Goal: Task Accomplishment & Management: Manage account settings

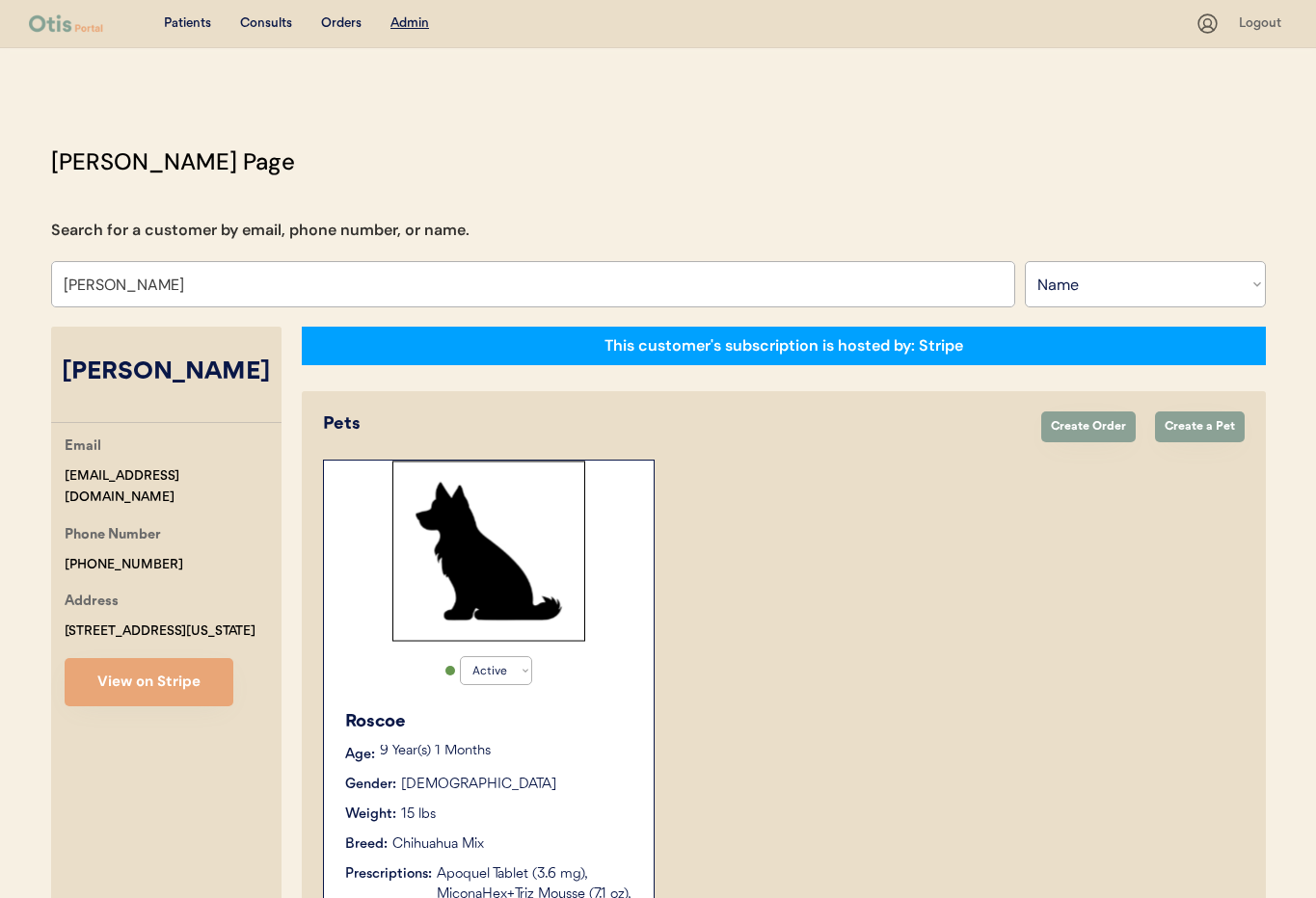
select select ""Name""
select select "true"
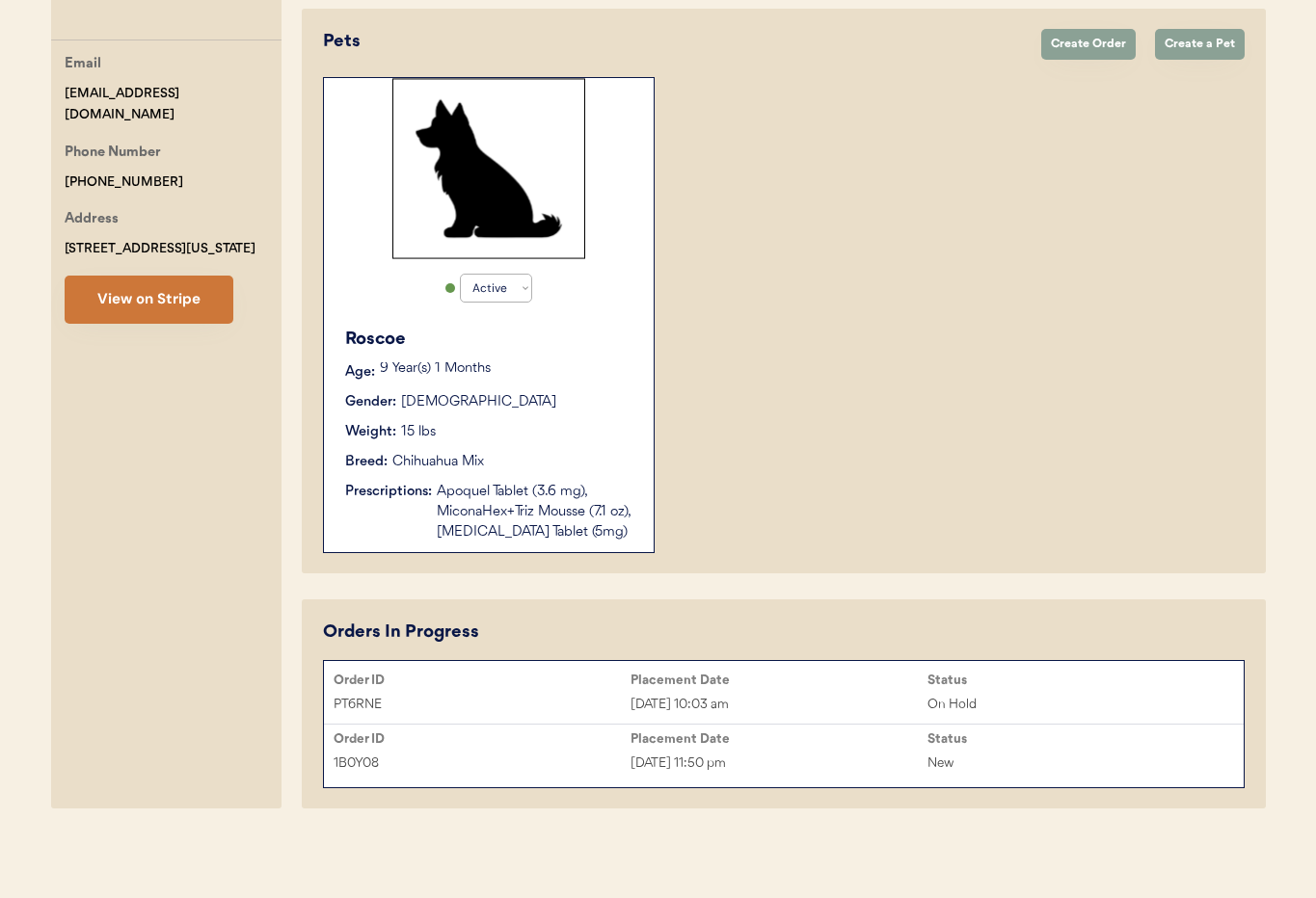
type input "[PERSON_NAME]"
click at [178, 298] on button "View on Stripe" at bounding box center [148, 299] width 169 height 48
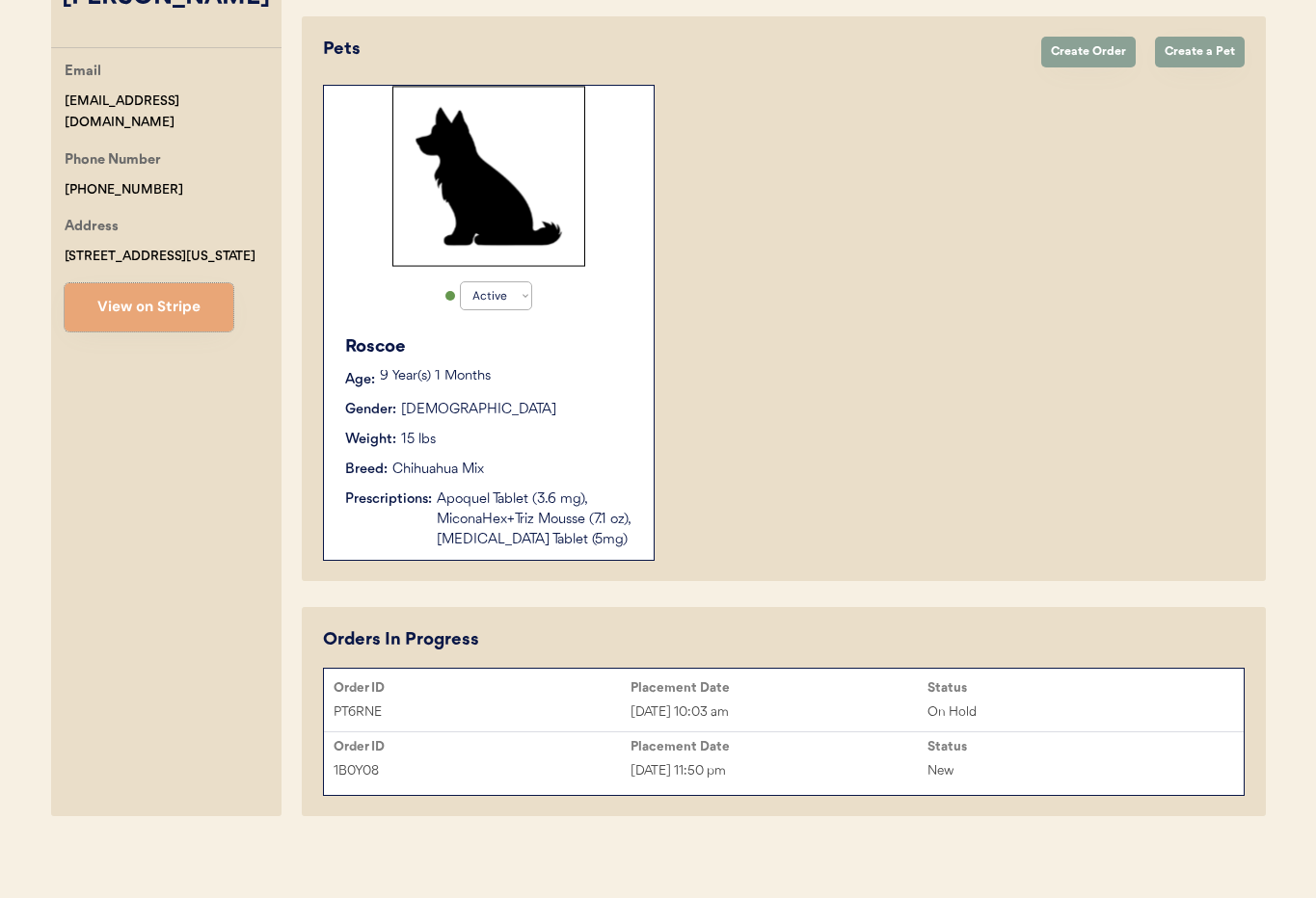
click at [635, 766] on div "Oct 14, 2025 11:50 pm" at bounding box center [778, 771] width 297 height 22
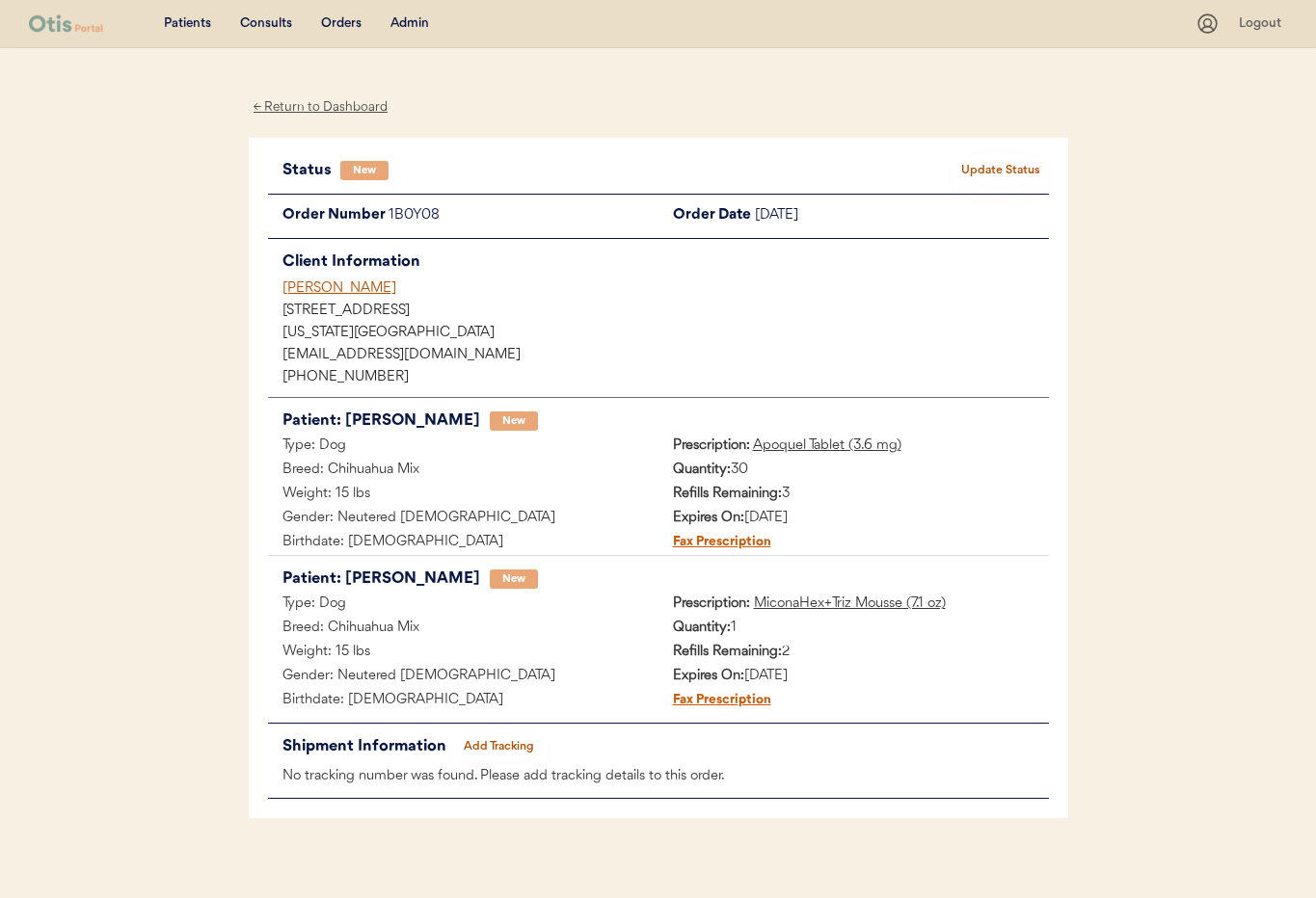
click at [1015, 172] on button "Update Status" at bounding box center [1000, 170] width 96 height 27
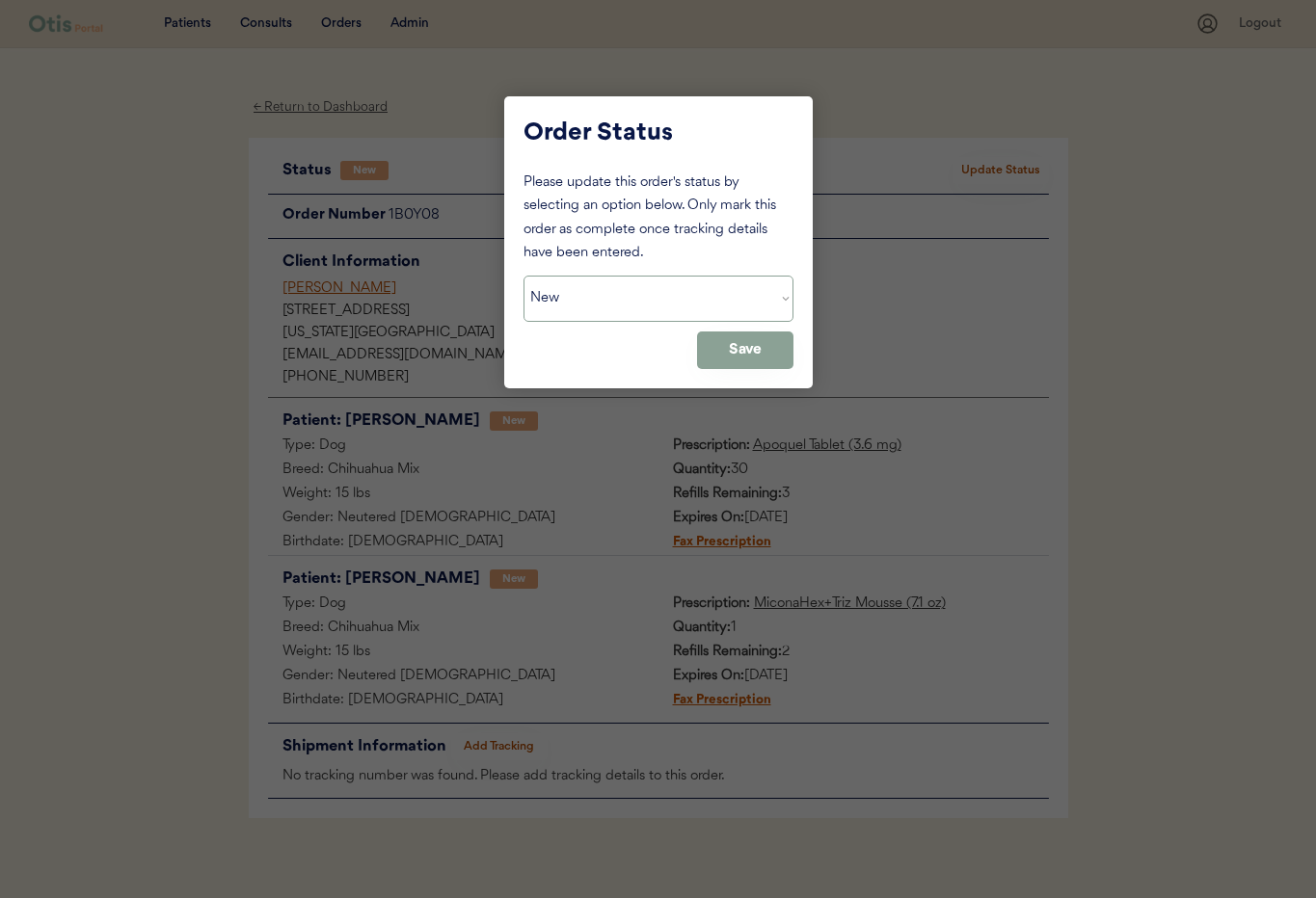
click at [658, 311] on select "Status On Hold New In Progress Complete Pending HW Consent Canceled" at bounding box center [658, 299] width 270 height 47
select select ""cancelled""
click at [523, 276] on select "Status On Hold New In Progress Complete Pending HW Consent Canceled" at bounding box center [658, 299] width 270 height 47
click at [721, 353] on button "Save" at bounding box center [745, 350] width 96 height 38
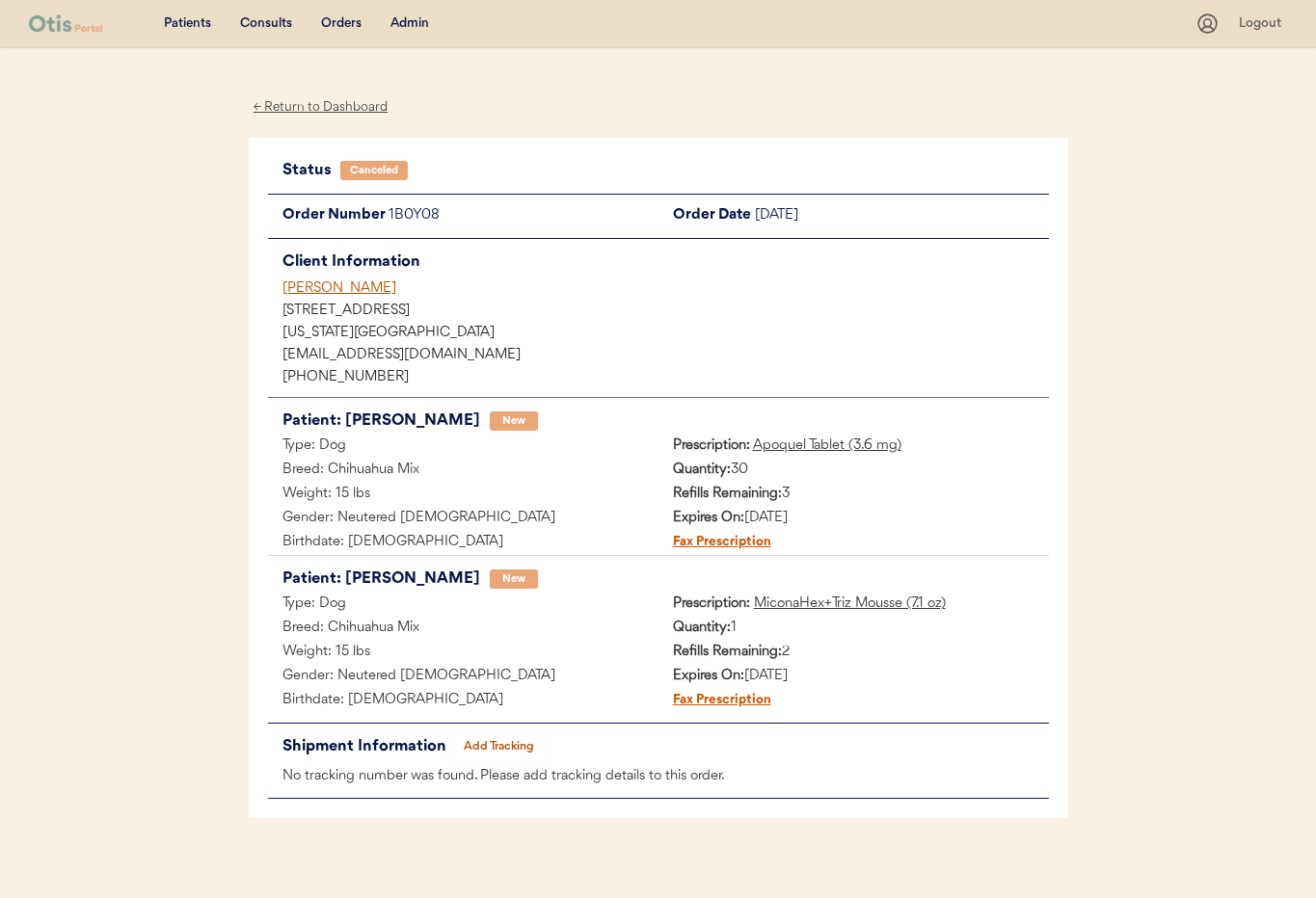
scroll to position [9, 0]
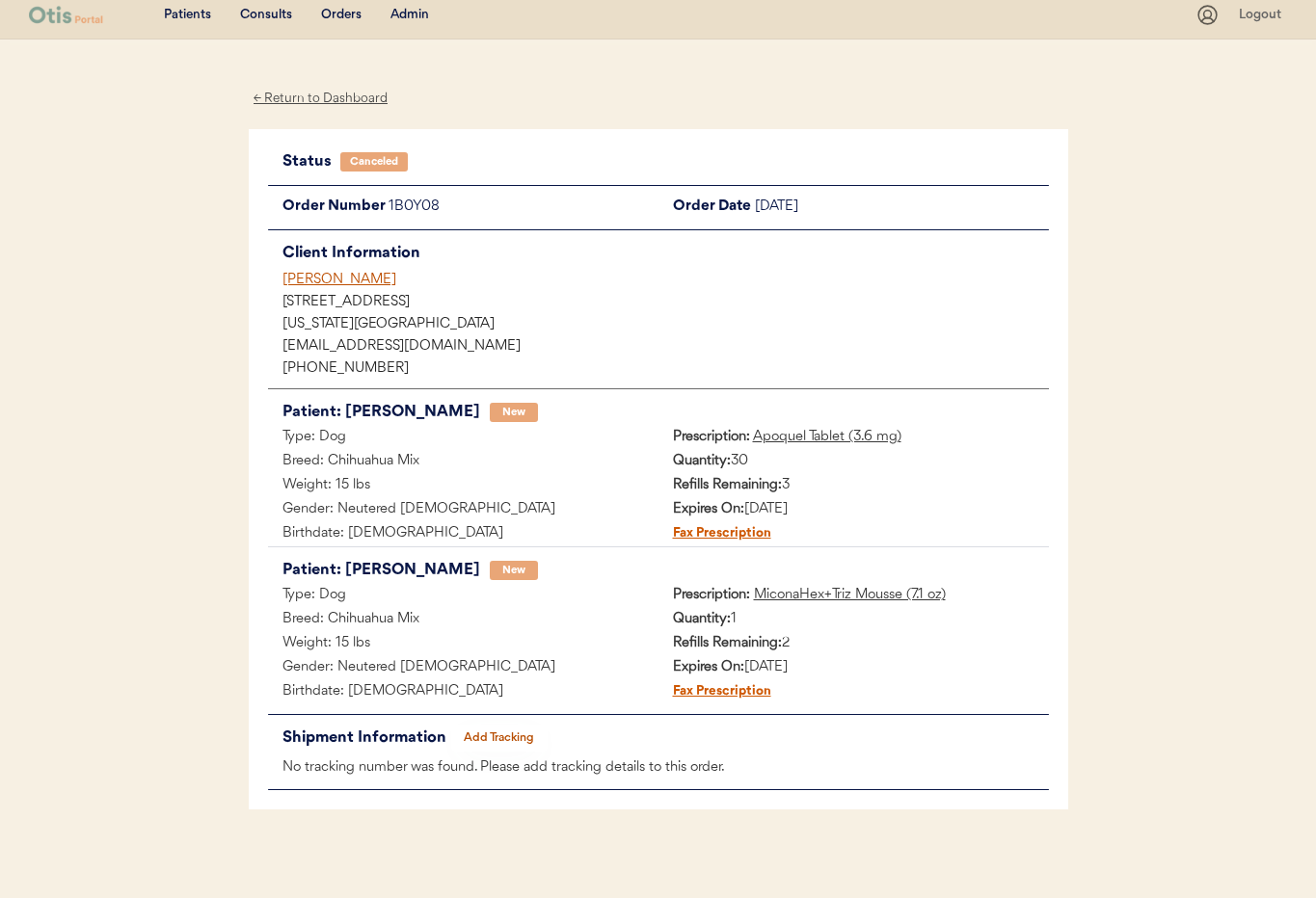
click at [315, 283] on div "[PERSON_NAME]" at bounding box center [665, 280] width 767 height 20
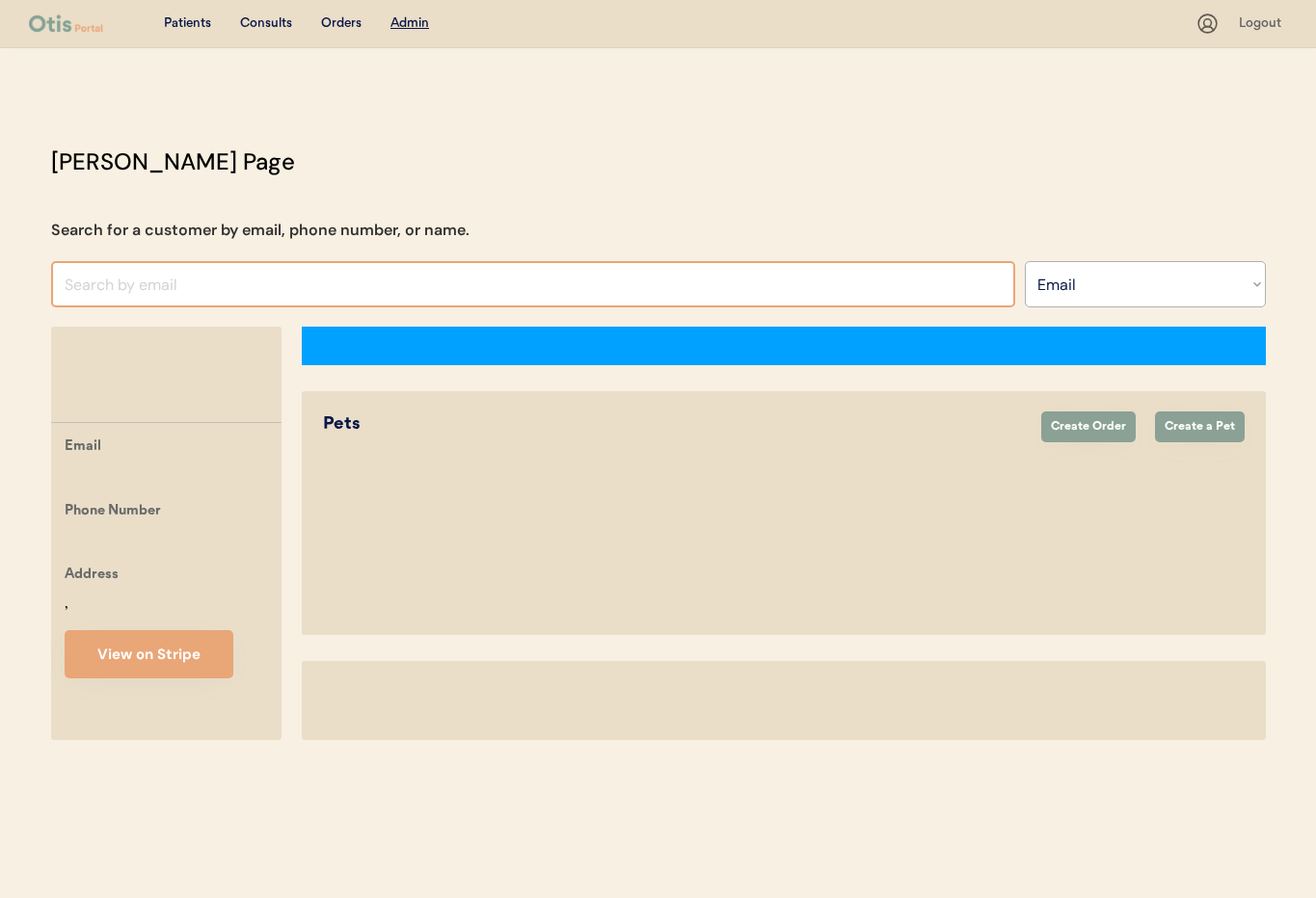
select select ""Email""
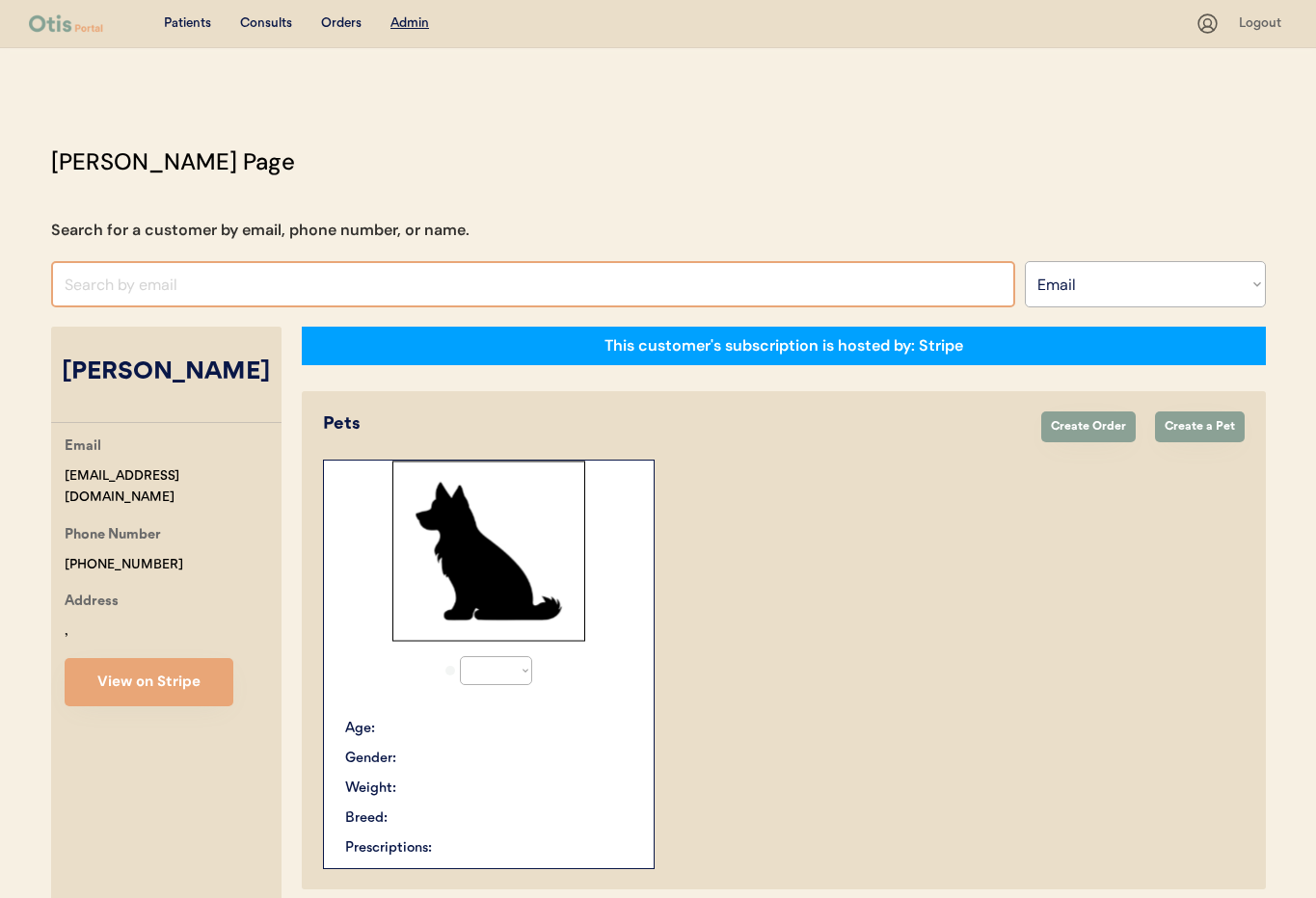
select select "true"
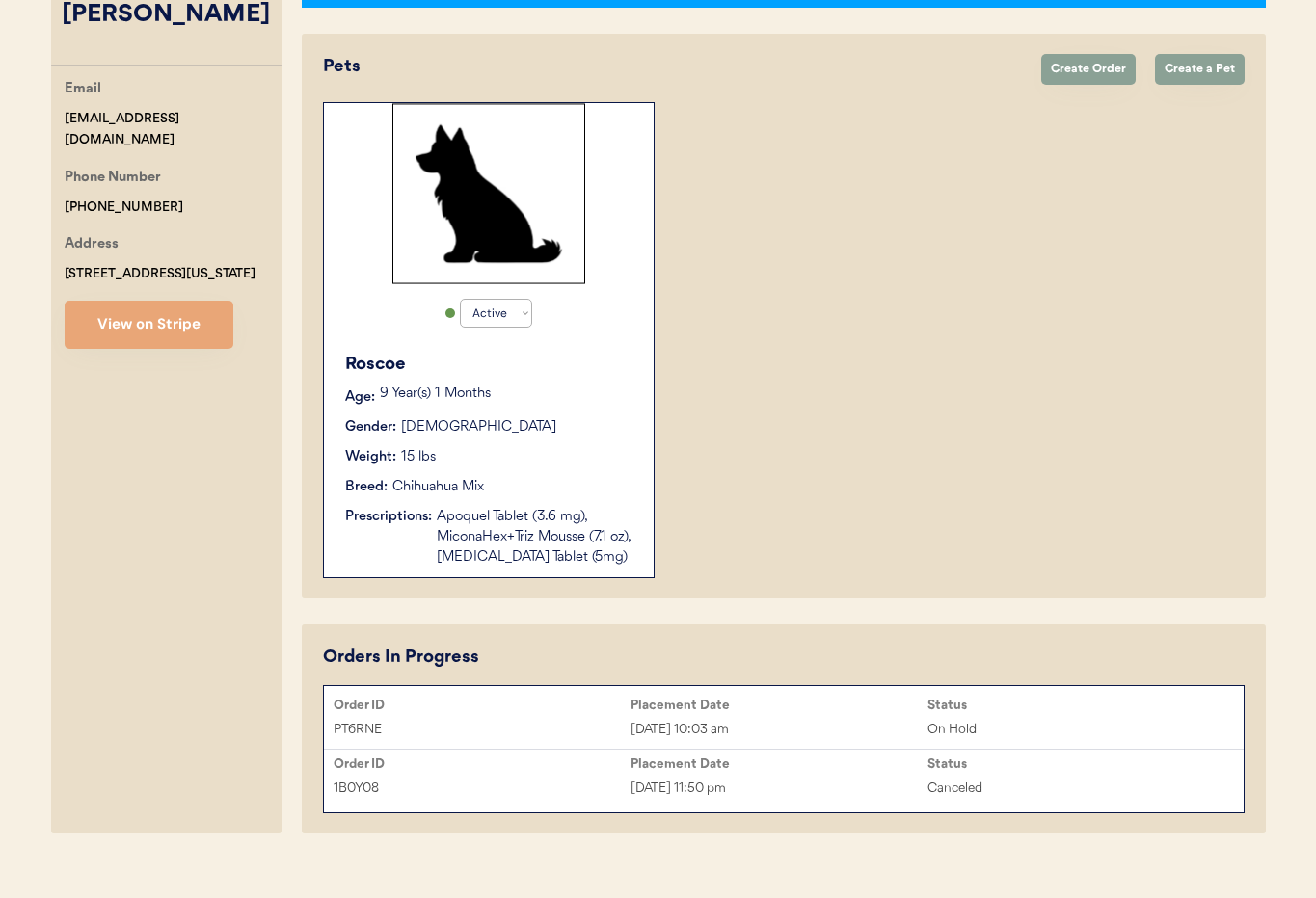
scroll to position [383, 0]
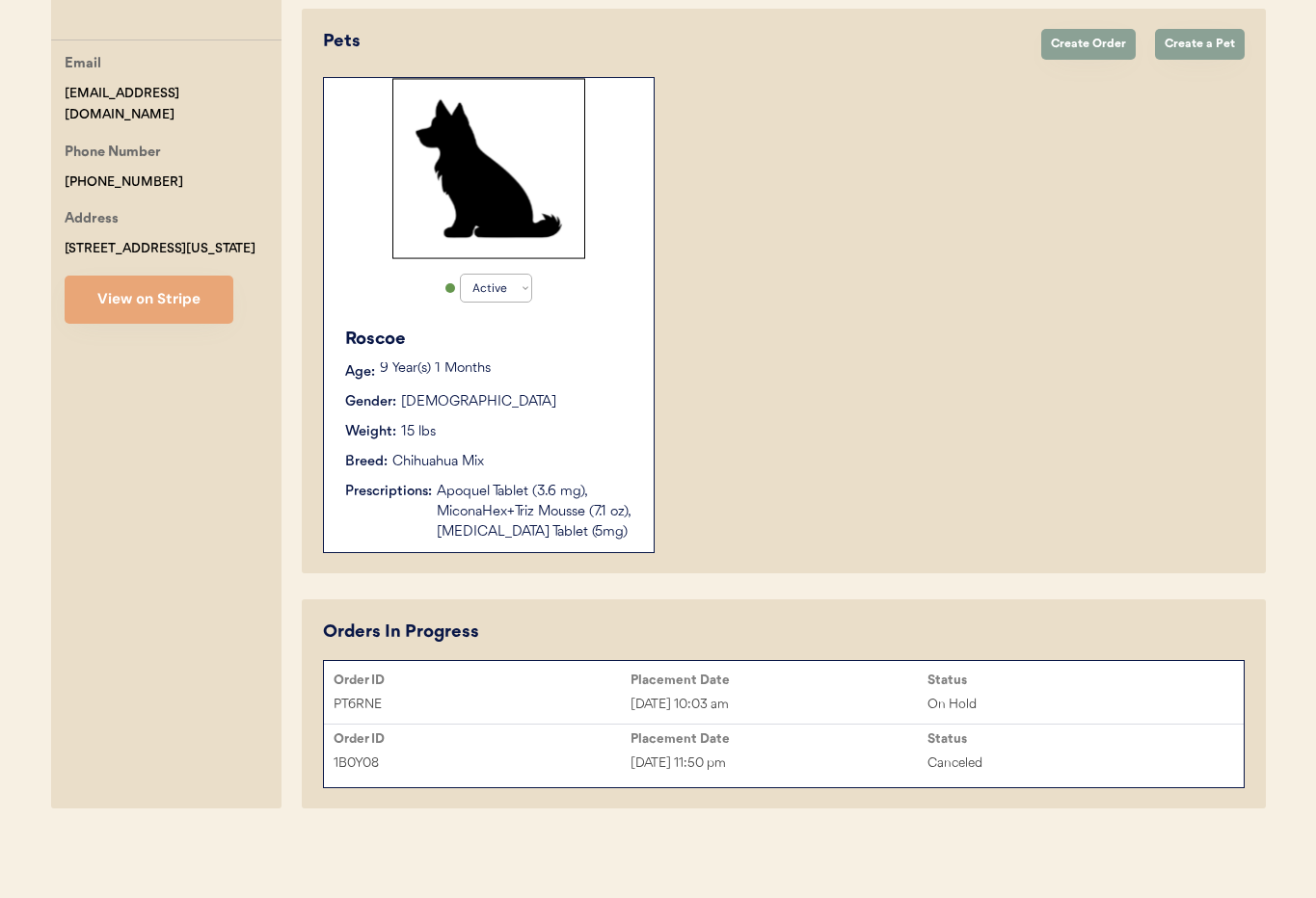
click at [685, 691] on div "PT6RNE Oct 15, 2025 10:03 am On Hold" at bounding box center [784, 705] width 920 height 29
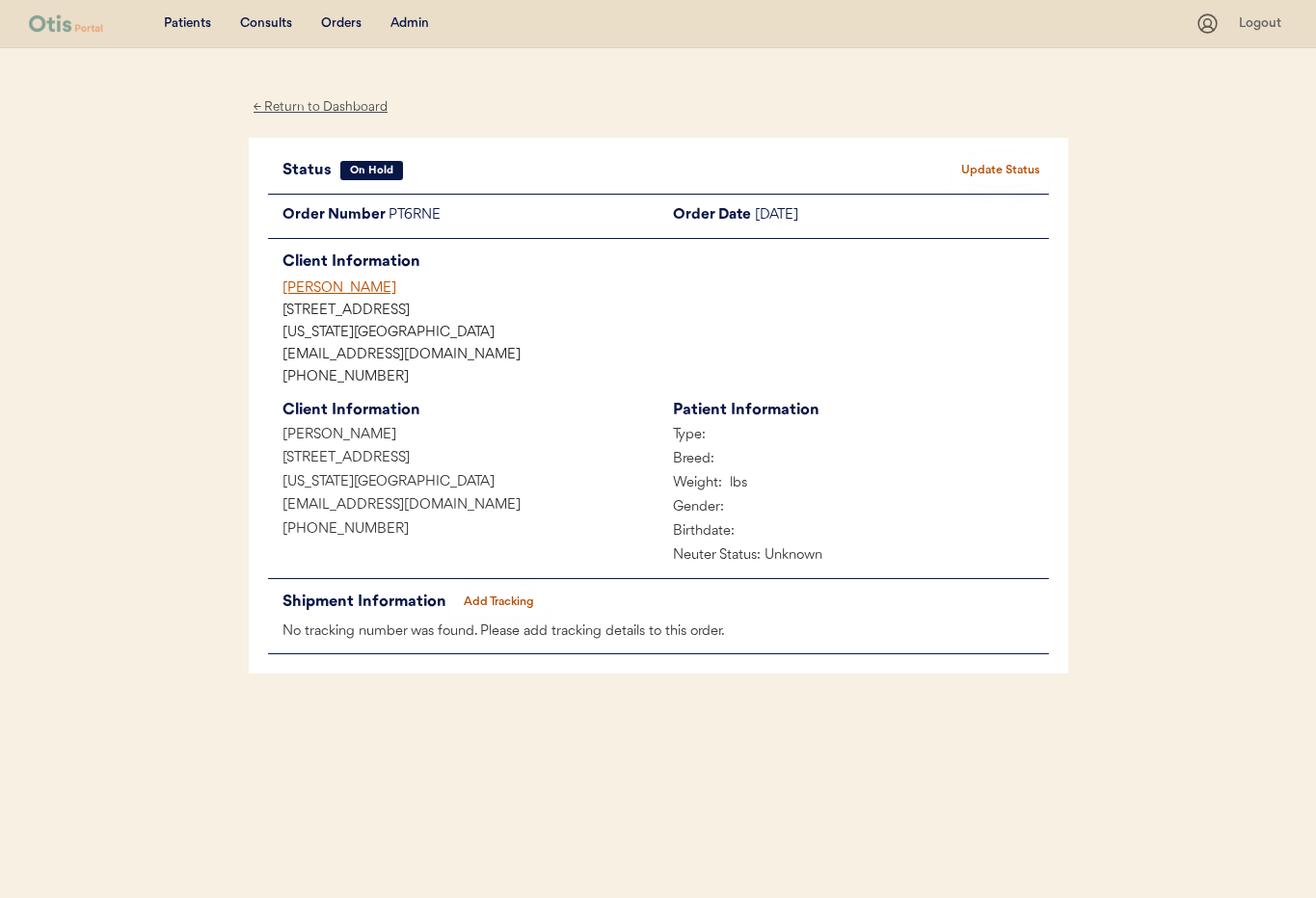
click at [316, 107] on div "← Return to Dashboard" at bounding box center [320, 107] width 144 height 22
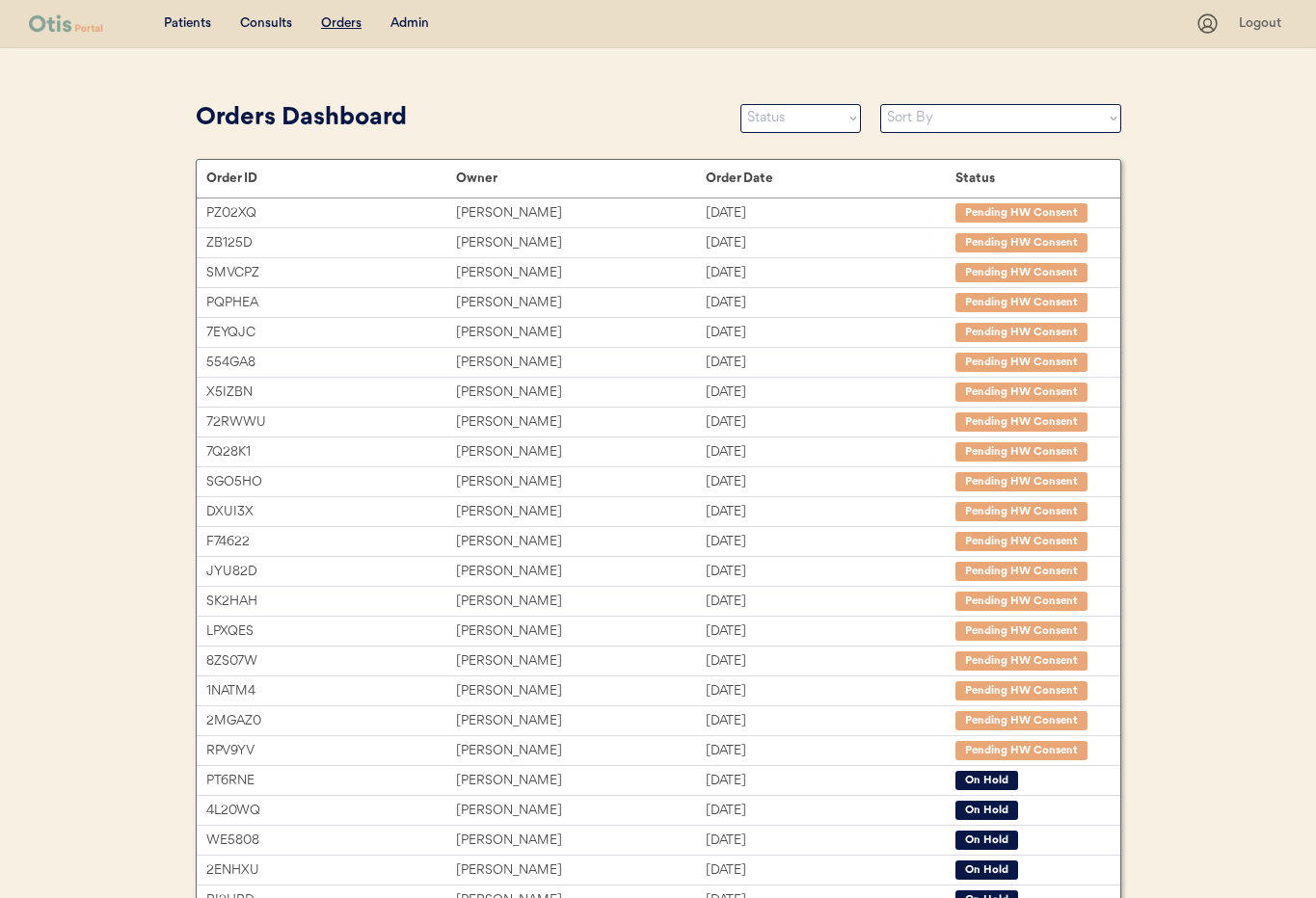
drag, startPoint x: 410, startPoint y: 16, endPoint x: 453, endPoint y: 98, distance: 92.6
click at [410, 16] on div "Admin" at bounding box center [410, 24] width 39 height 19
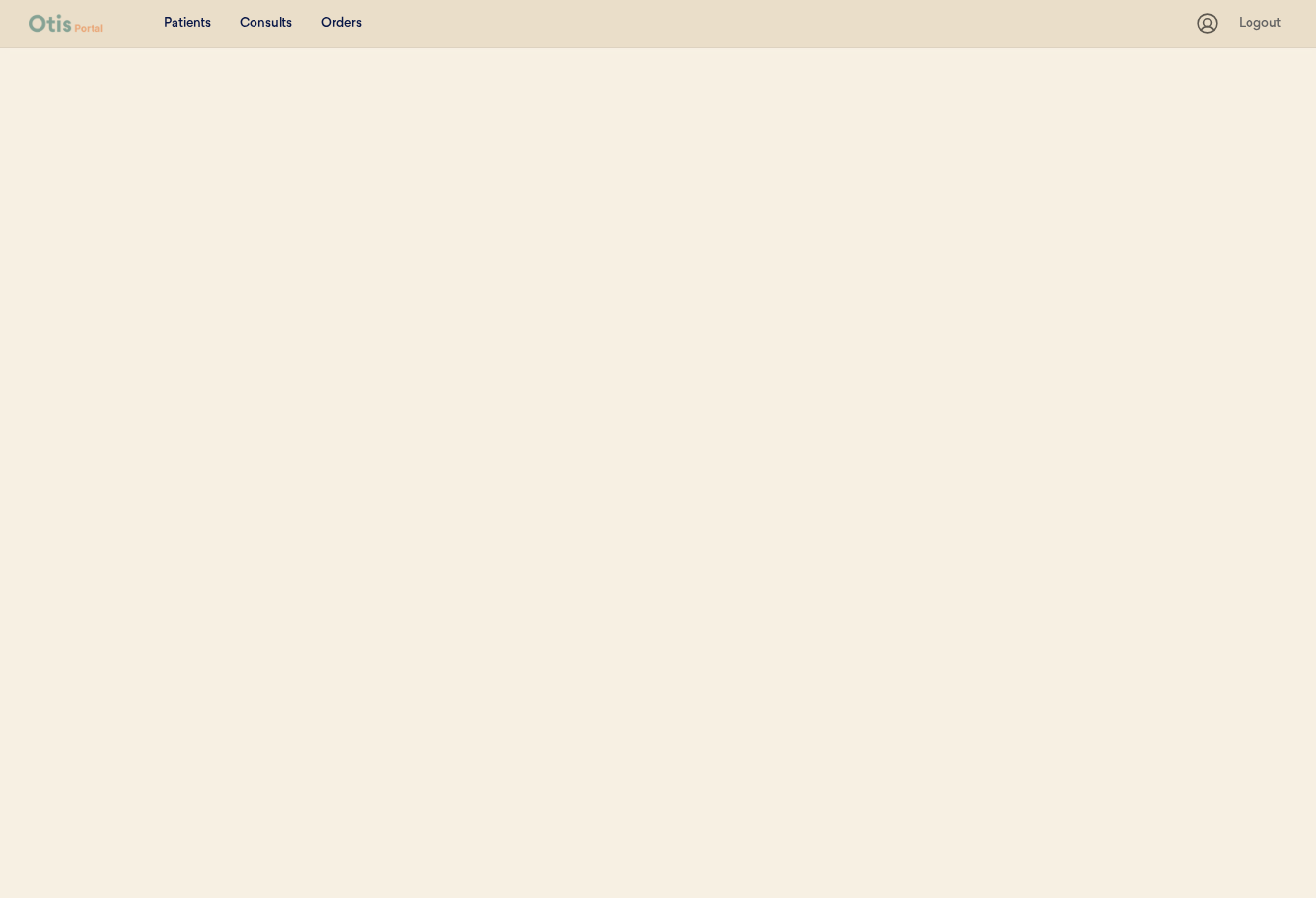
select select ""Email""
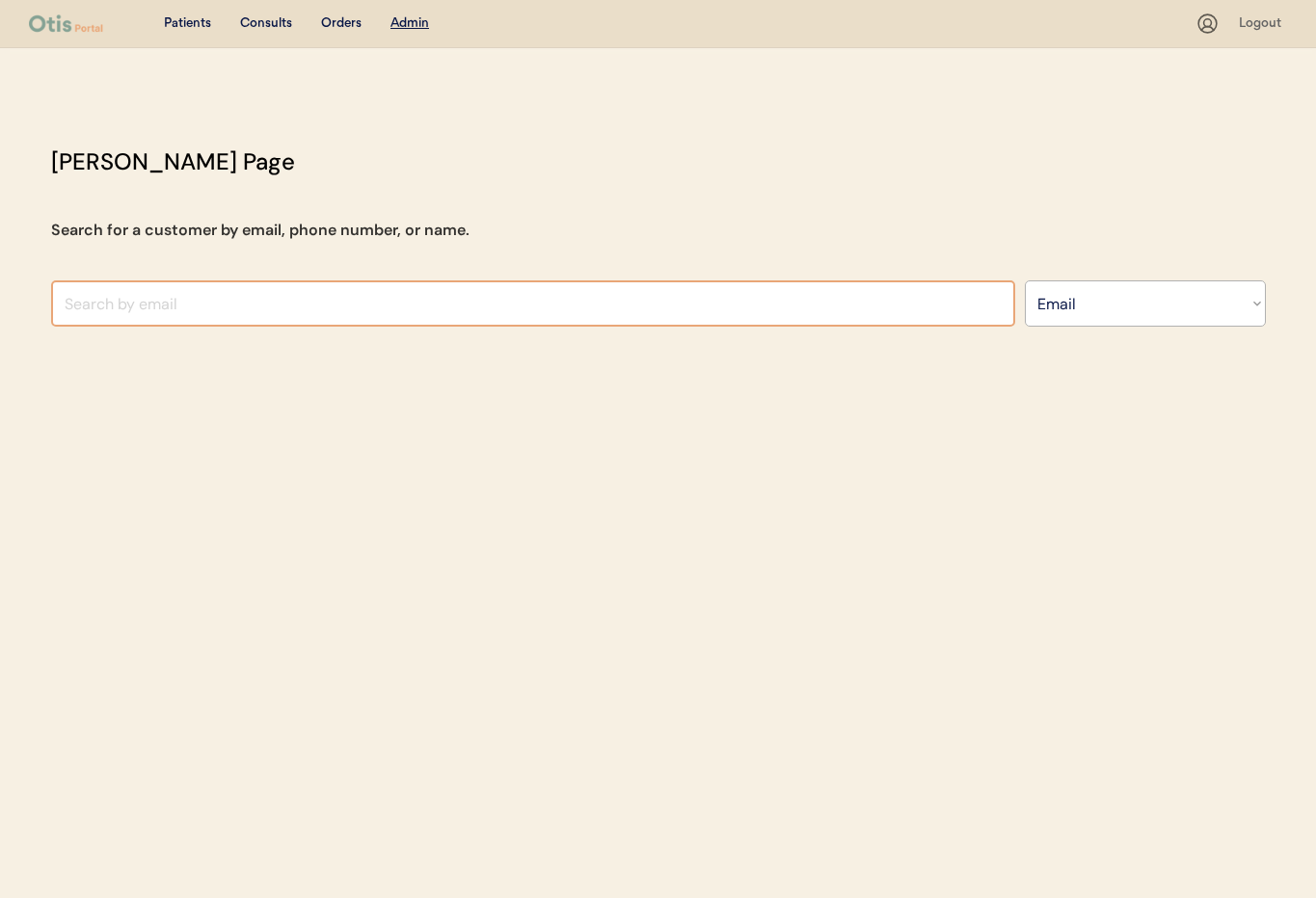
click at [373, 307] on input "input" at bounding box center [533, 304] width 964 height 47
type input "Jan"
click at [1122, 305] on select "Search By Name Email Phone Number" at bounding box center [1145, 304] width 241 height 47
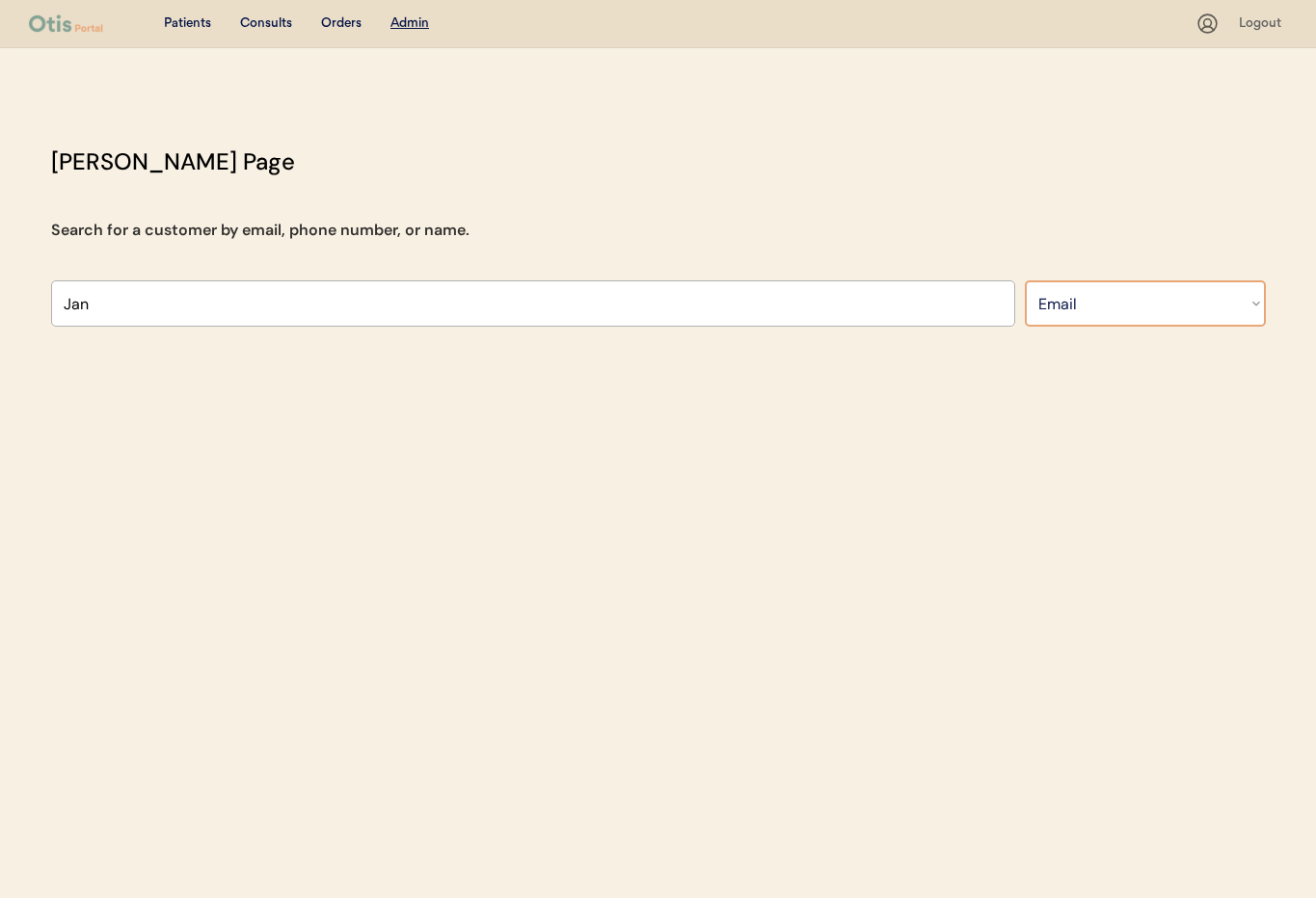
select select ""Name""
click at [1025, 281] on select "Search By Name Email Phone Number" at bounding box center [1145, 304] width 241 height 47
select select ""Name""
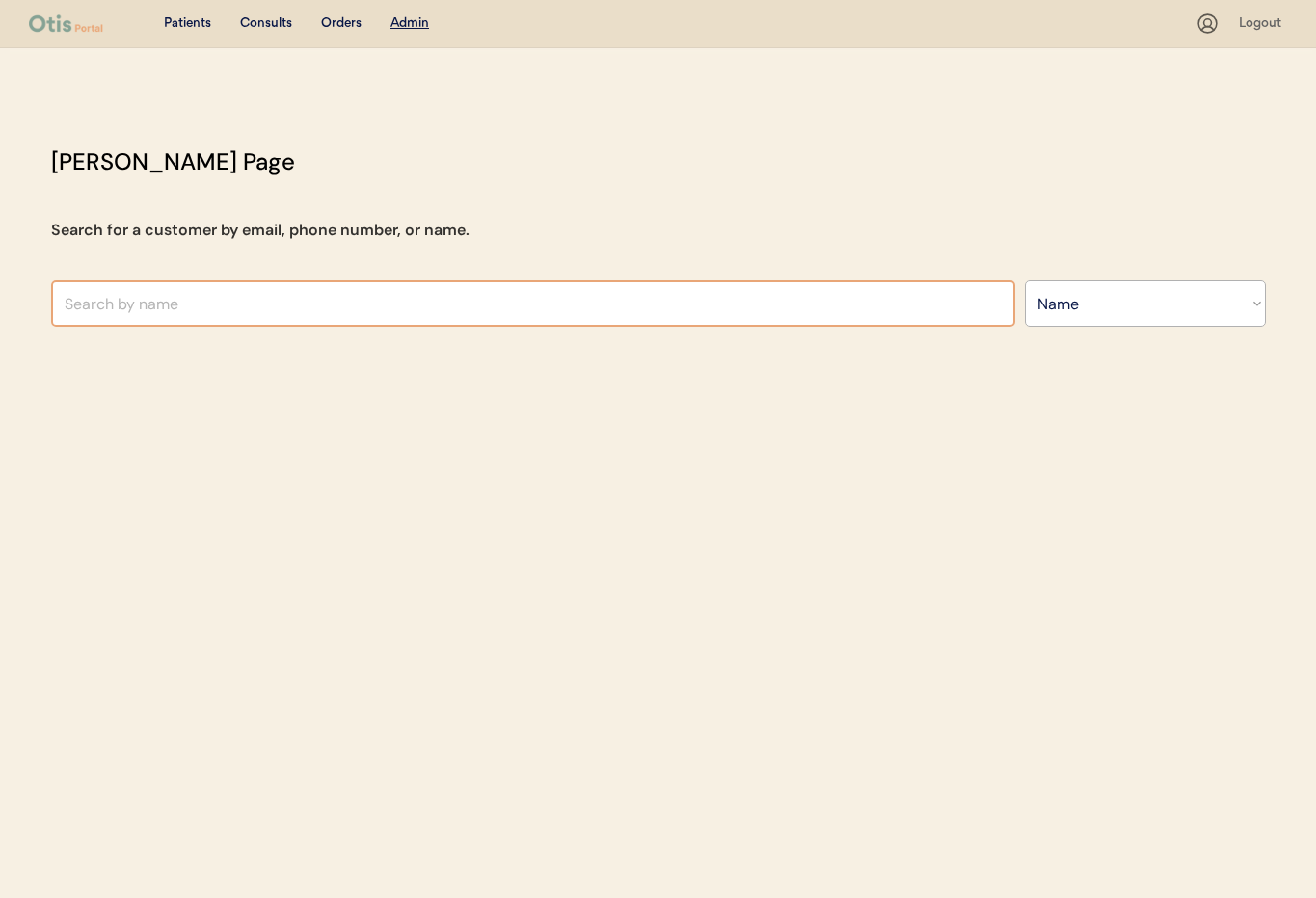
click at [182, 312] on input "text" at bounding box center [533, 304] width 964 height 47
type input "Jan"
type input "Janelle D Goodwin"
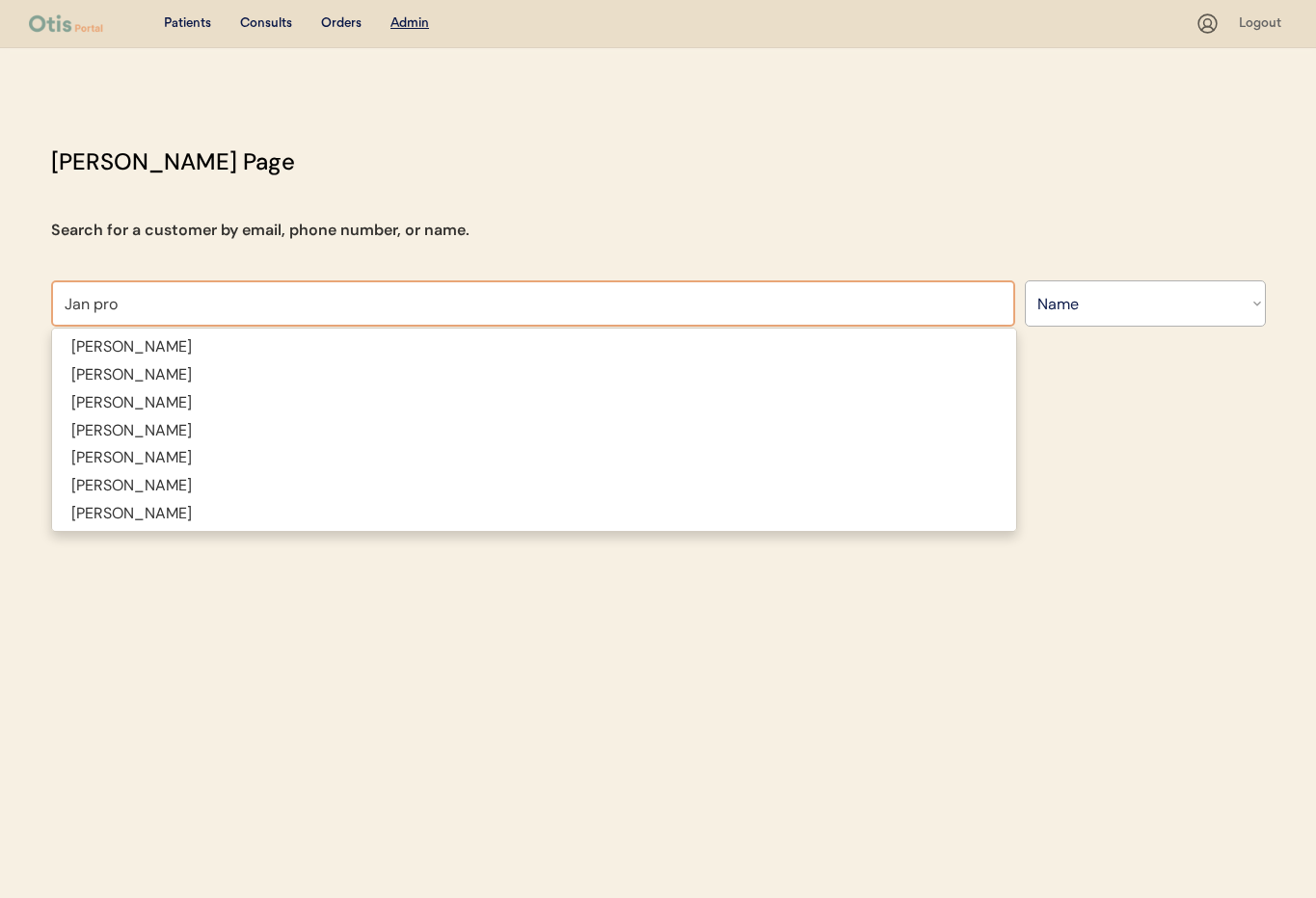
type input "Jan proc"
type input "Jan proctor"
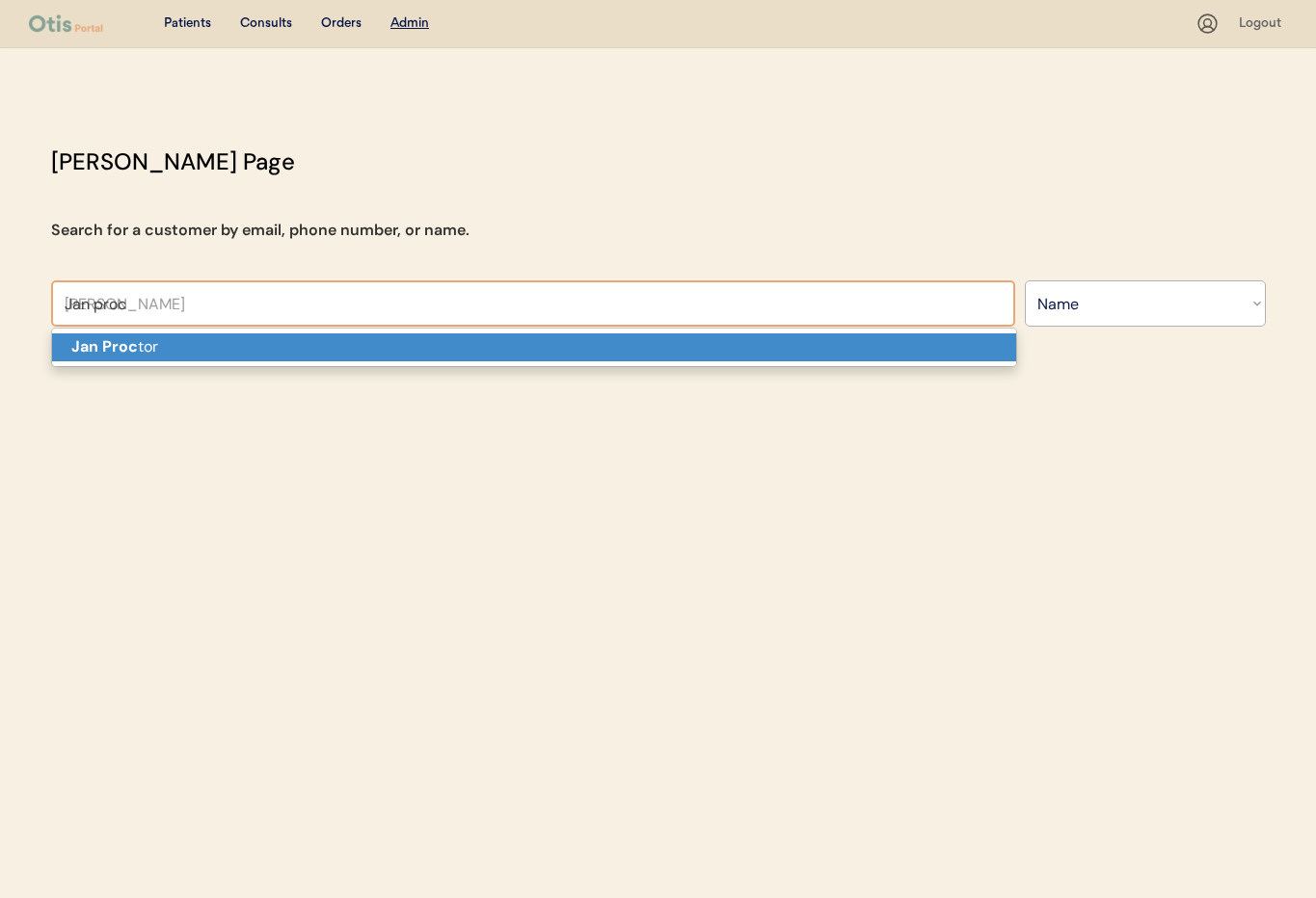
click at [179, 342] on p "Jan Proc tor" at bounding box center [534, 347] width 964 height 28
type input "[PERSON_NAME]"
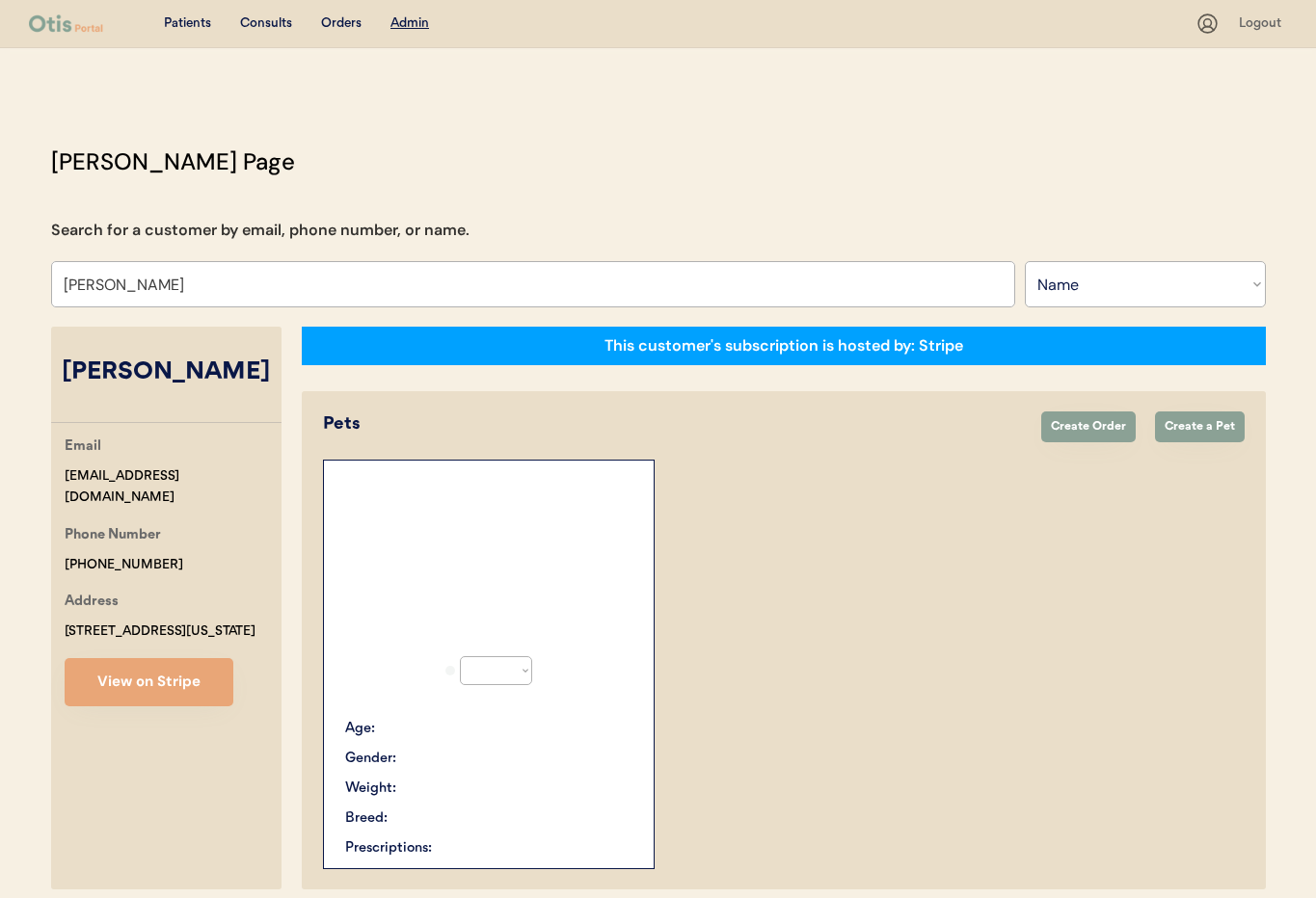
select select "true"
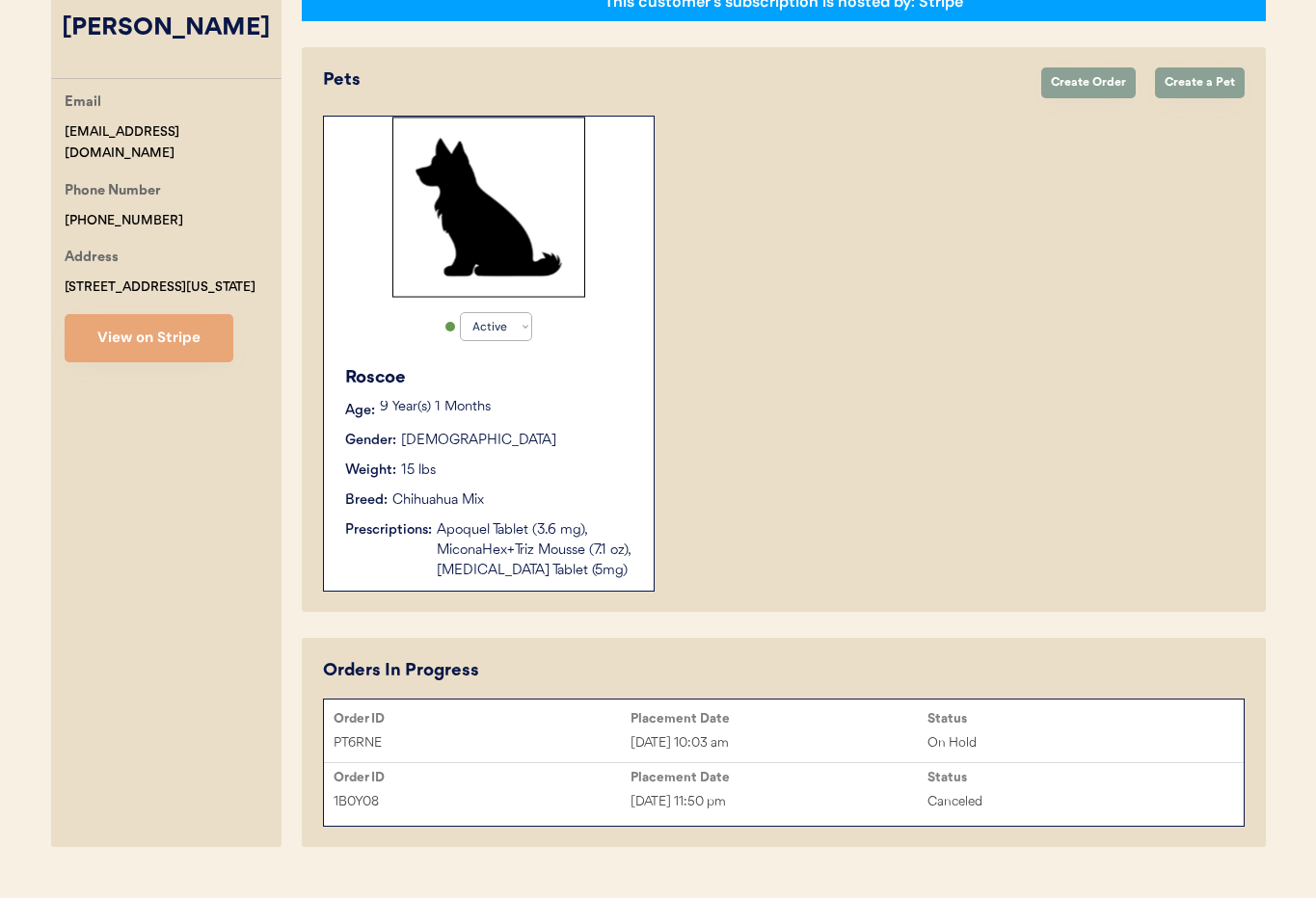
scroll to position [383, 0]
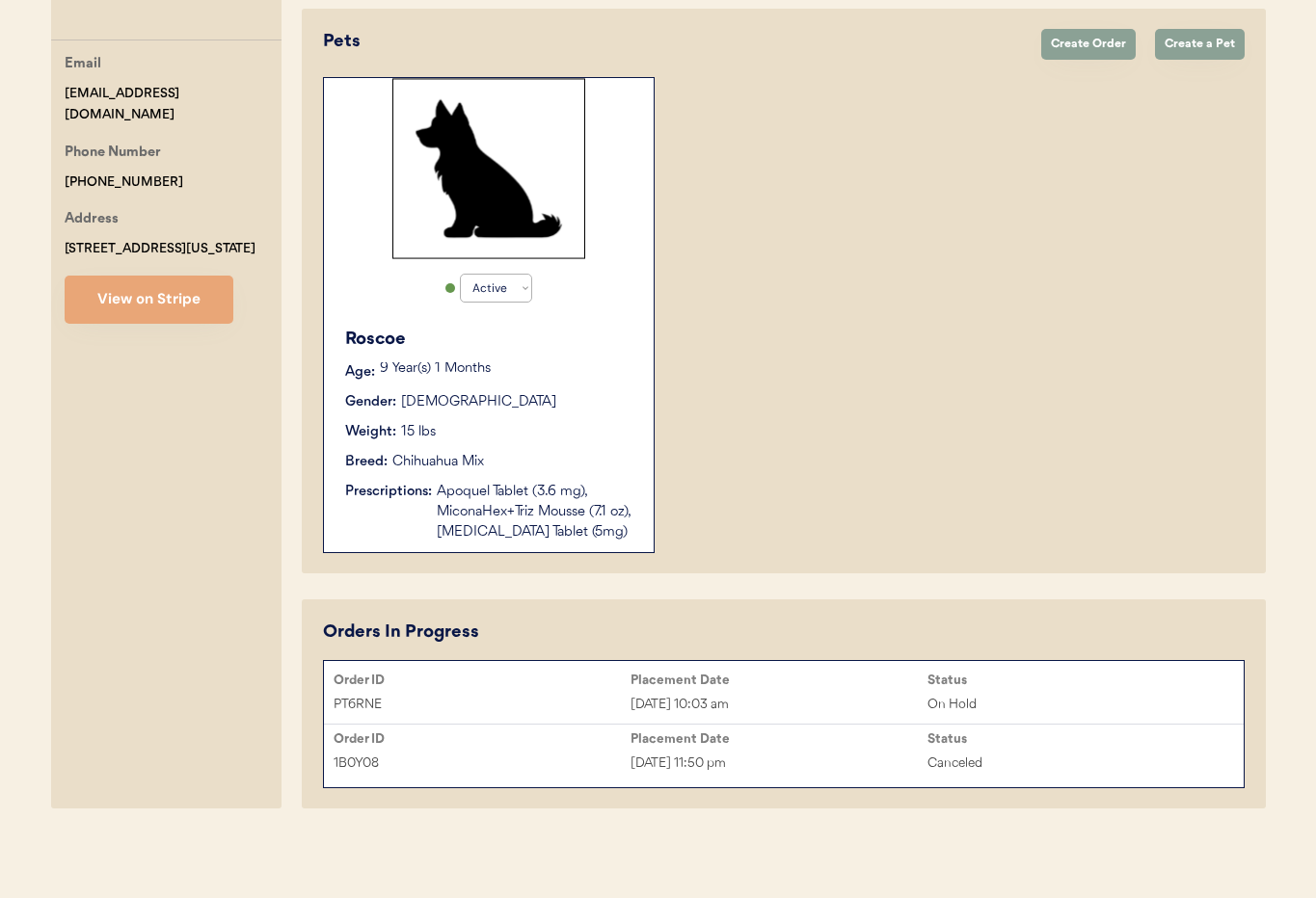
type input "[PERSON_NAME]"
click at [776, 753] on div "Oct 14, 2025 11:50 pm" at bounding box center [778, 764] width 297 height 22
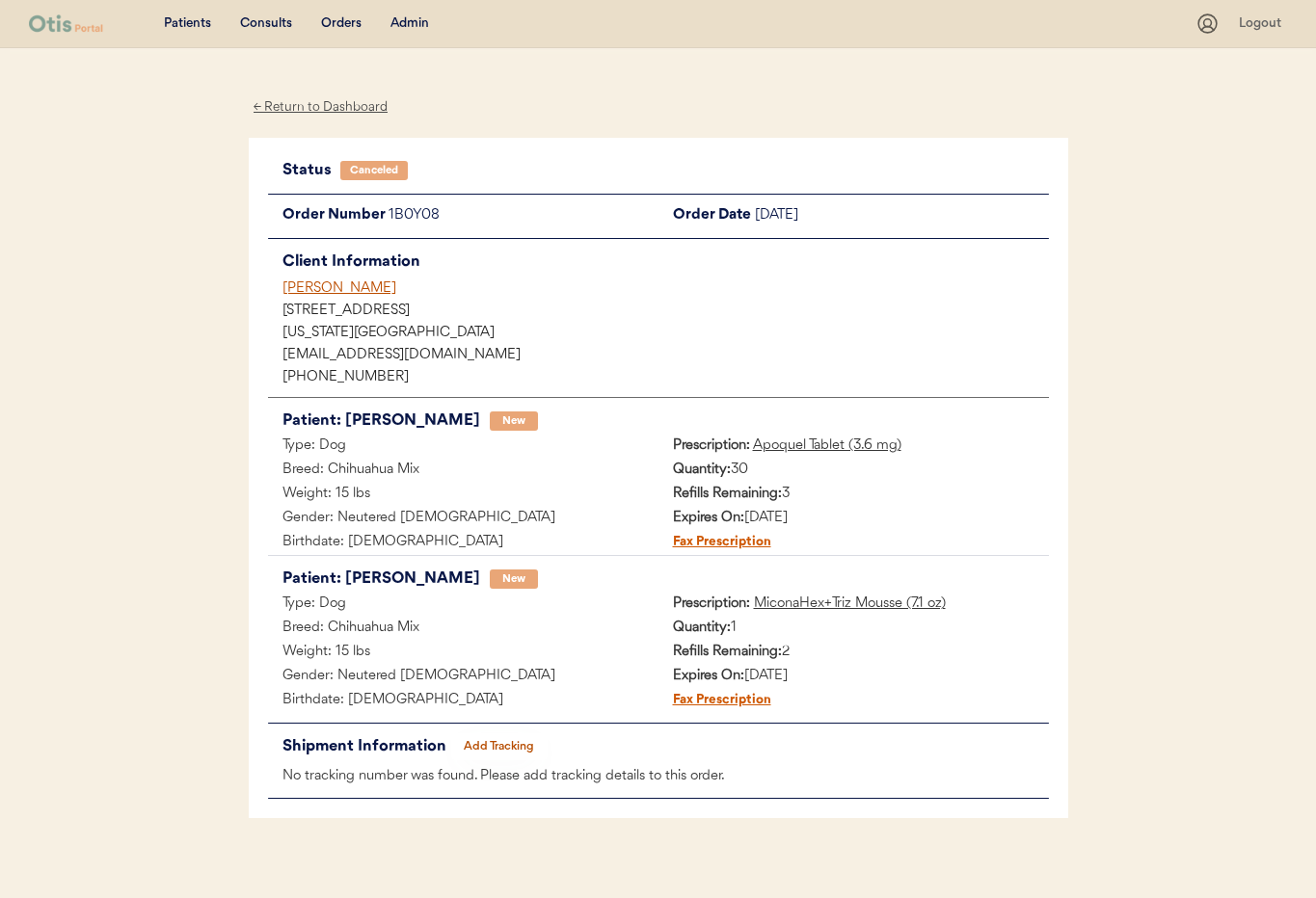
click at [373, 170] on div "Canceled" at bounding box center [373, 170] width 48 height 0
click at [298, 295] on div "[PERSON_NAME]" at bounding box center [665, 288] width 767 height 20
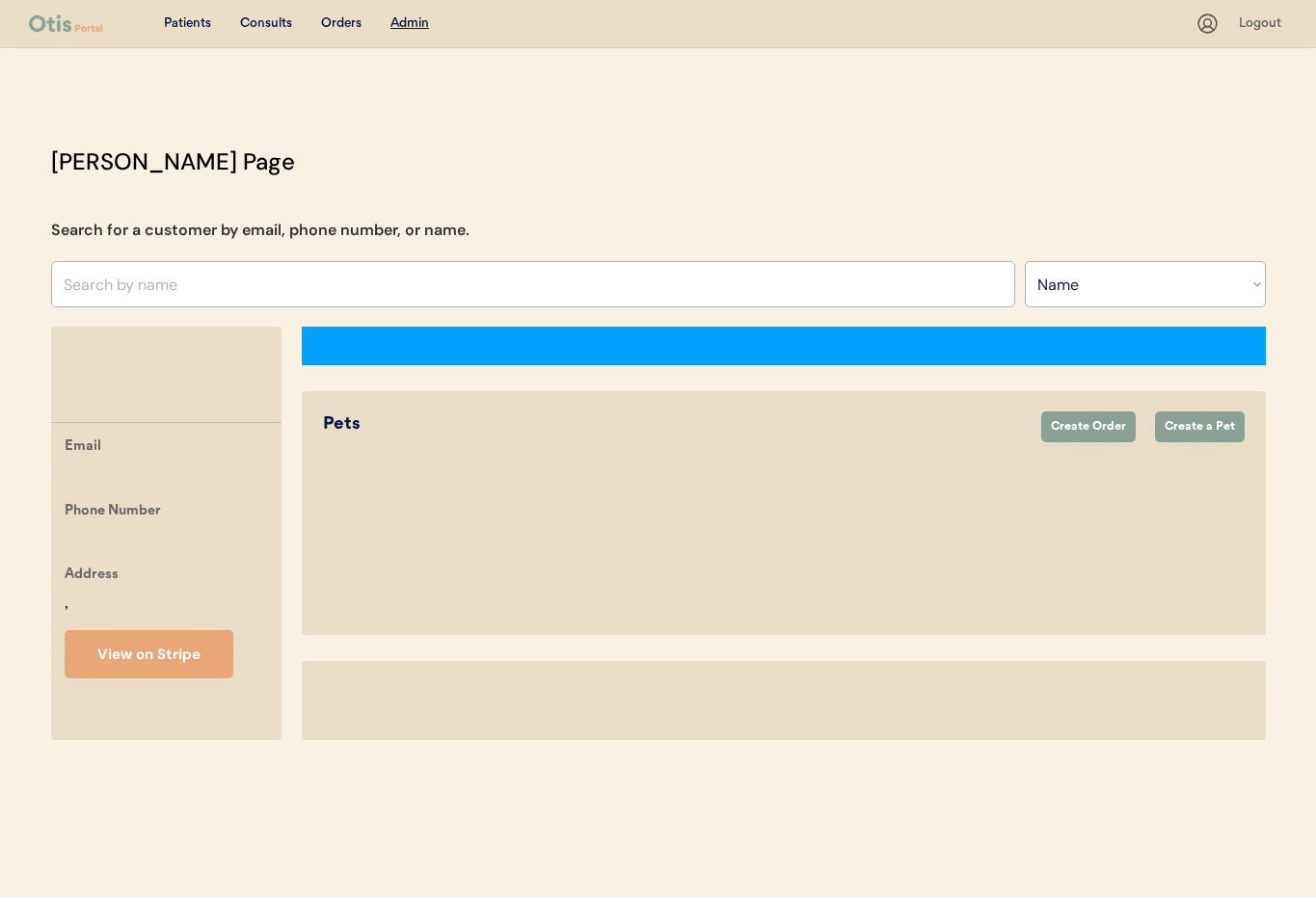
select select ""Name""
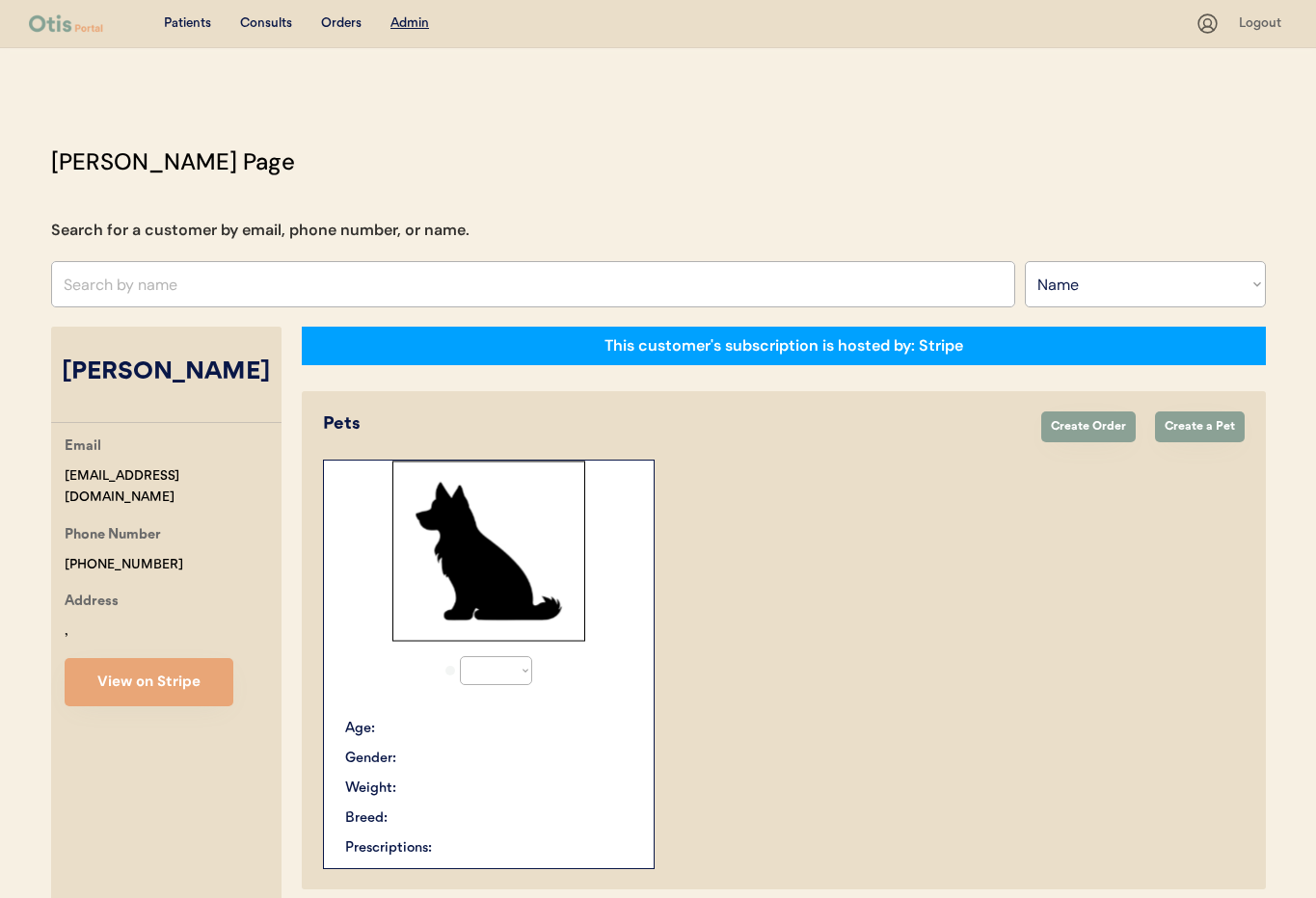
select select "true"
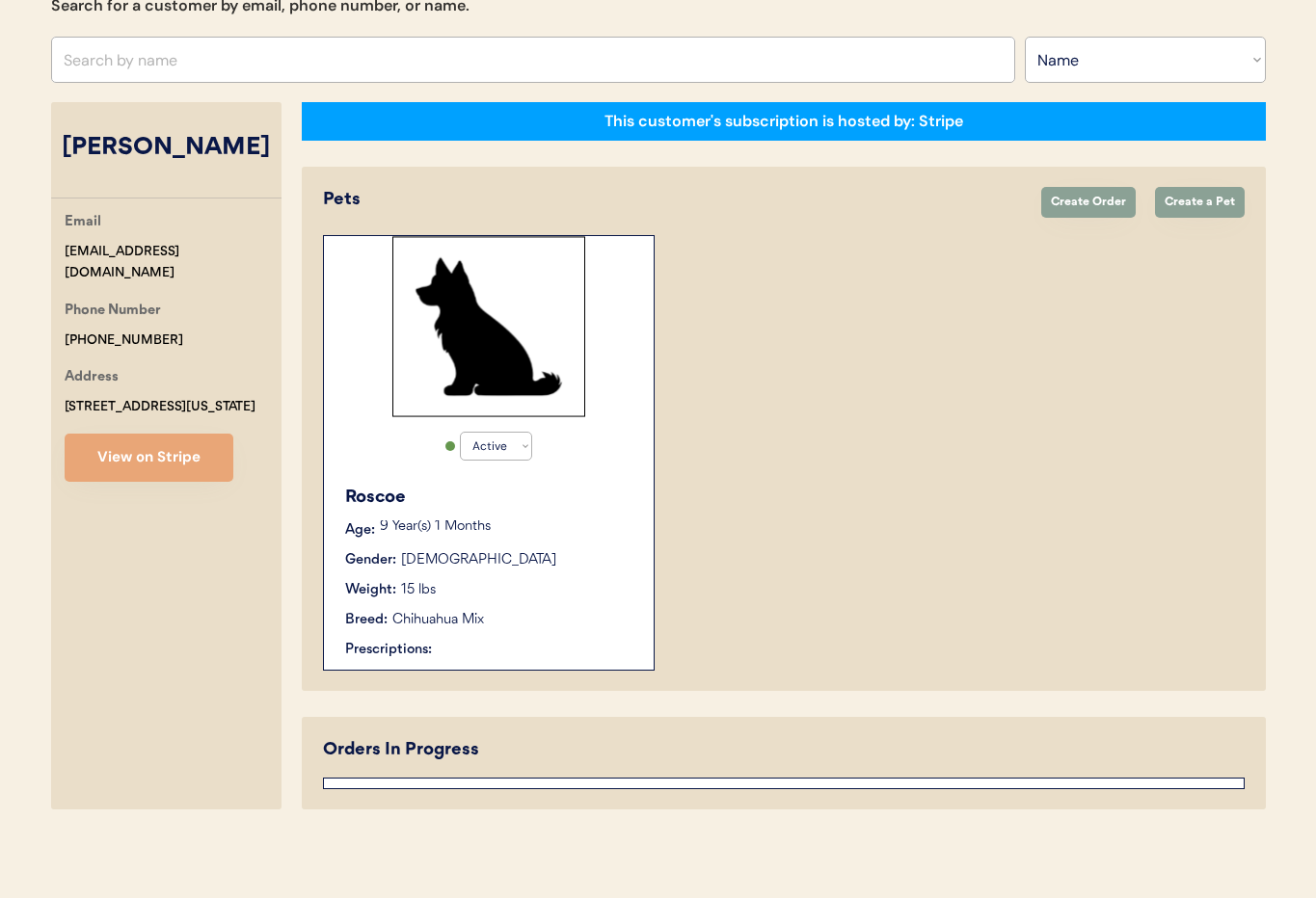
scroll to position [383, 0]
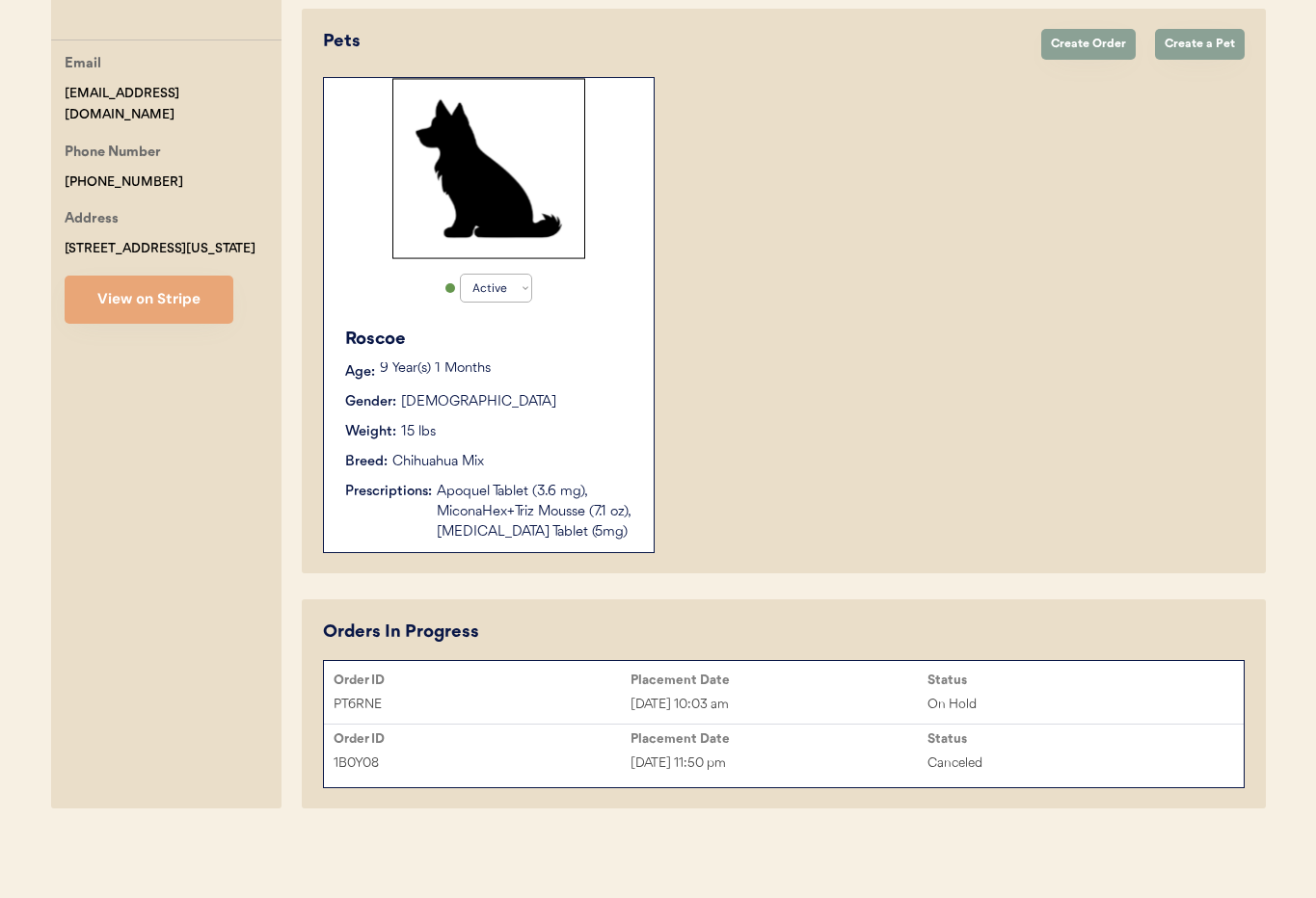
click at [814, 685] on div "Placement Date" at bounding box center [778, 681] width 297 height 16
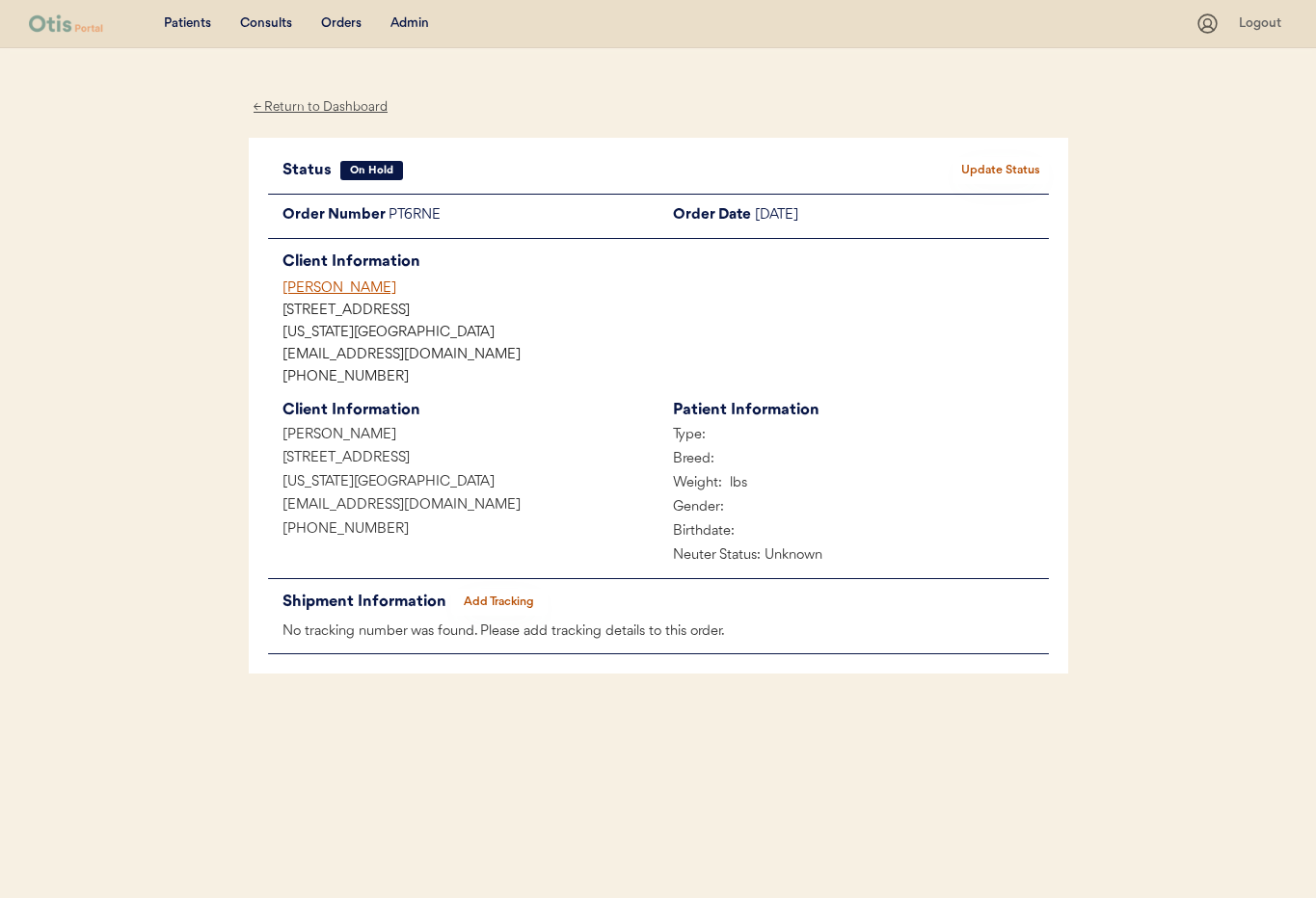
click at [354, 107] on div "← Return to Dashboard" at bounding box center [320, 107] width 144 height 22
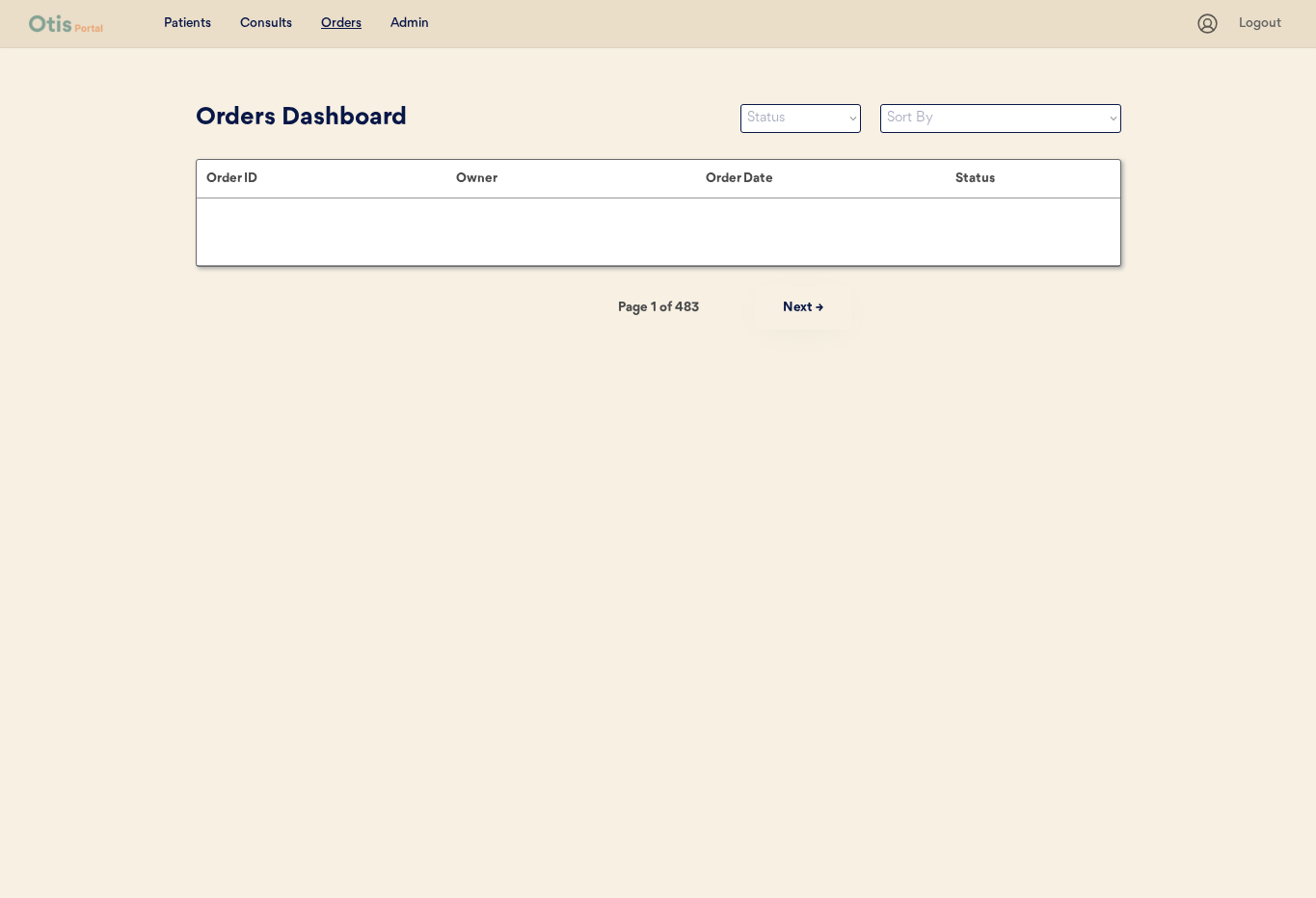
click at [408, 28] on div "Admin" at bounding box center [410, 24] width 39 height 19
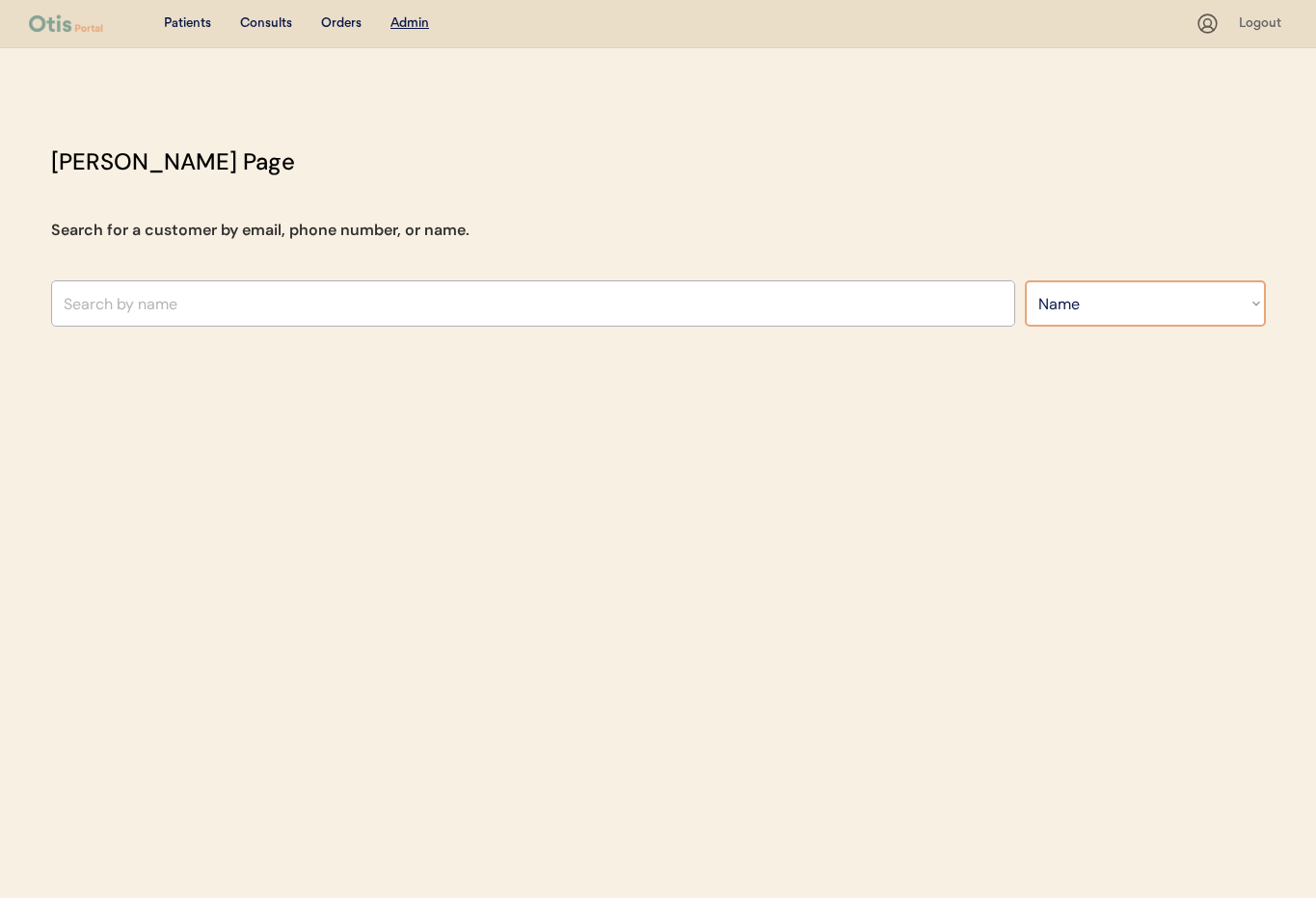
click at [1064, 318] on select "Search By Name Email Phone Number" at bounding box center [1145, 304] width 241 height 47
select select ""Email""
click at [1025, 281] on select "Search By Name Email Phone Number" at bounding box center [1145, 304] width 241 height 47
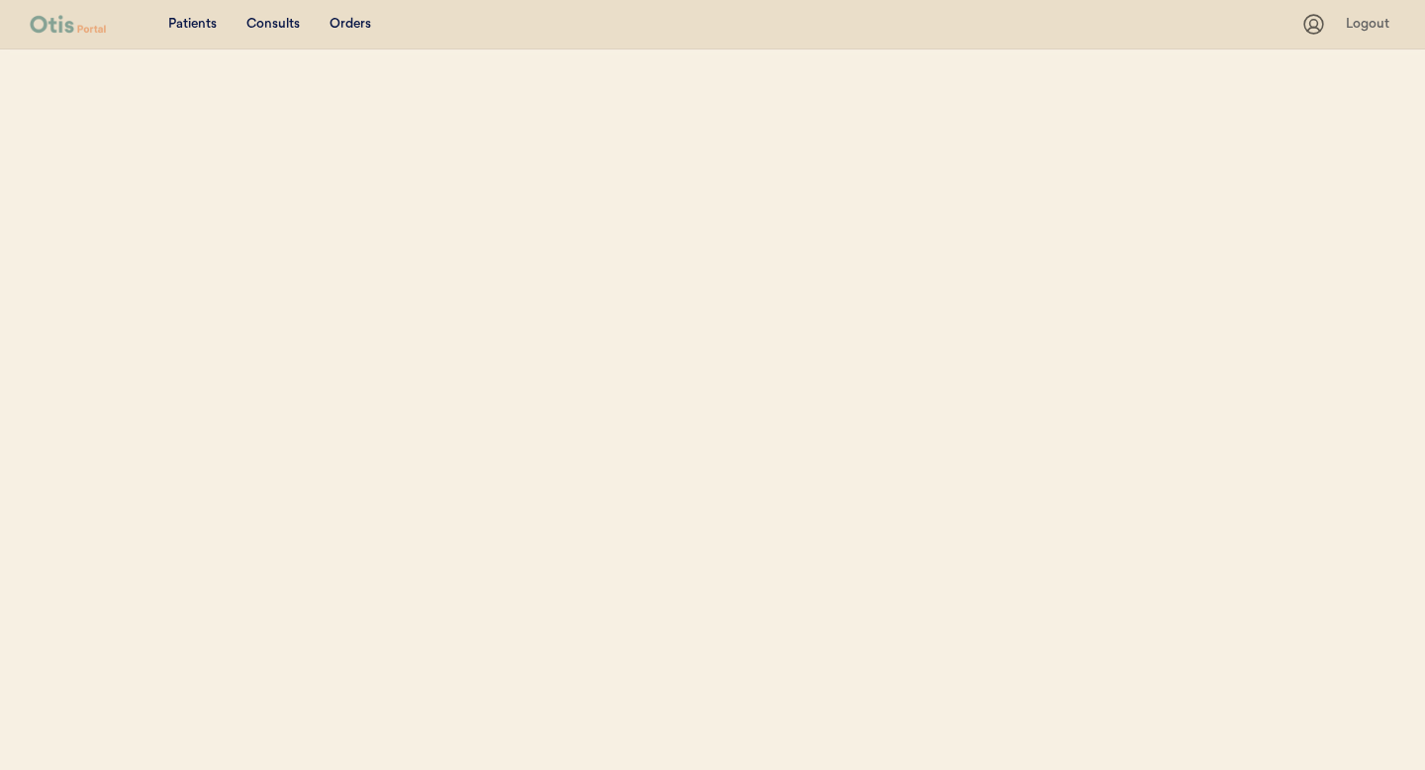
select select ""Name""
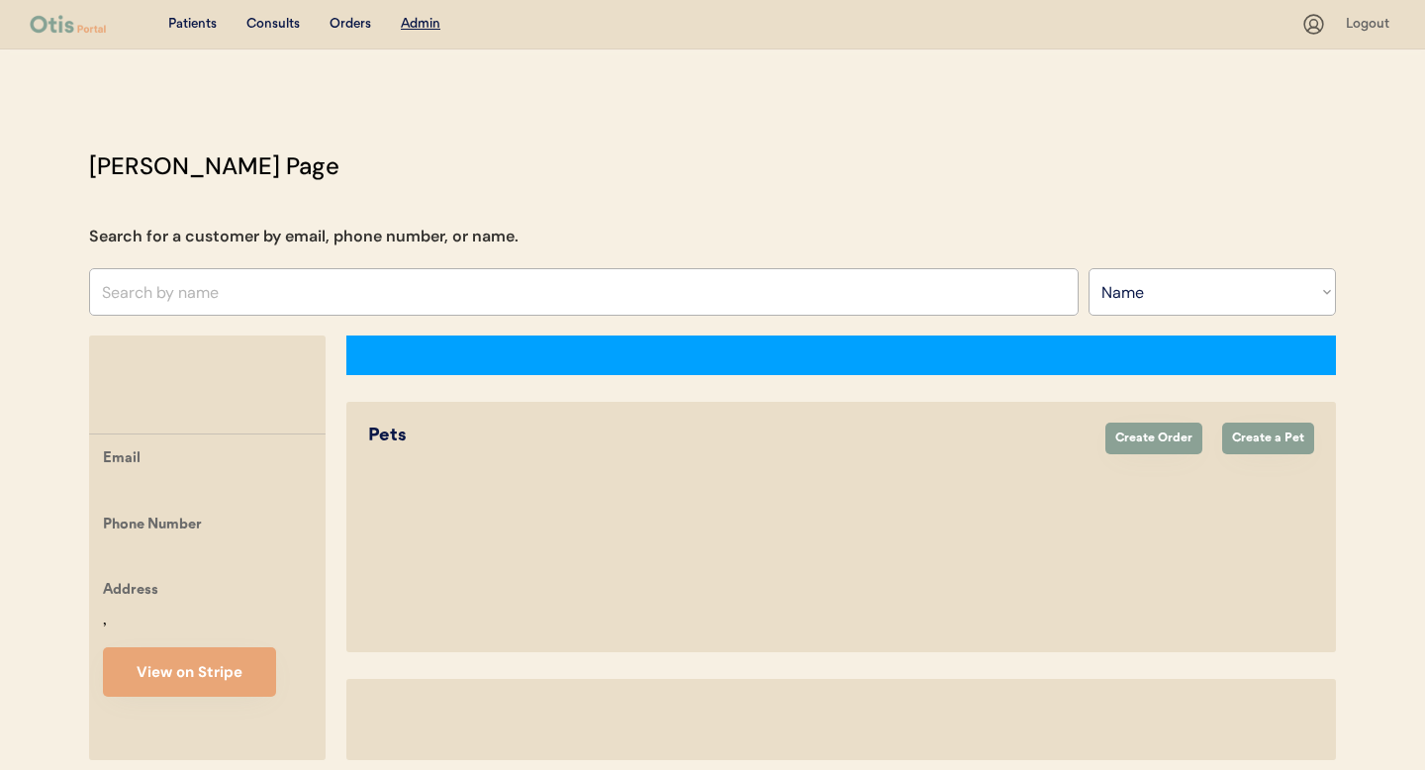
select select "true"
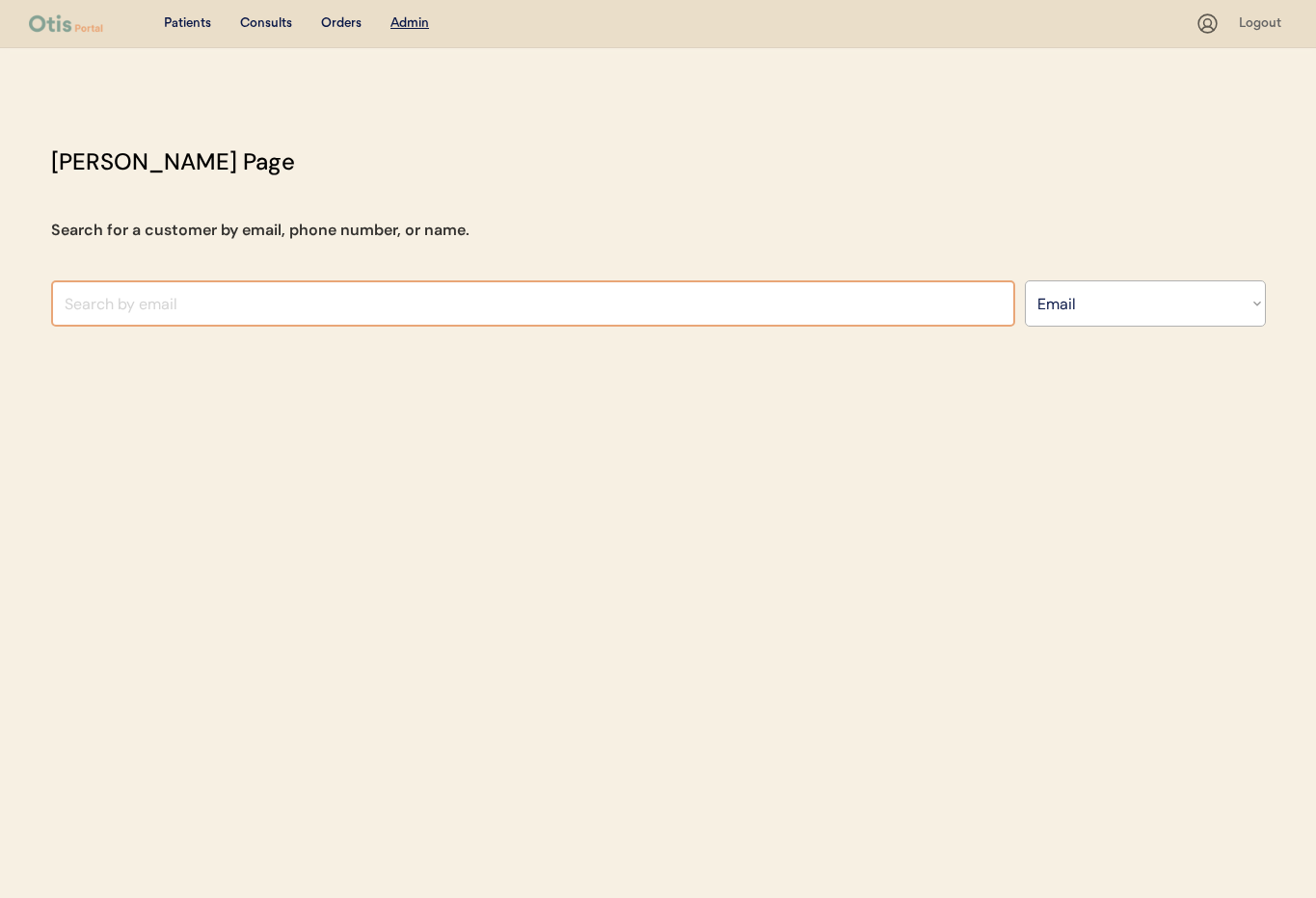
select select ""Email""
click at [118, 311] on input "input" at bounding box center [533, 304] width 964 height 47
paste input "[EMAIL_ADDRESS][DOMAIN_NAME]"
type input "[EMAIL_ADDRESS][DOMAIN_NAME]"
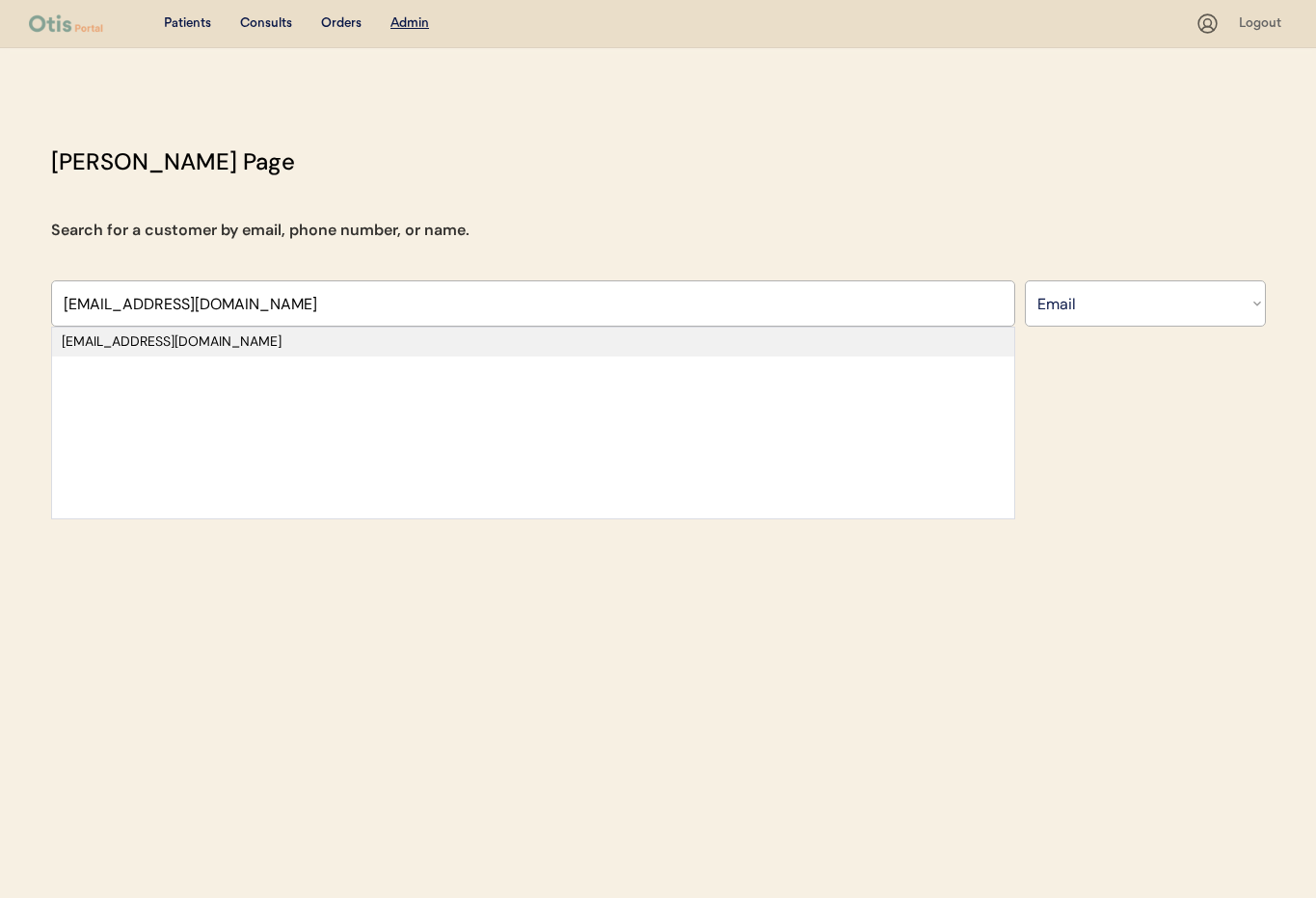
click at [226, 342] on div "[EMAIL_ADDRESS][DOMAIN_NAME]" at bounding box center [533, 342] width 943 height 19
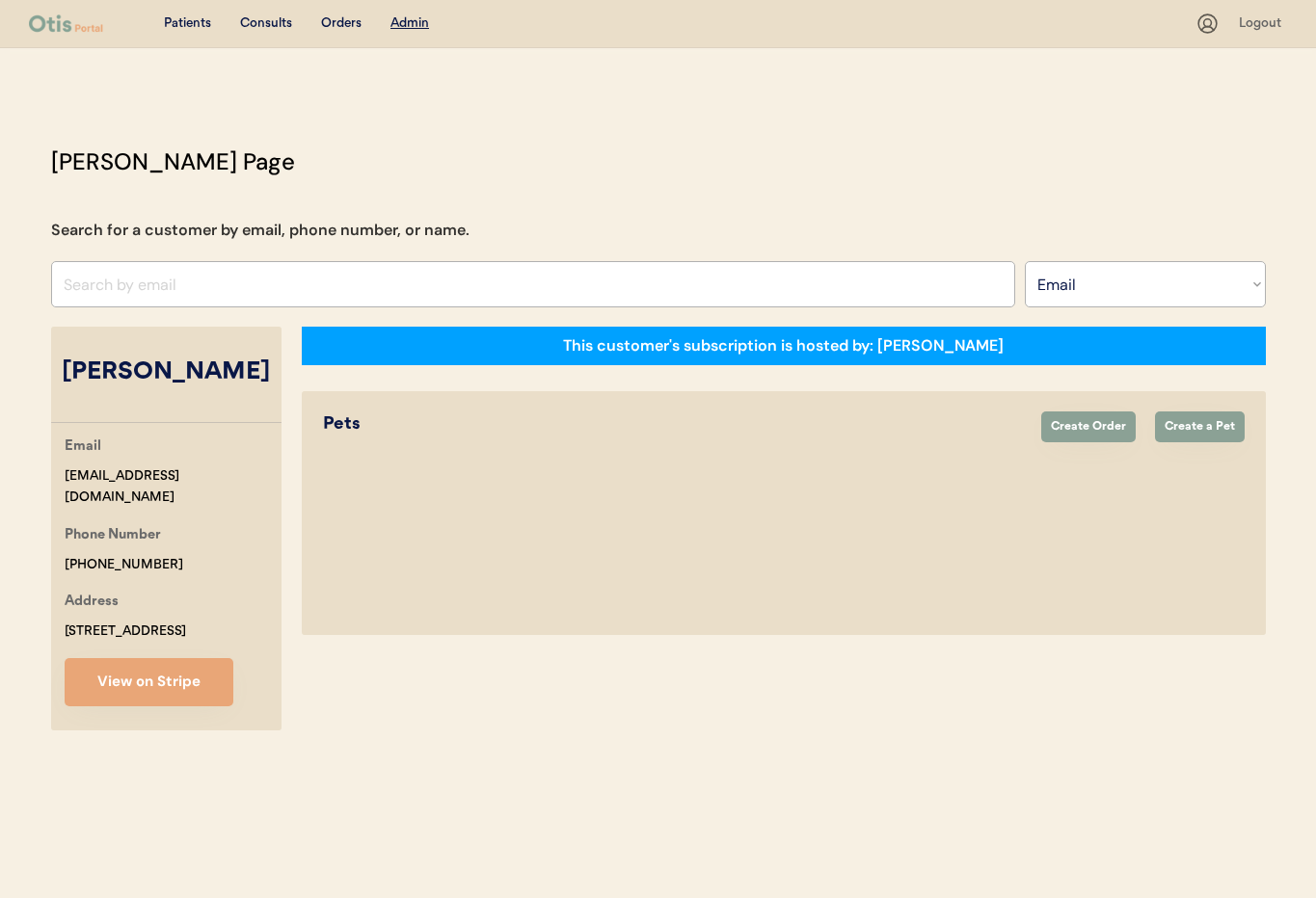
select select "true"
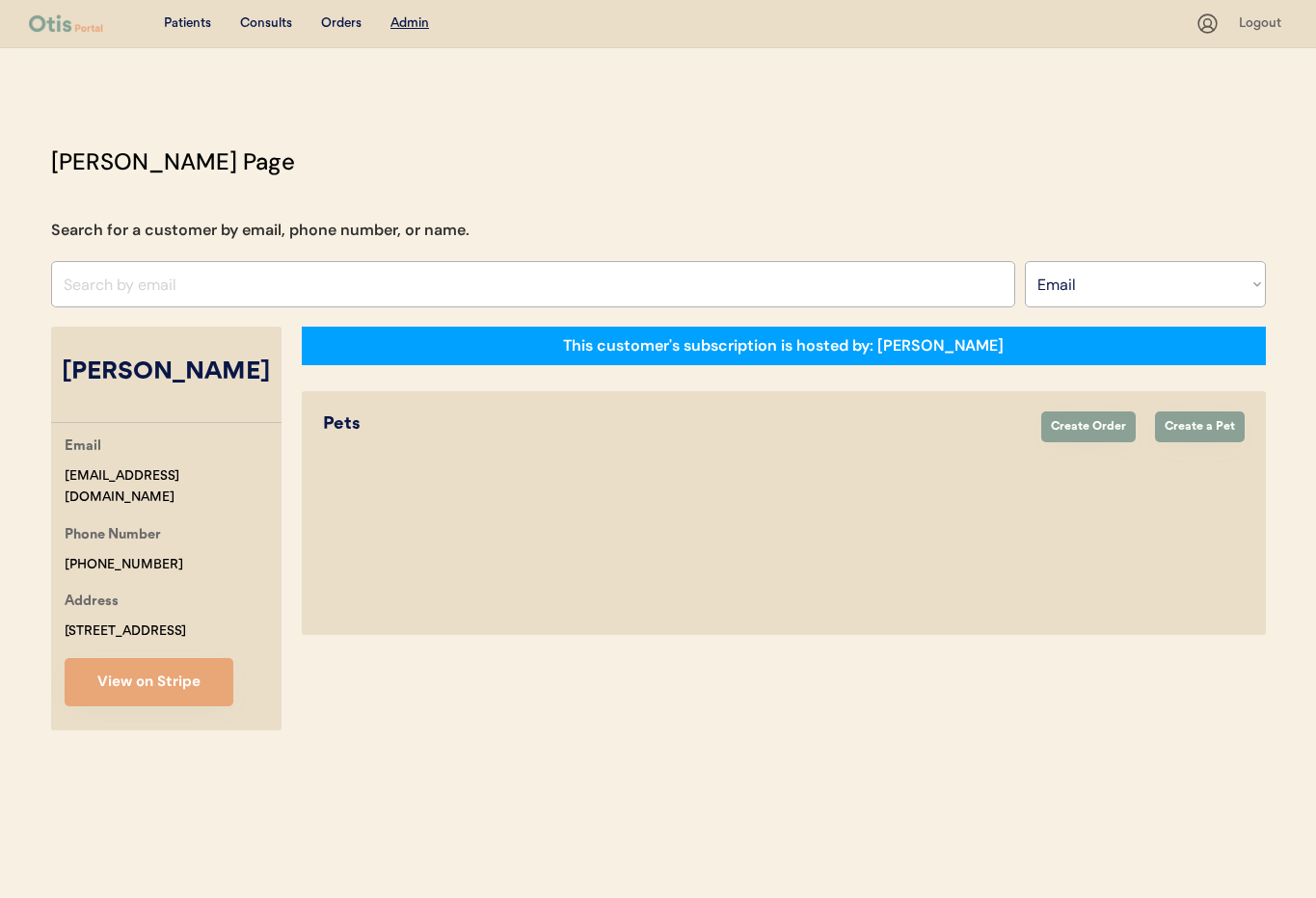
select select "true"
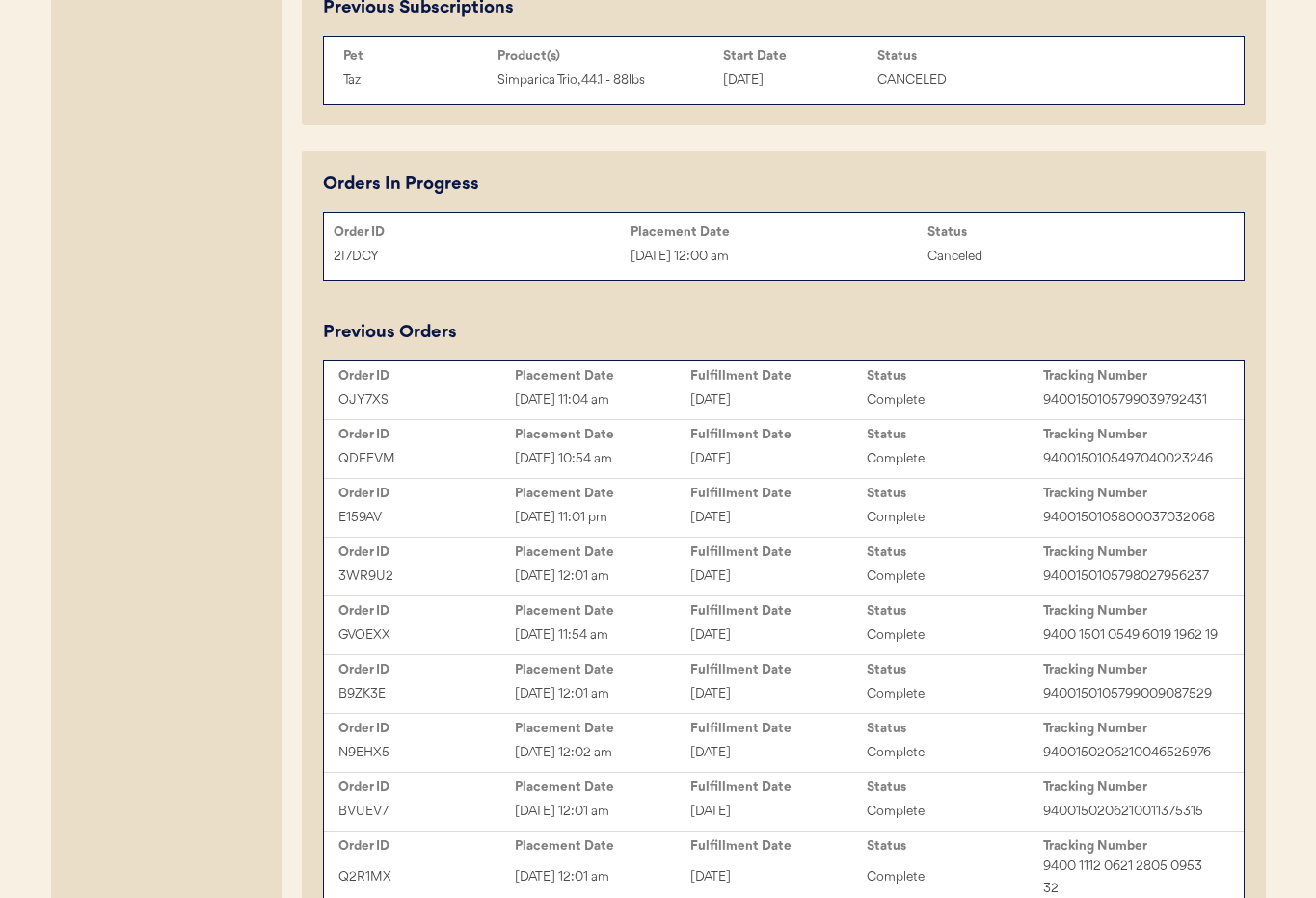
scroll to position [1556, 0]
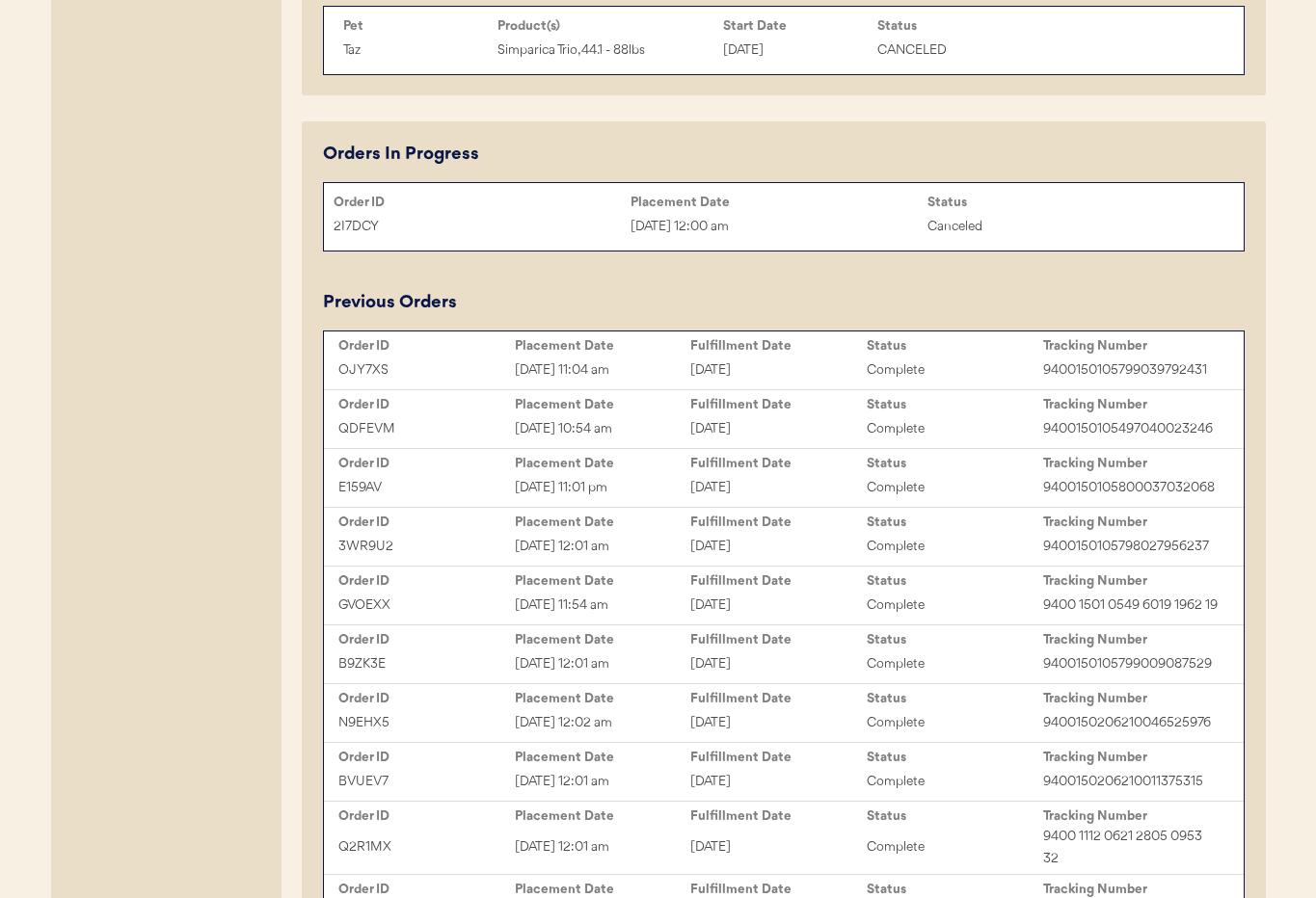
click at [837, 353] on div "Fulfillment Date" at bounding box center [778, 346] width 176 height 16
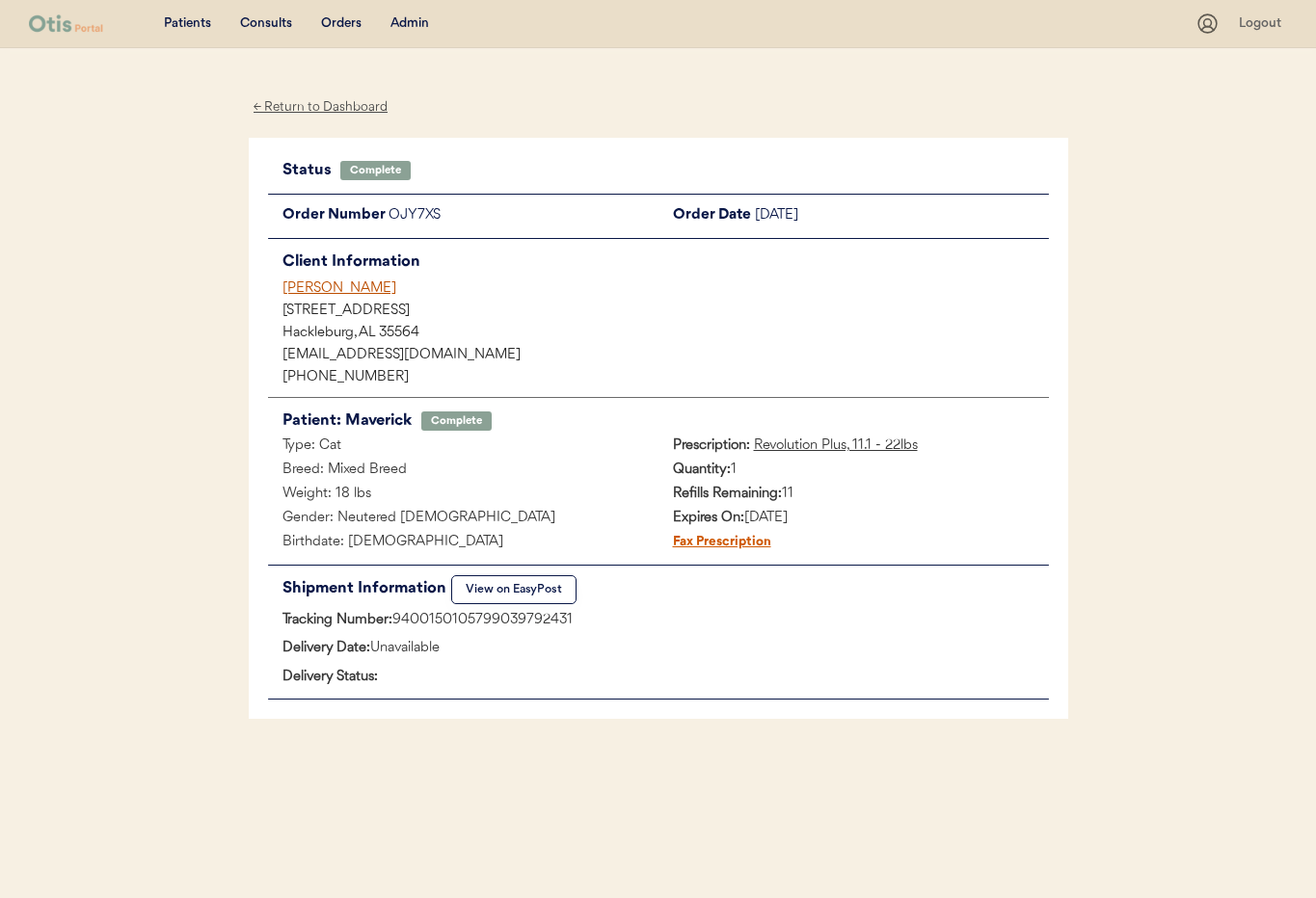
click at [319, 286] on div "[PERSON_NAME]" at bounding box center [665, 288] width 767 height 20
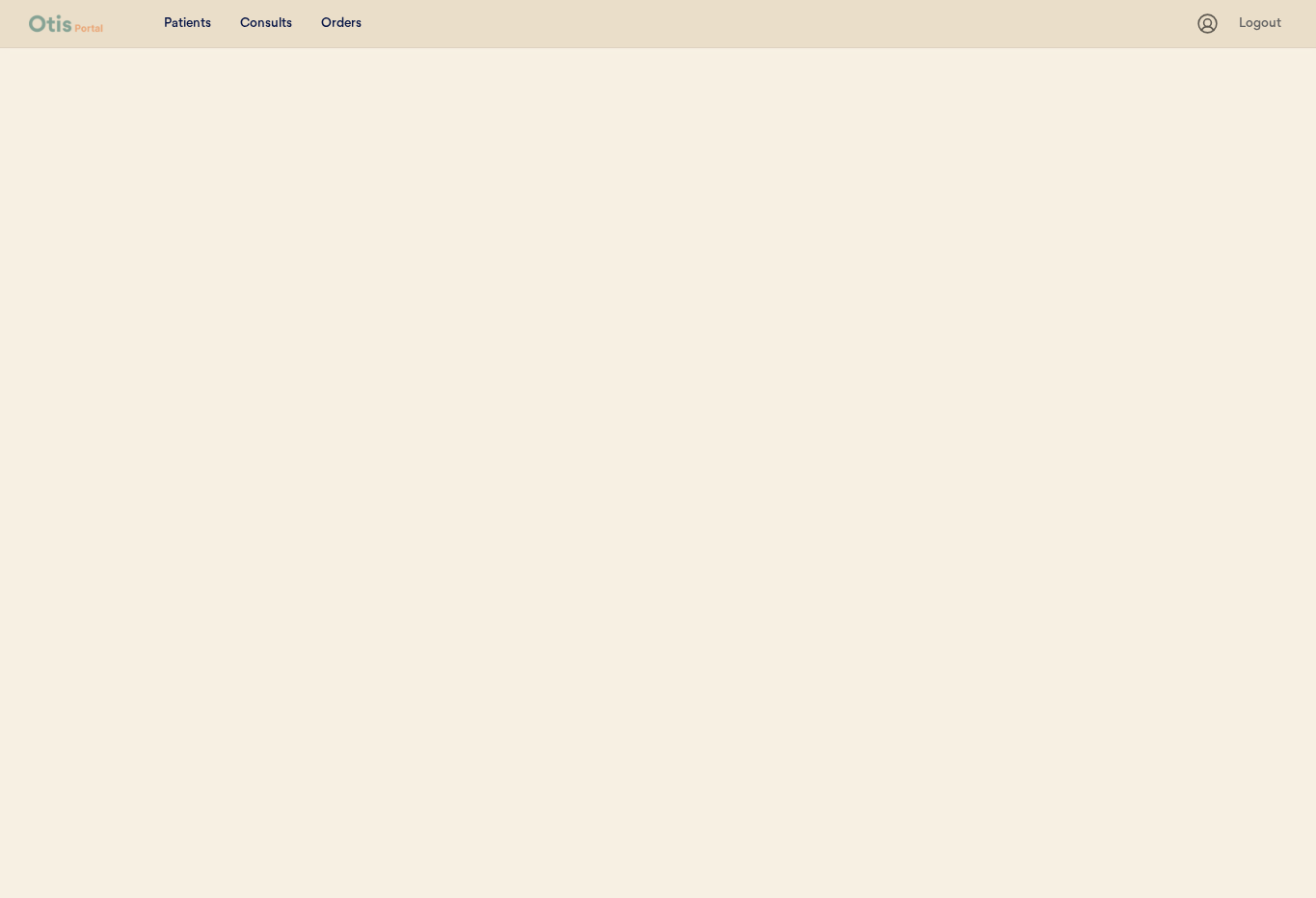
select select ""Email""
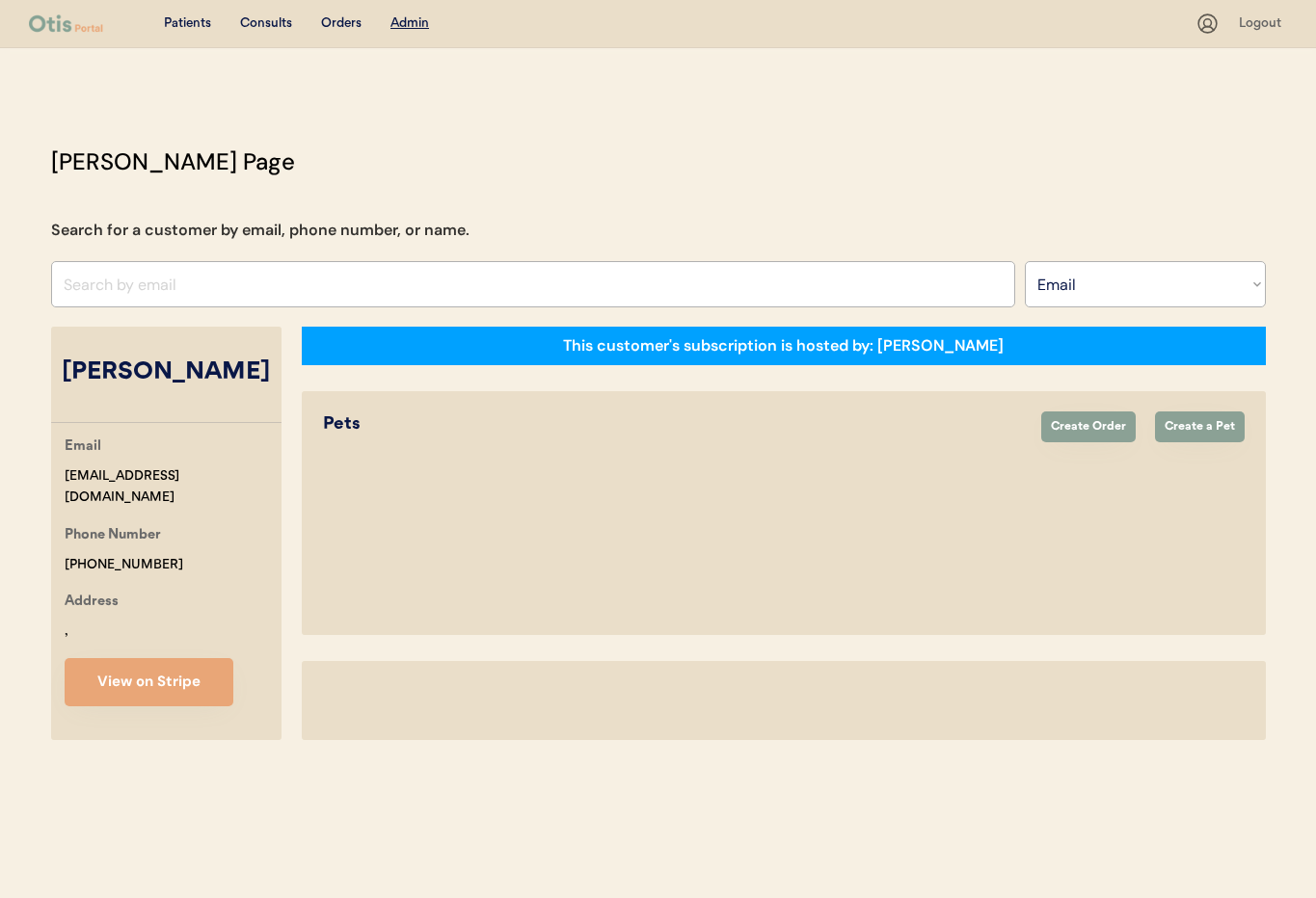
select select "true"
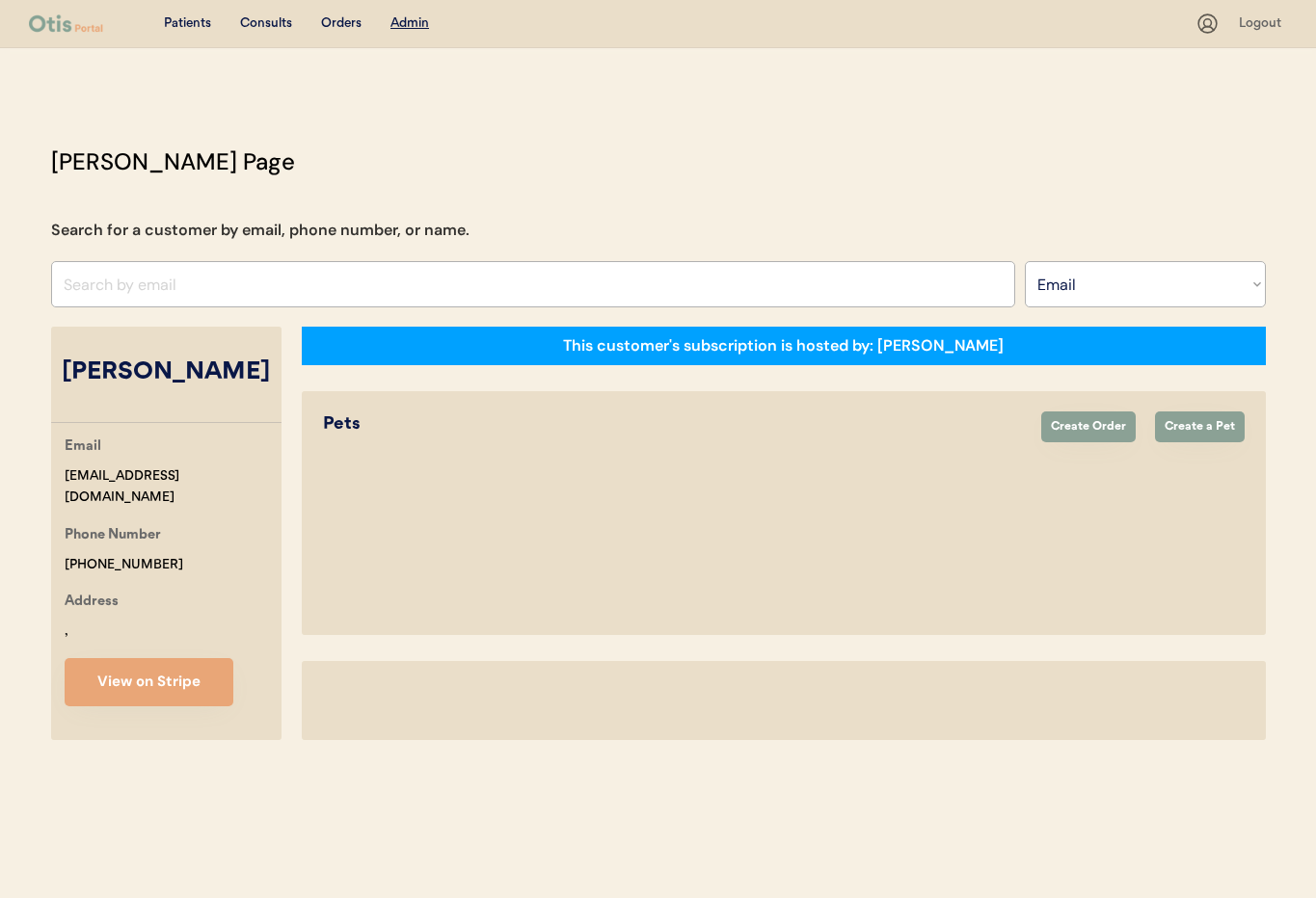
select select "true"
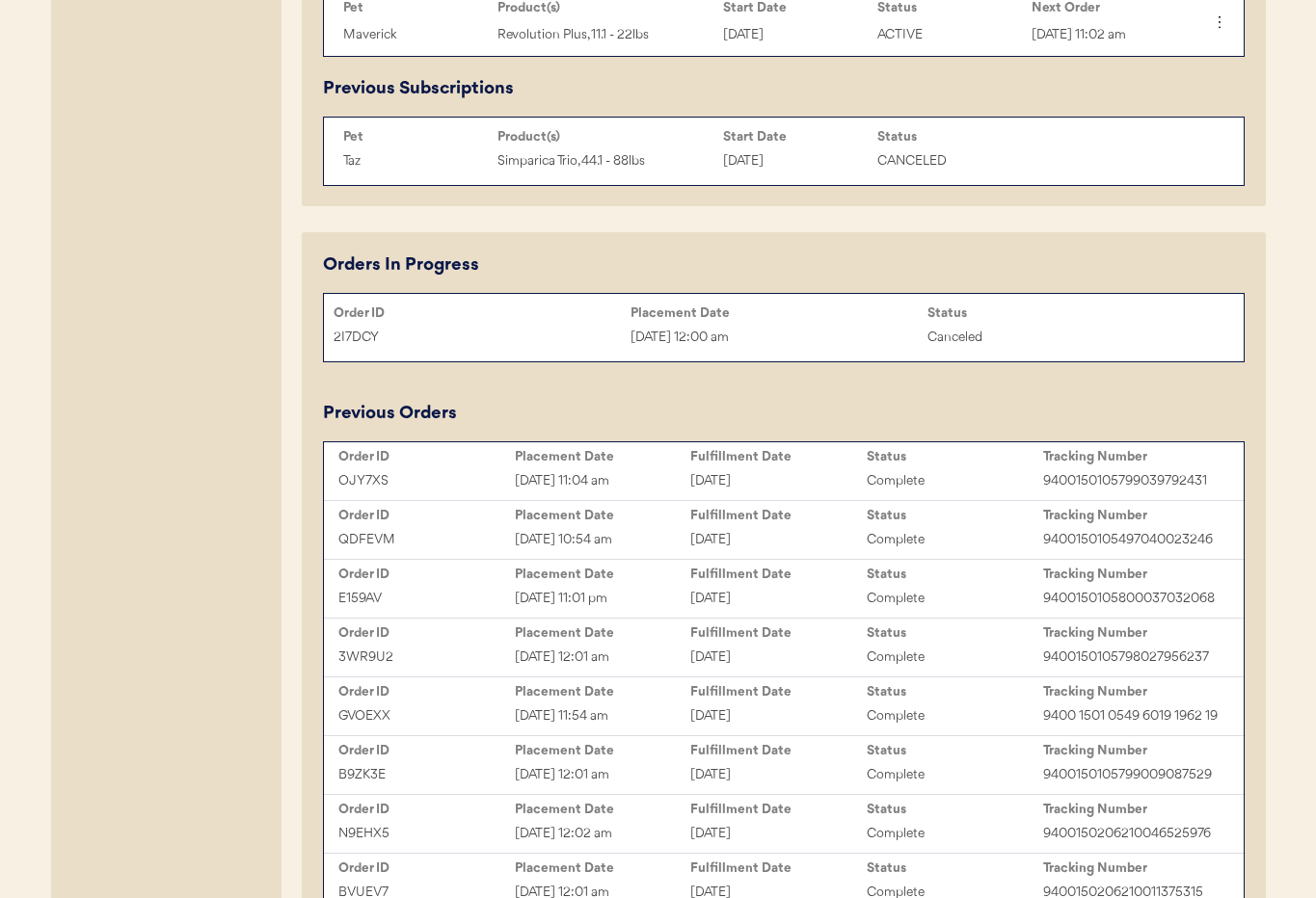
click at [733, 515] on div "Fulfillment Date" at bounding box center [778, 516] width 176 height 16
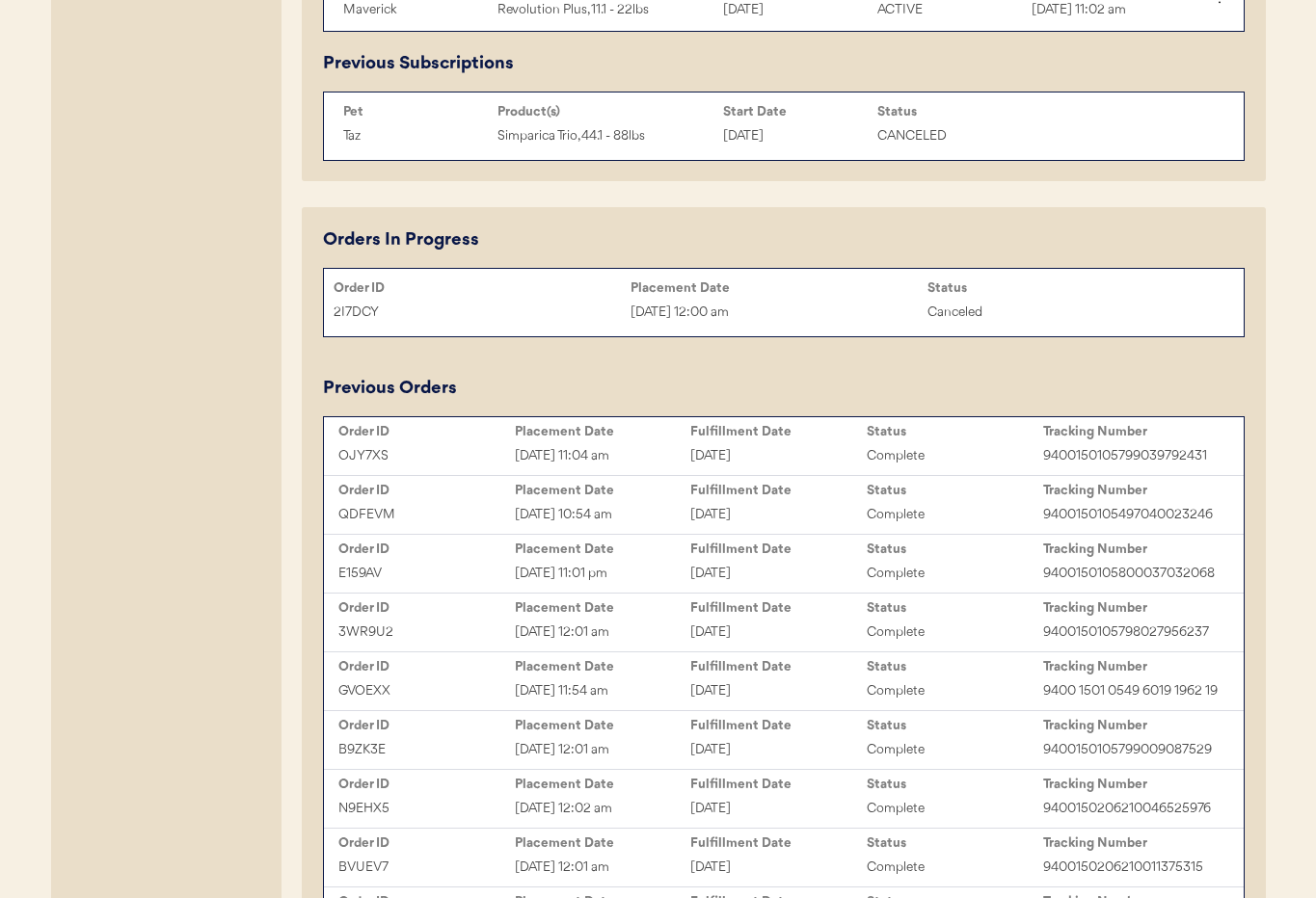
scroll to position [1475, 0]
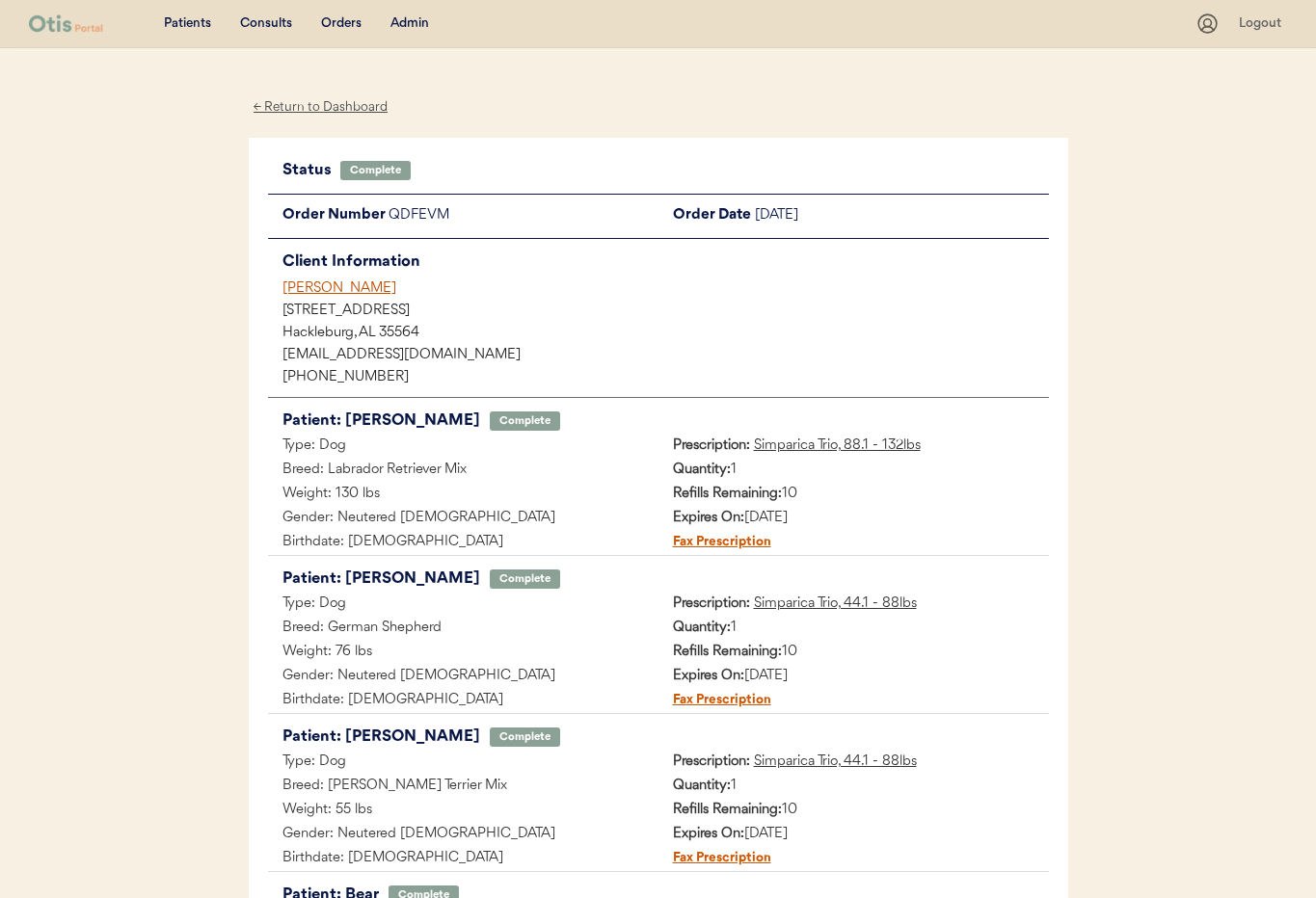
click at [315, 296] on div "[PERSON_NAME]" at bounding box center [665, 288] width 767 height 20
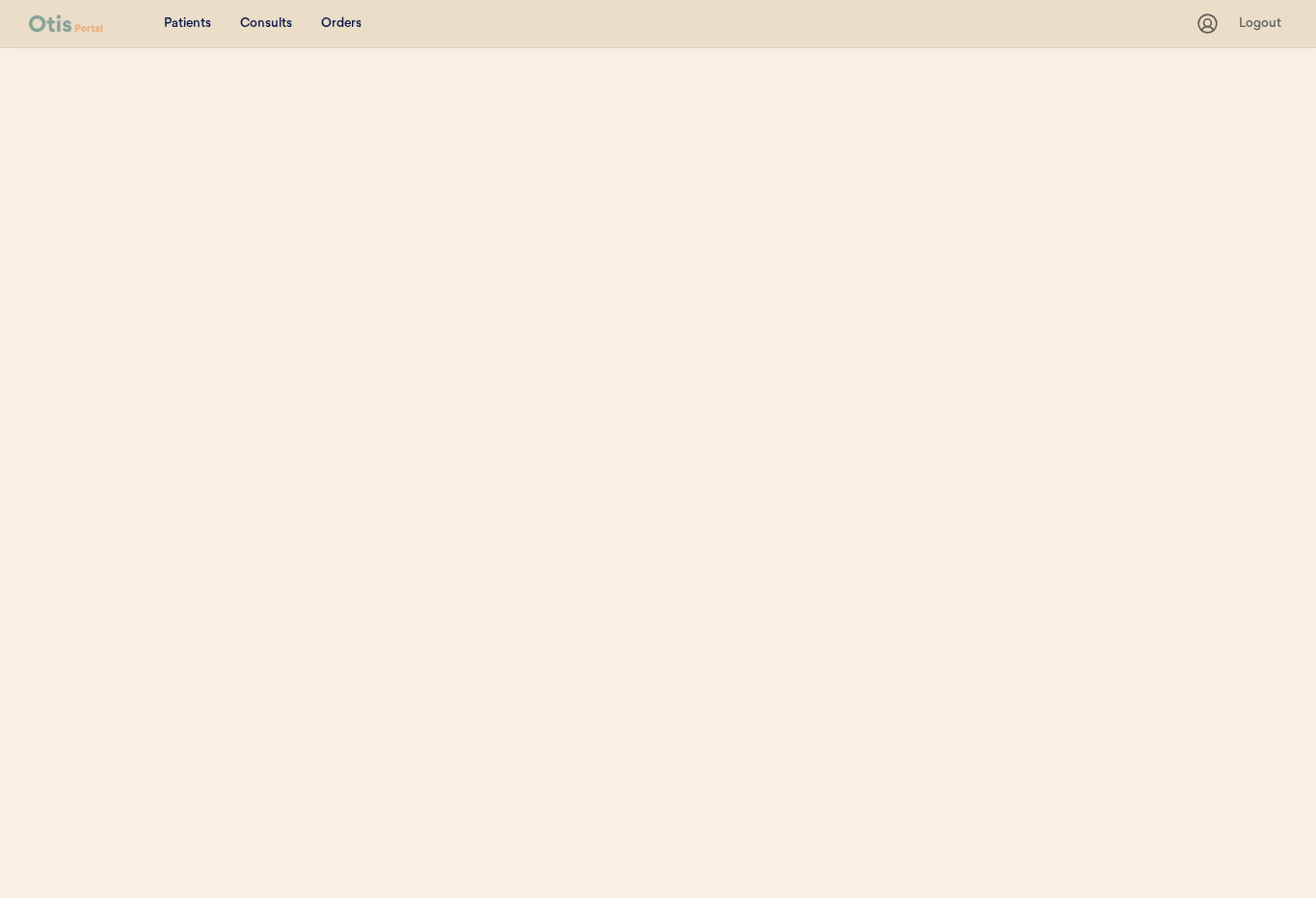
select select ""Email""
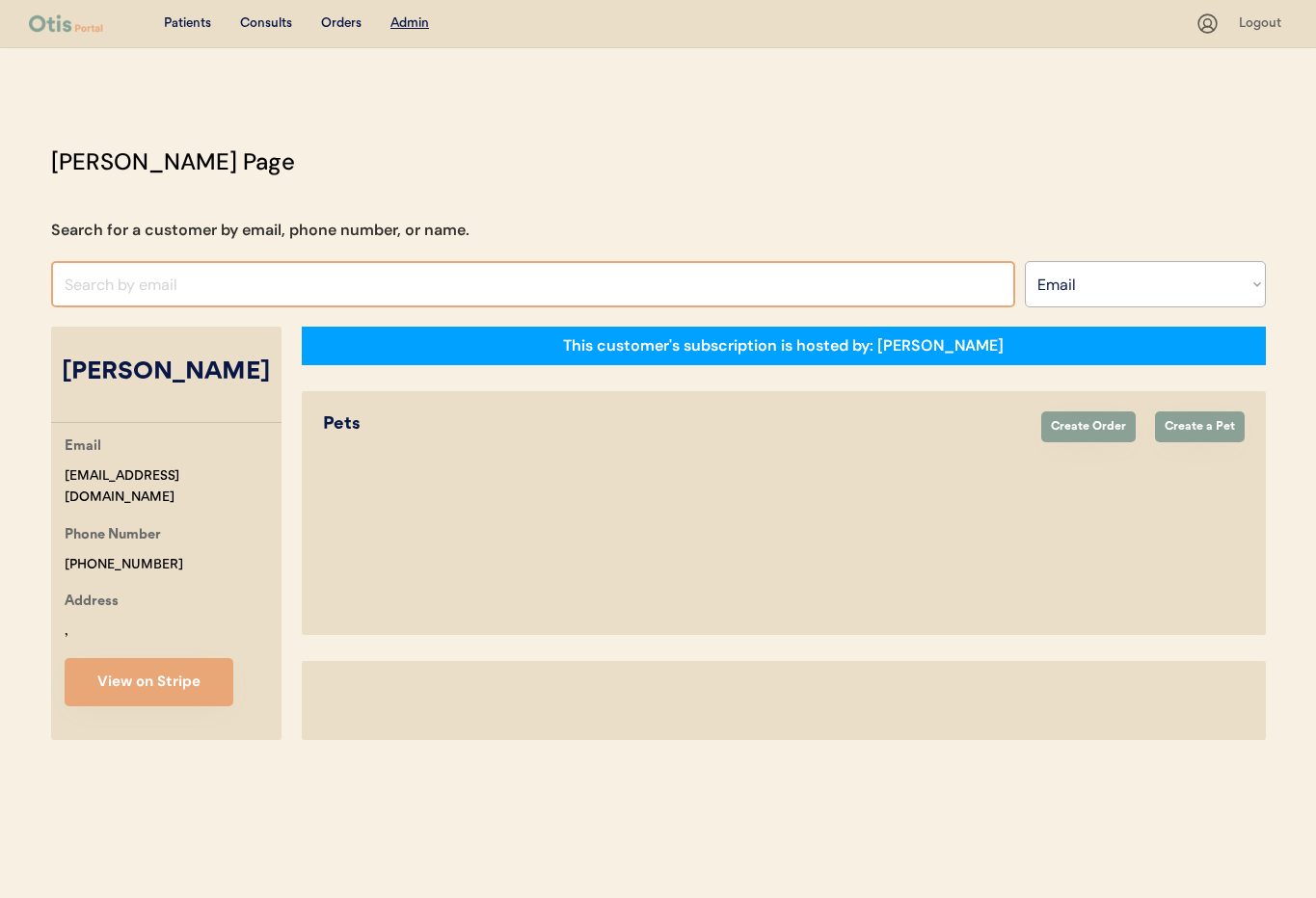
select select "true"
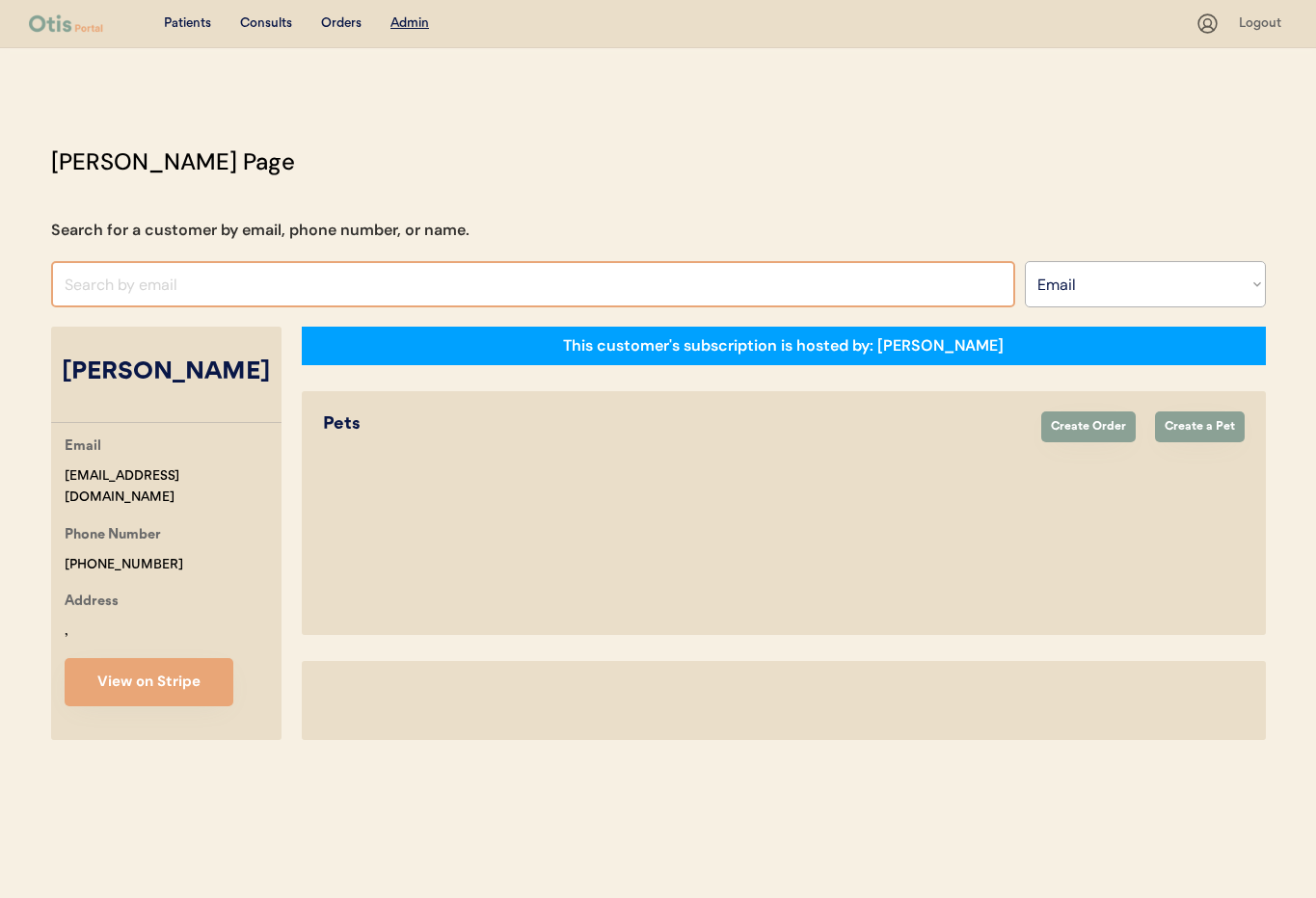
select select "true"
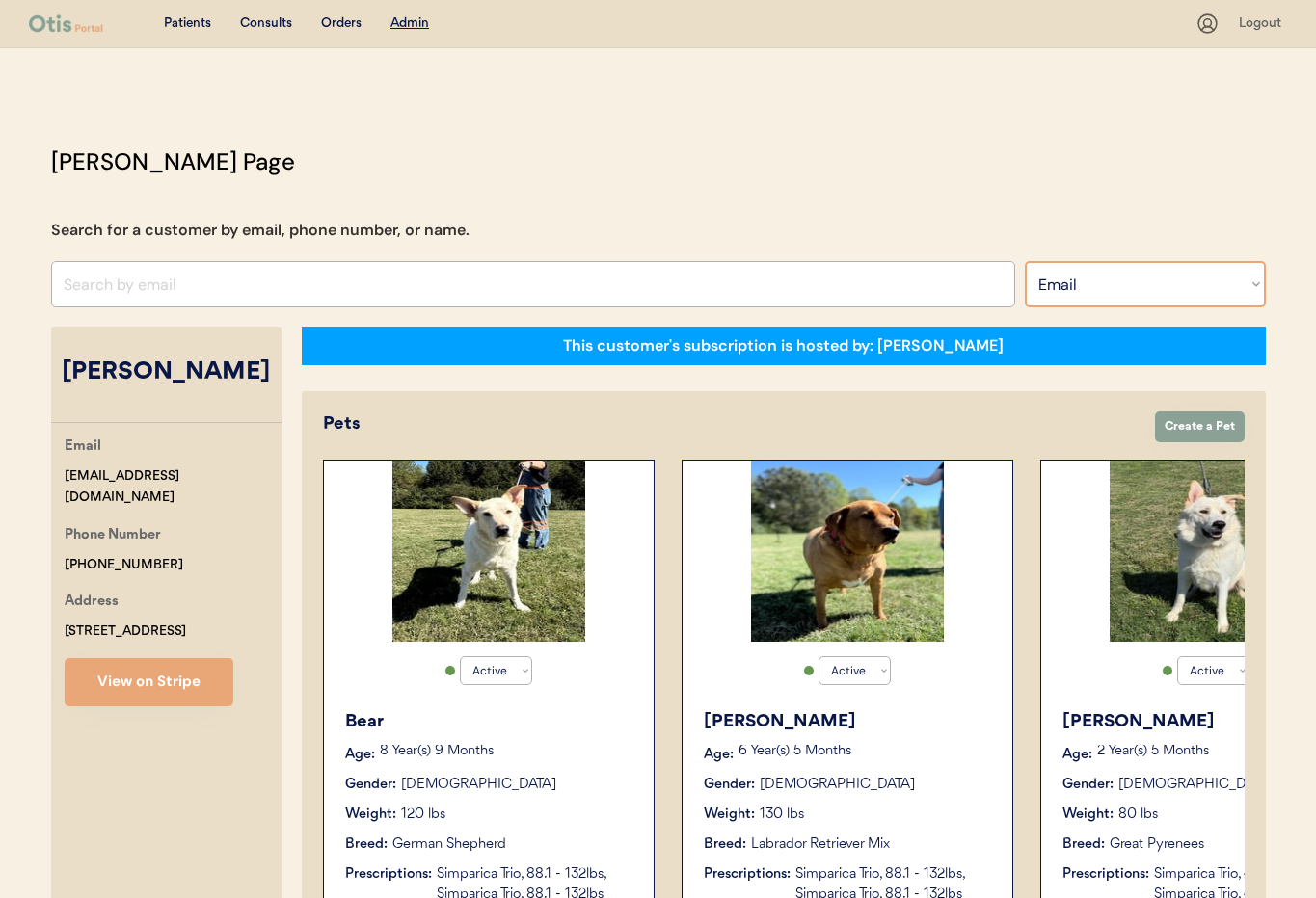
click at [1058, 281] on select "Search By Name Email Phone Number" at bounding box center [1145, 284] width 241 height 47
select select ""Phone Number""
click at [1025, 261] on select "Search By Name Email Phone Number" at bounding box center [1145, 284] width 241 height 47
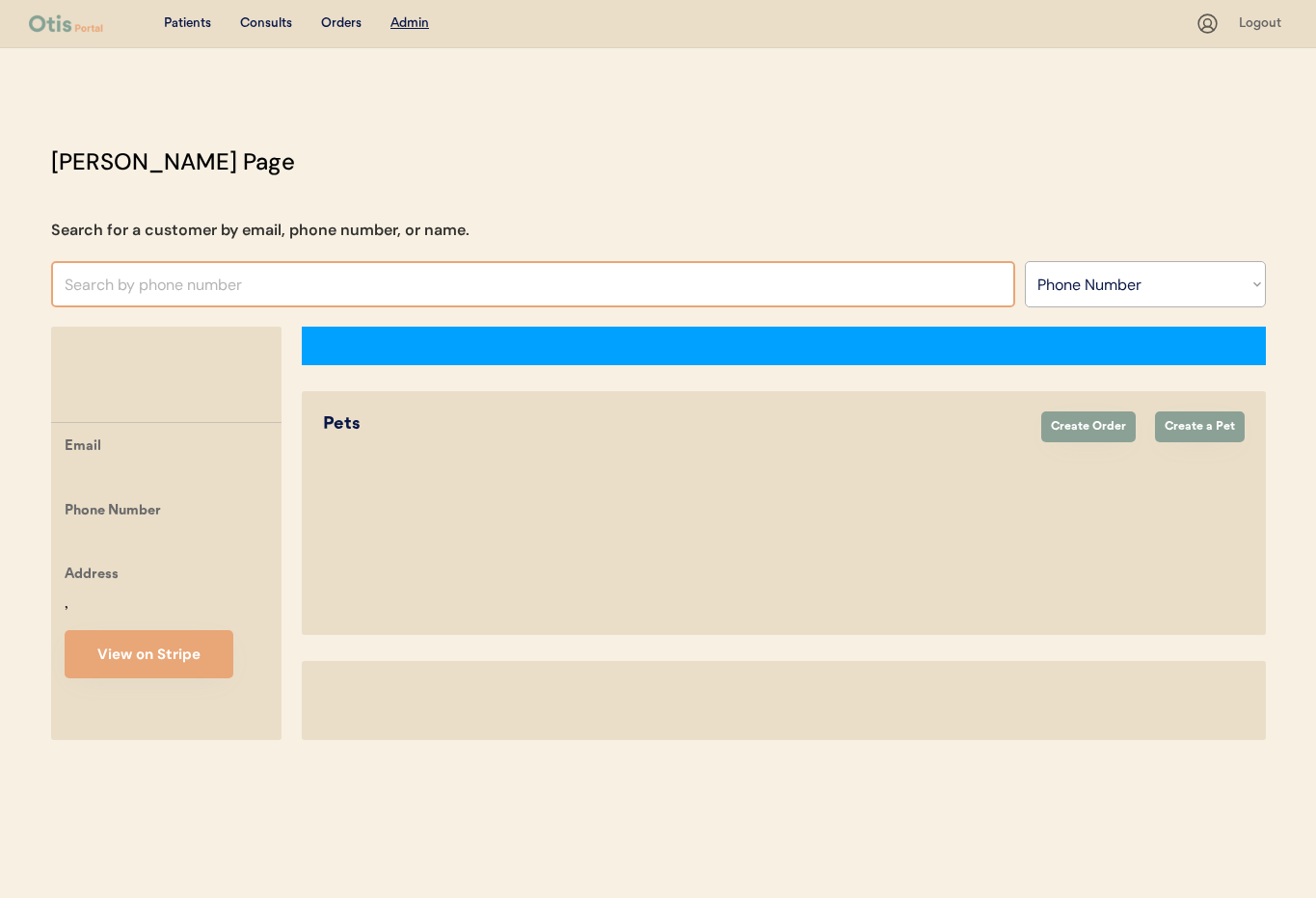
select select ""Phone Number""
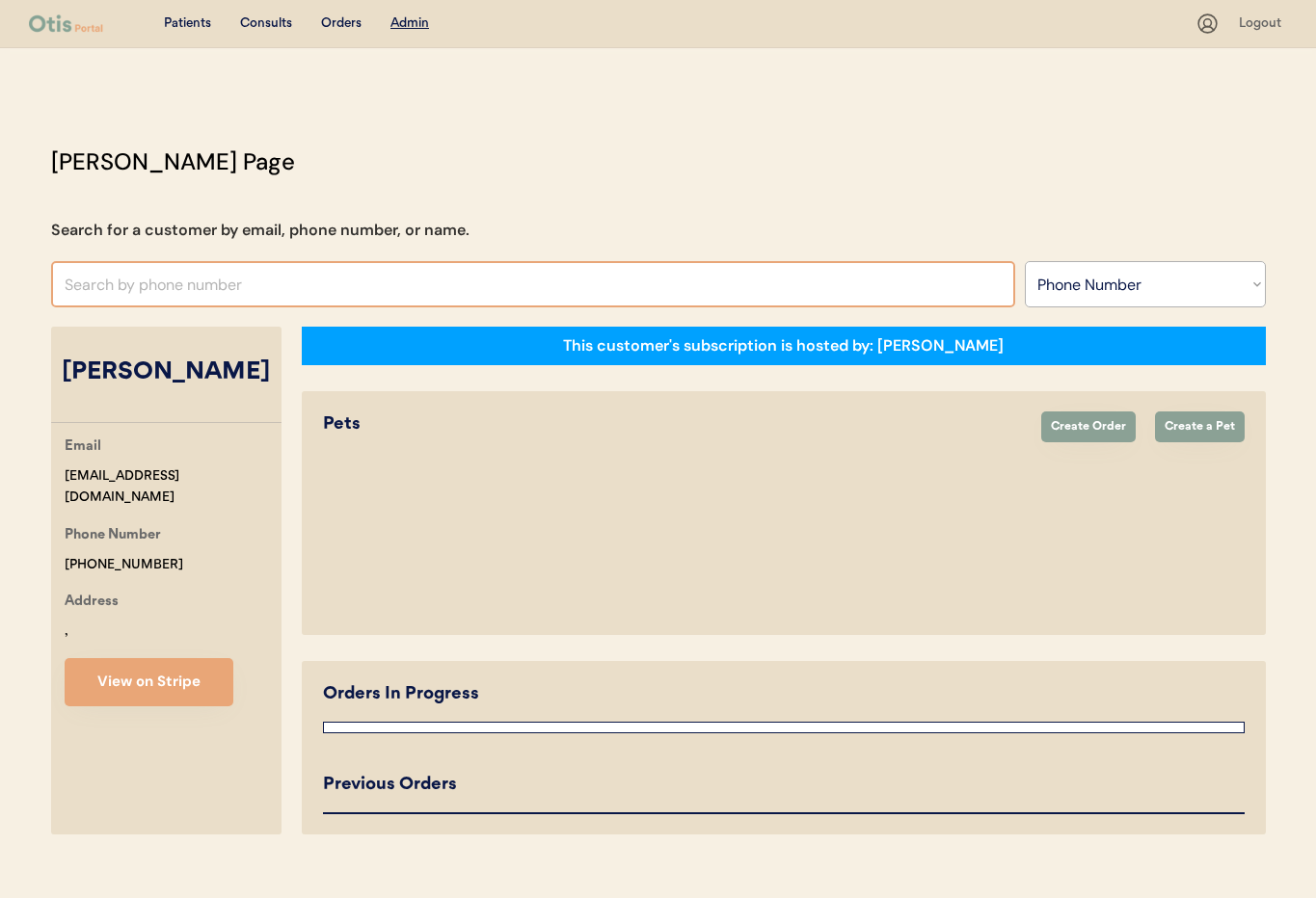
select select "true"
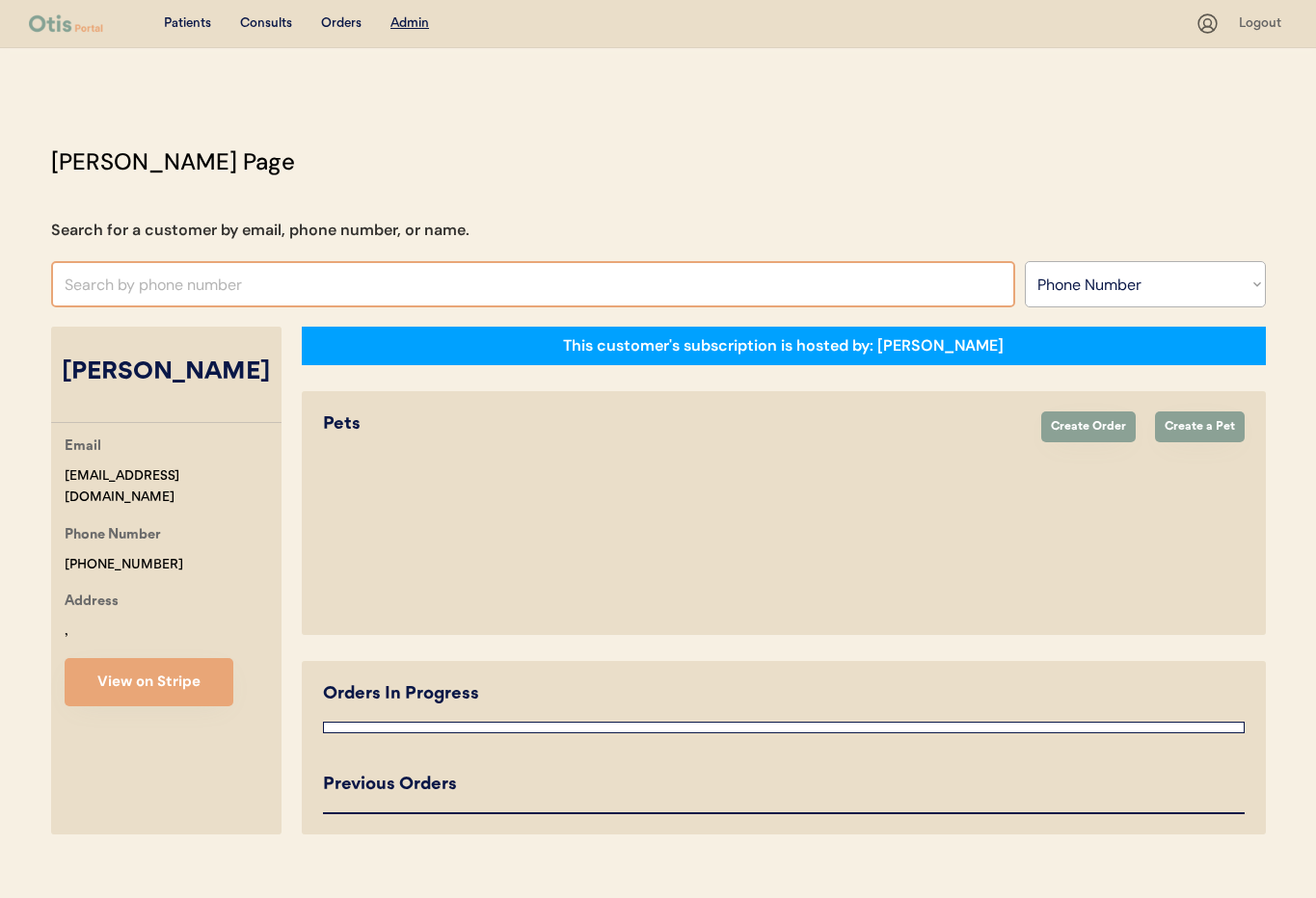
select select "true"
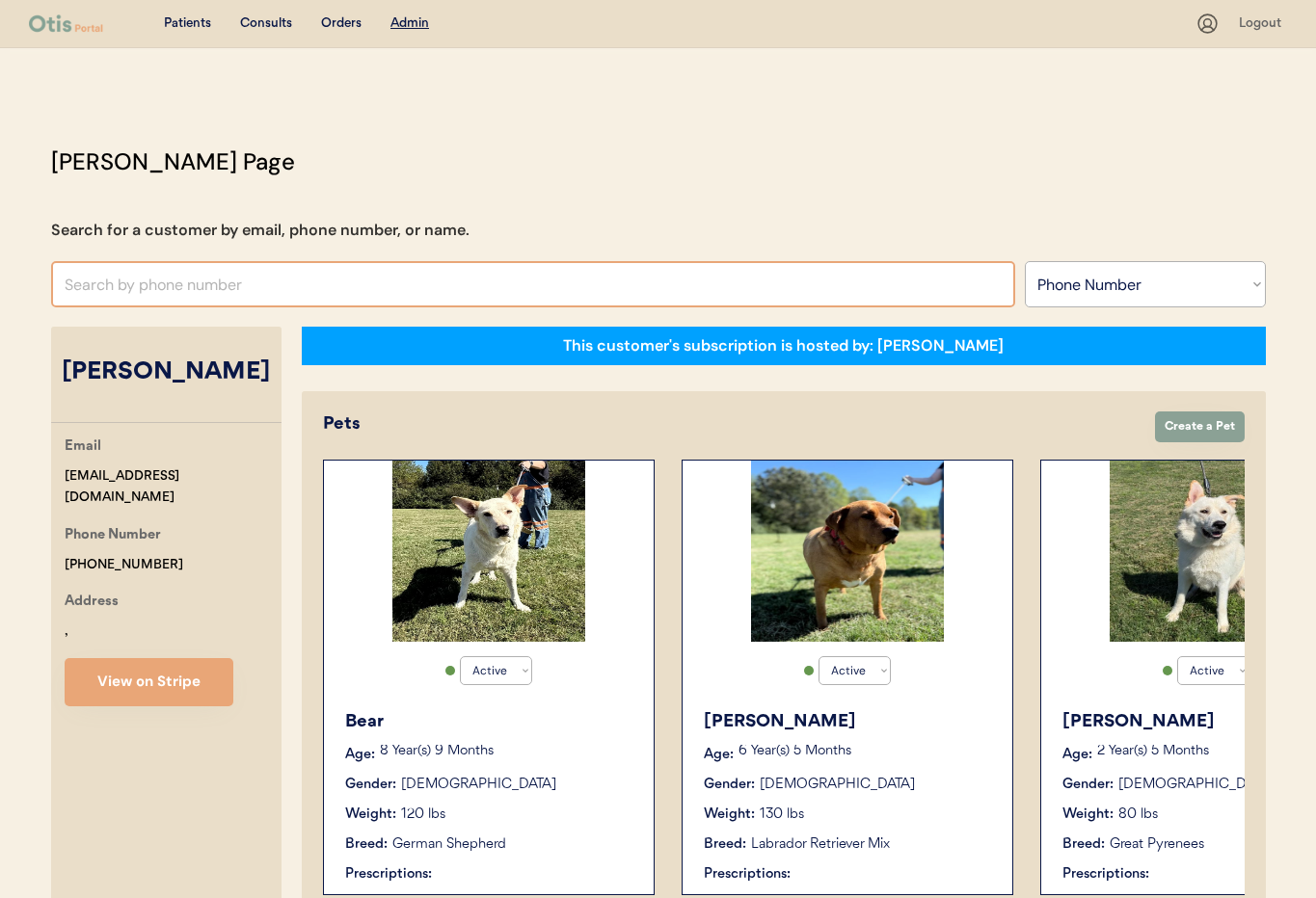
drag, startPoint x: 200, startPoint y: 281, endPoint x: 681, endPoint y: 235, distance: 483.2
click at [201, 281] on input "text" at bounding box center [533, 284] width 964 height 47
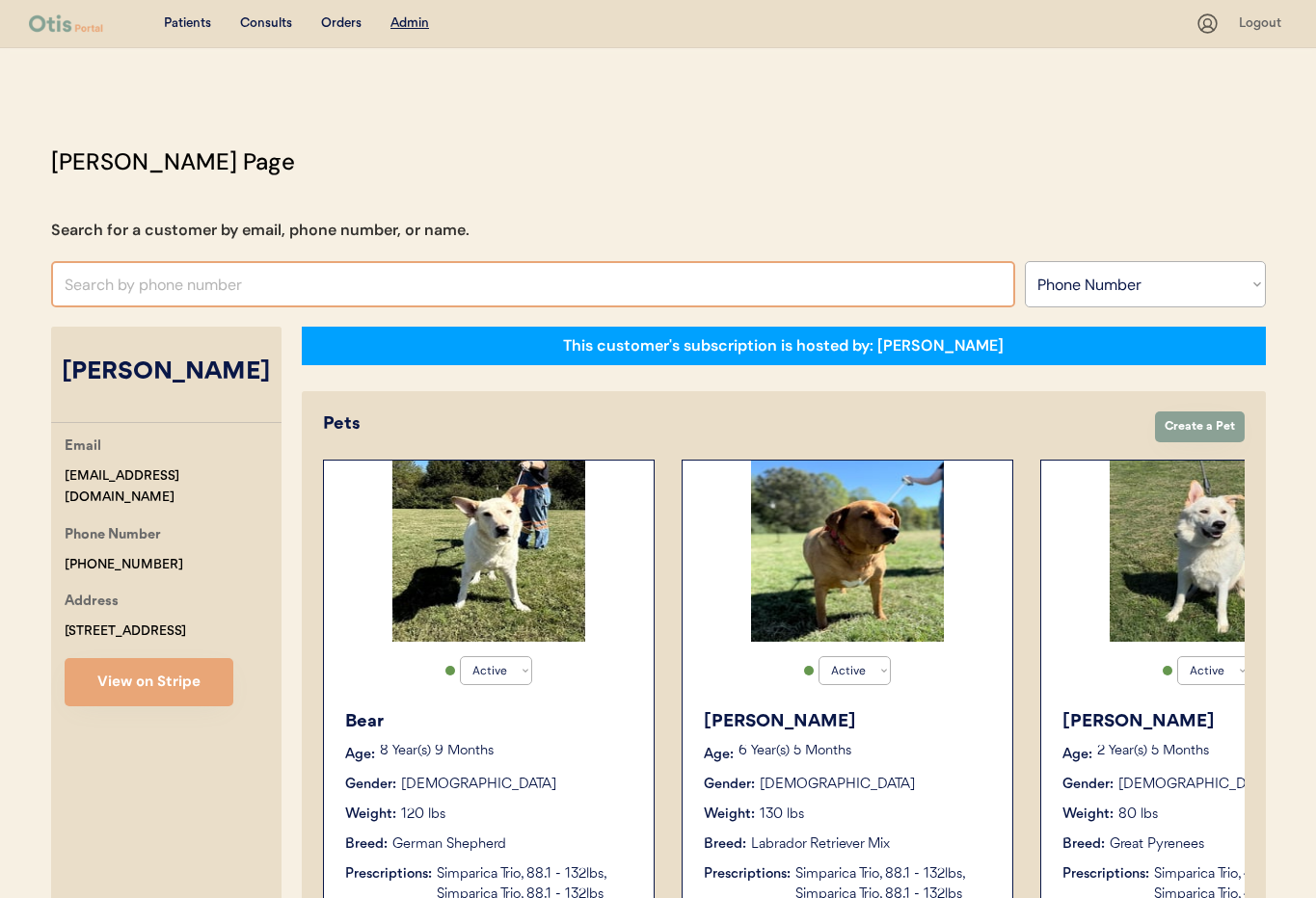
click at [247, 284] on input "text" at bounding box center [533, 284] width 964 height 47
click at [66, 289] on input "7177476635" at bounding box center [533, 284] width 964 height 47
click at [178, 285] on input "17177476635" at bounding box center [533, 284] width 964 height 47
type input "1"
click at [257, 284] on input "text" at bounding box center [533, 284] width 964 height 47
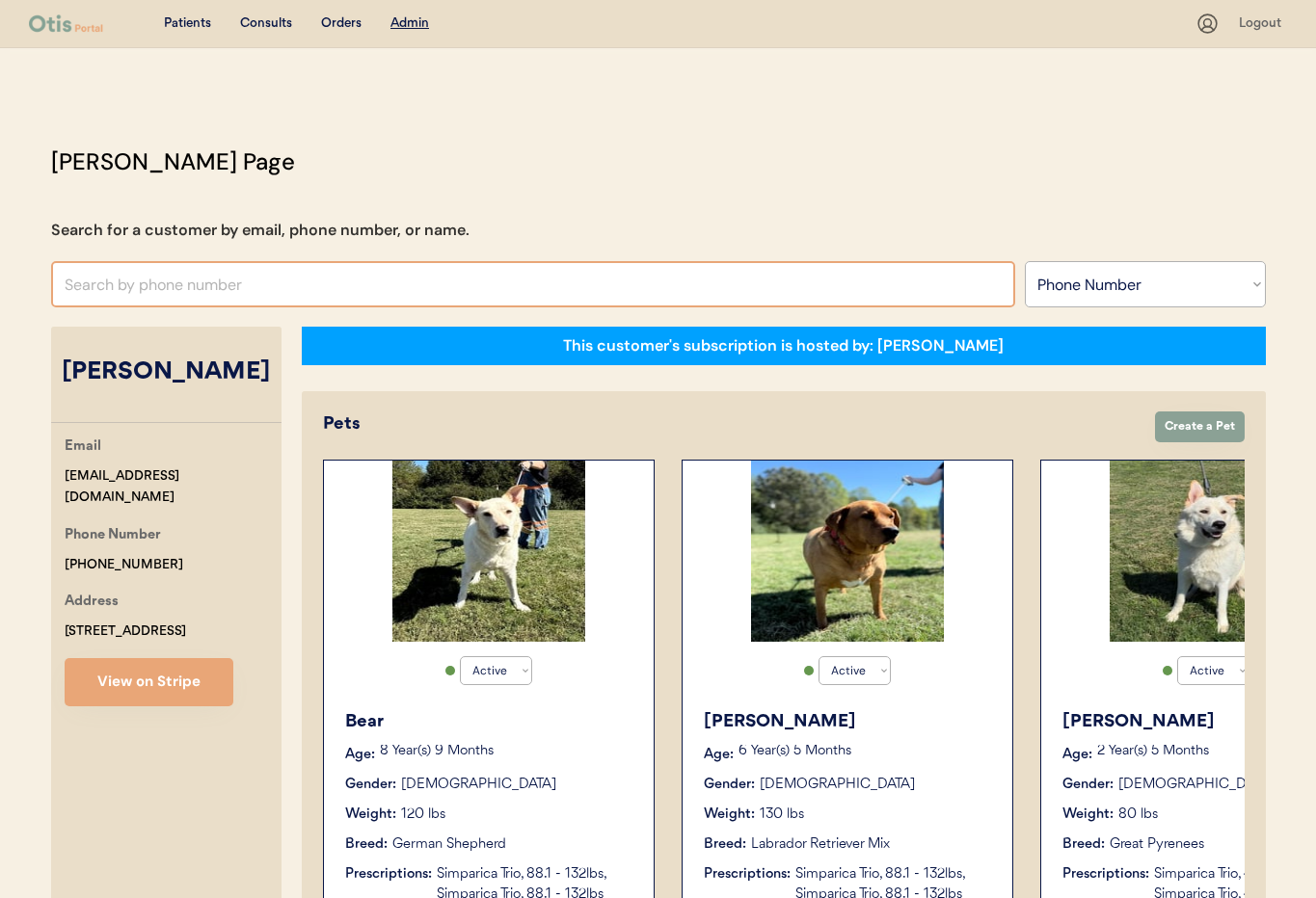
paste input "+1 717 747 6635"
click at [84, 289] on input "+1 717 747 6635" at bounding box center [533, 284] width 964 height 47
click at [102, 287] on input "+1717 747 6635" at bounding box center [533, 284] width 964 height 47
drag, startPoint x: 130, startPoint y: 288, endPoint x: 134, endPoint y: 299, distance: 11.7
click at [130, 288] on input "+1717747 6635" at bounding box center [533, 284] width 964 height 47
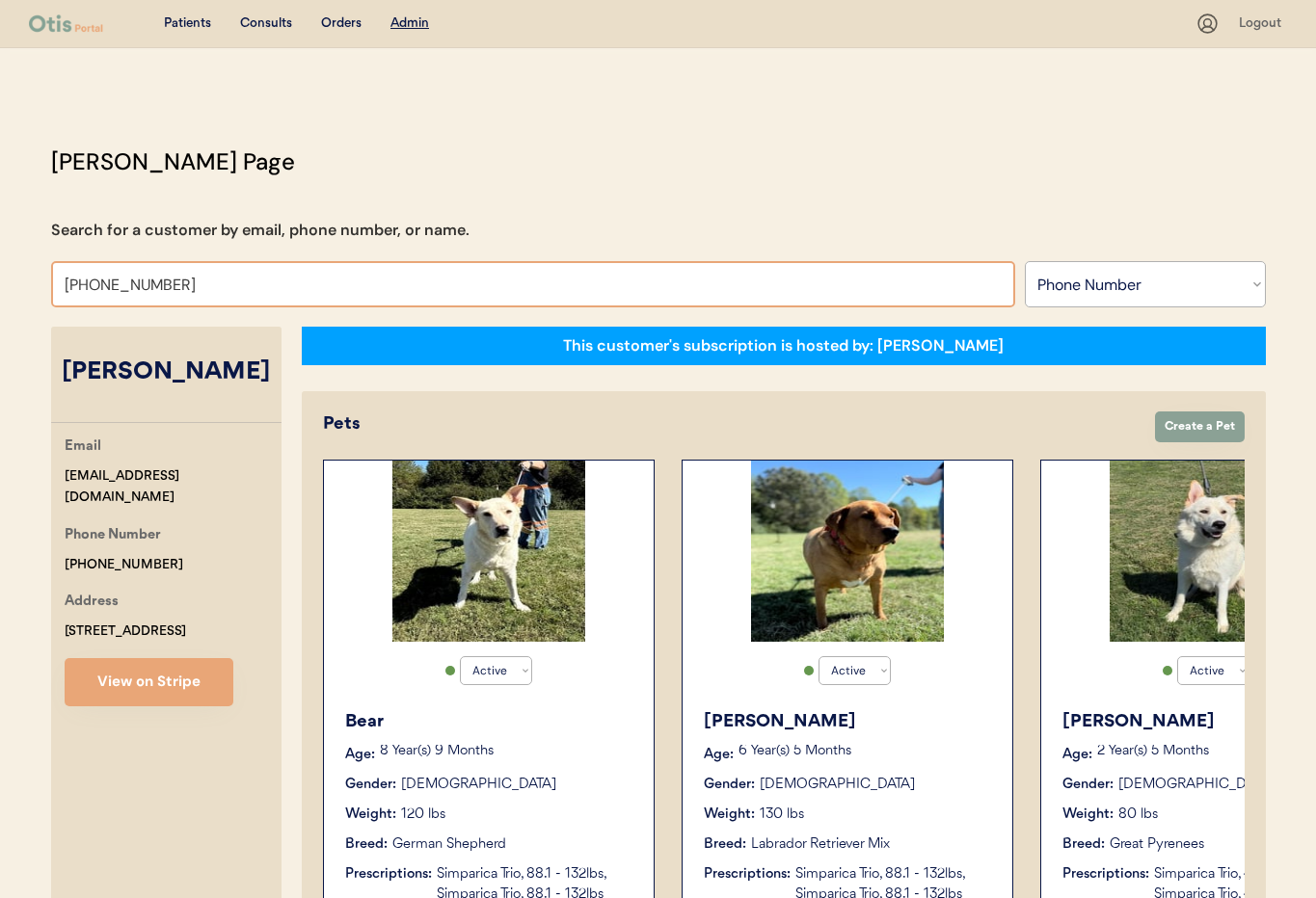
drag, startPoint x: 169, startPoint y: 288, endPoint x: 207, endPoint y: 302, distance: 40.5
click at [171, 288] on input "[PHONE_NUMBER]" at bounding box center [533, 284] width 964 height 47
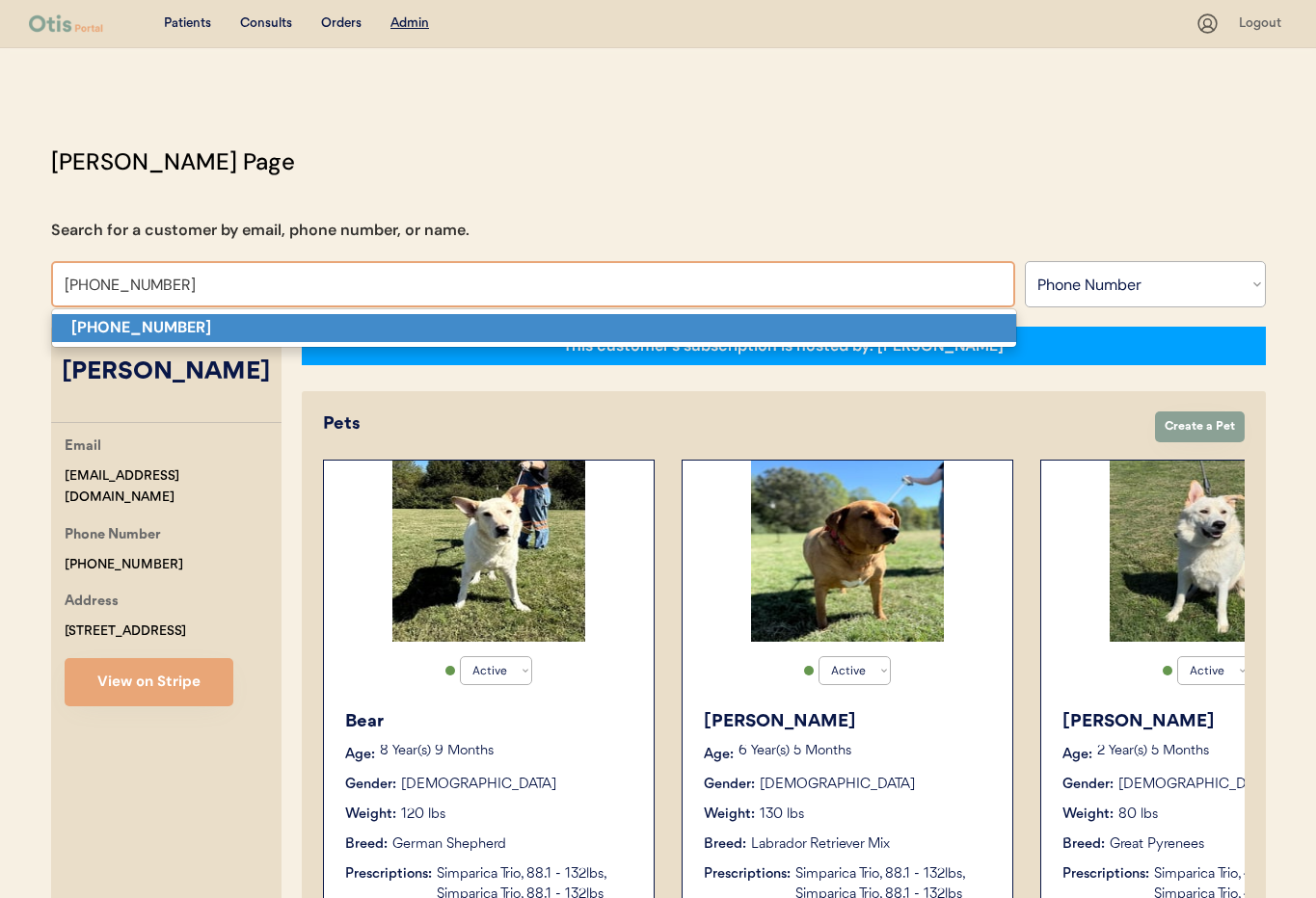
click at [256, 320] on p "[PHONE_NUMBER]" at bounding box center [534, 328] width 964 height 28
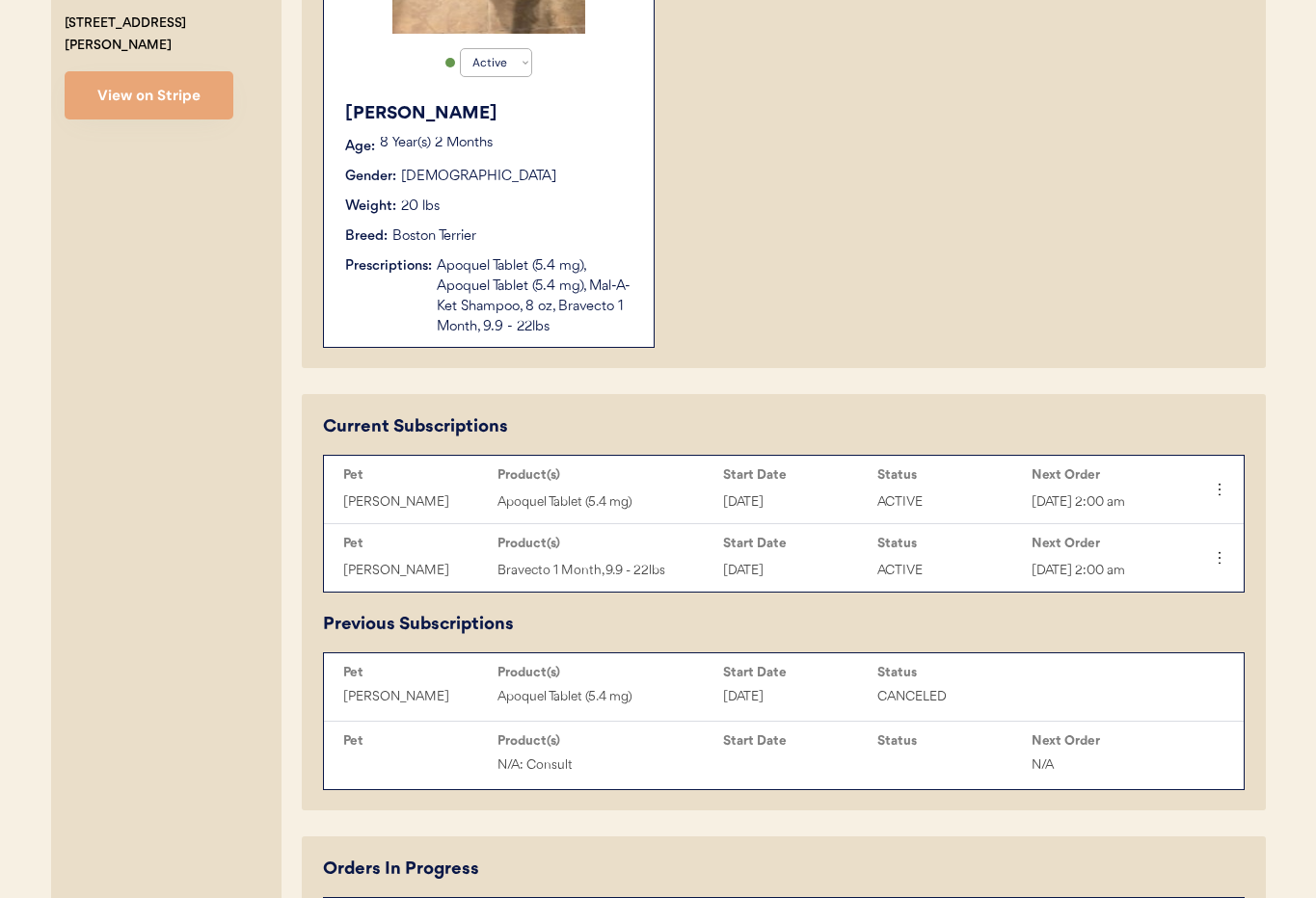
scroll to position [615, 0]
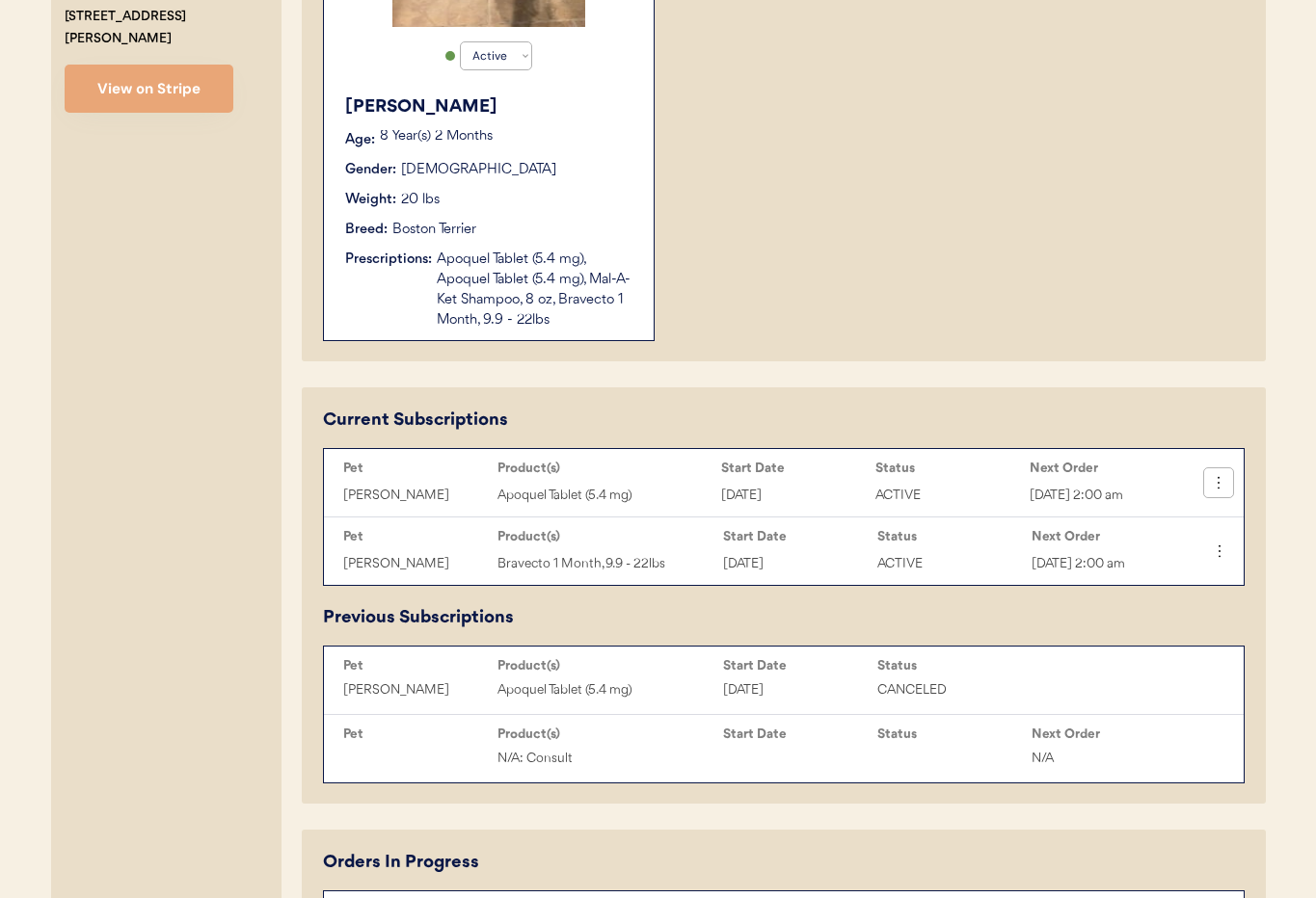
type input "[PHONE_NUMBER]"
click at [1226, 493] on icon at bounding box center [1219, 483] width 19 height 19
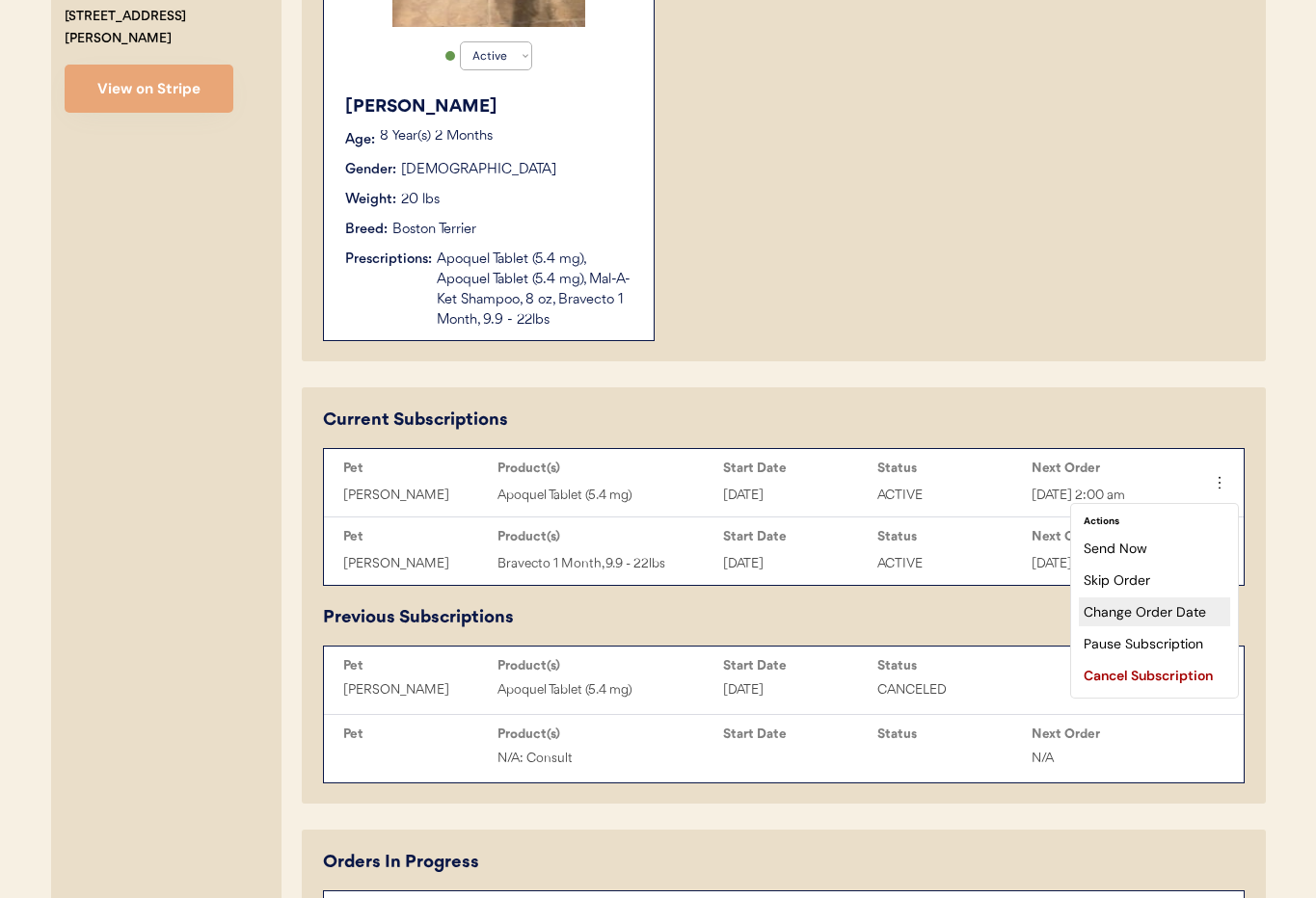
click at [1193, 606] on div "Change Order Date" at bounding box center [1153, 613] width 151 height 29
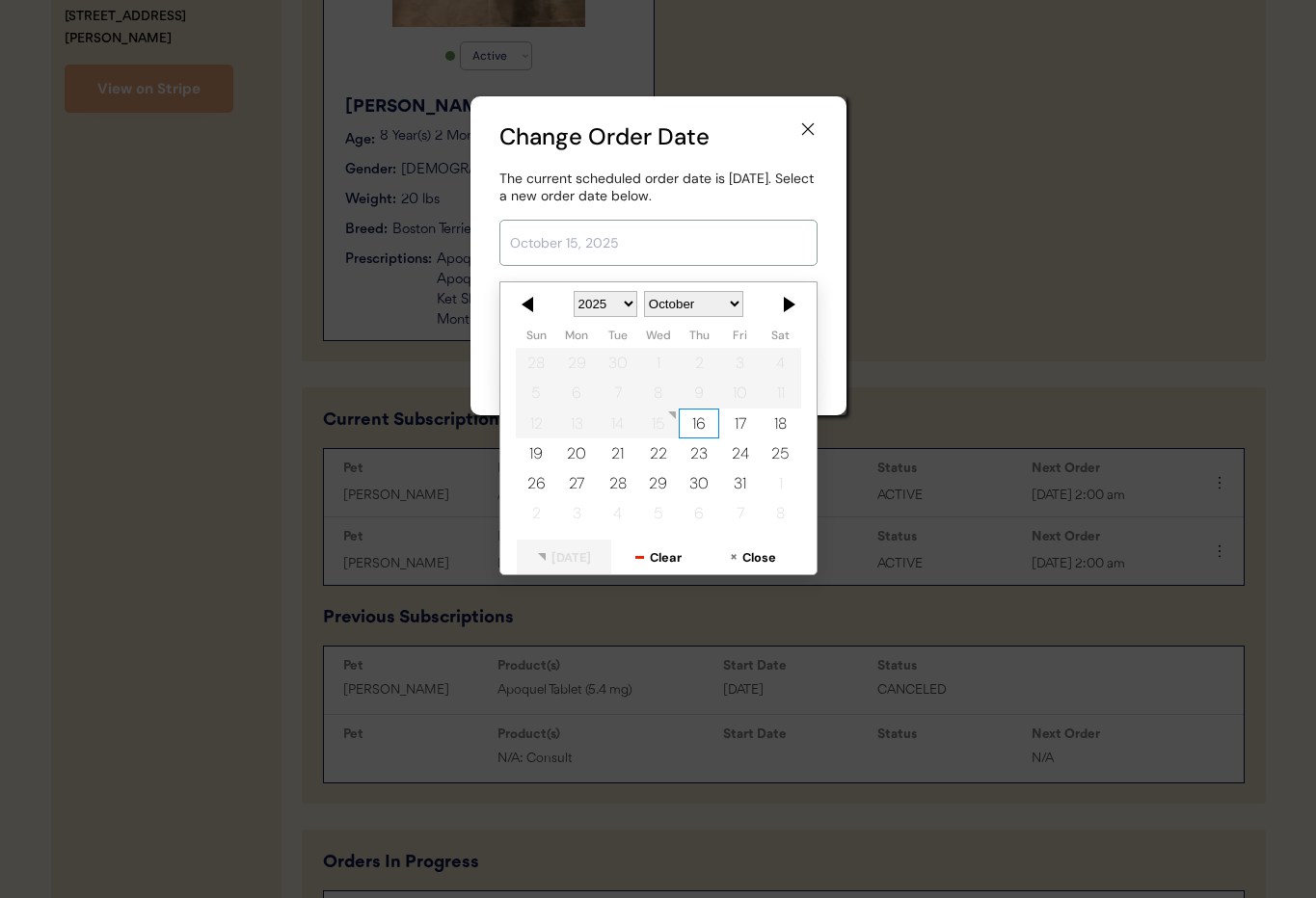
click at [635, 250] on input "text" at bounding box center [658, 243] width 319 height 47
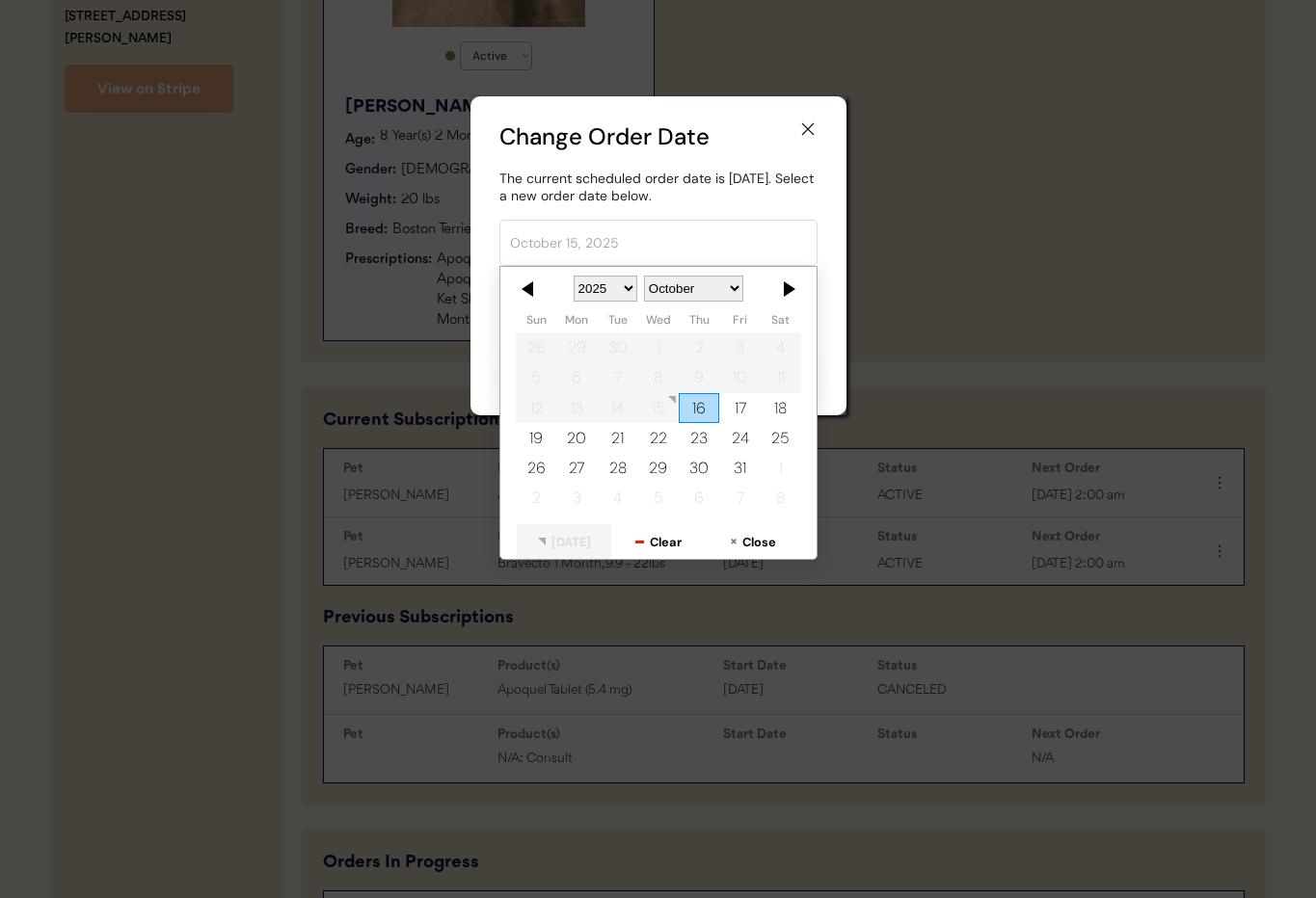
click at [696, 442] on div "23" at bounding box center [699, 437] width 41 height 30
type input "October 23, 2025"
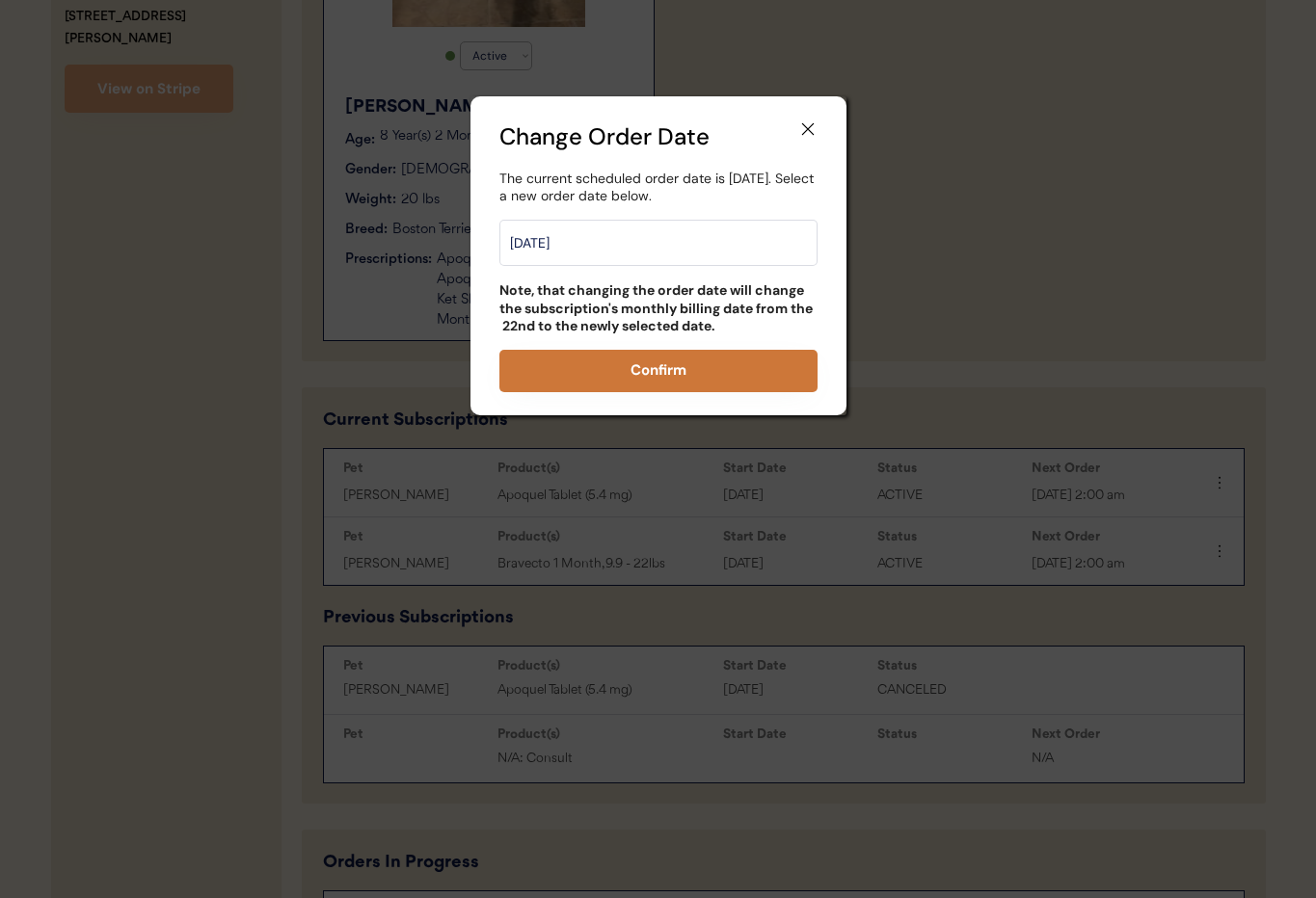
click at [695, 366] on button "Confirm" at bounding box center [658, 371] width 319 height 43
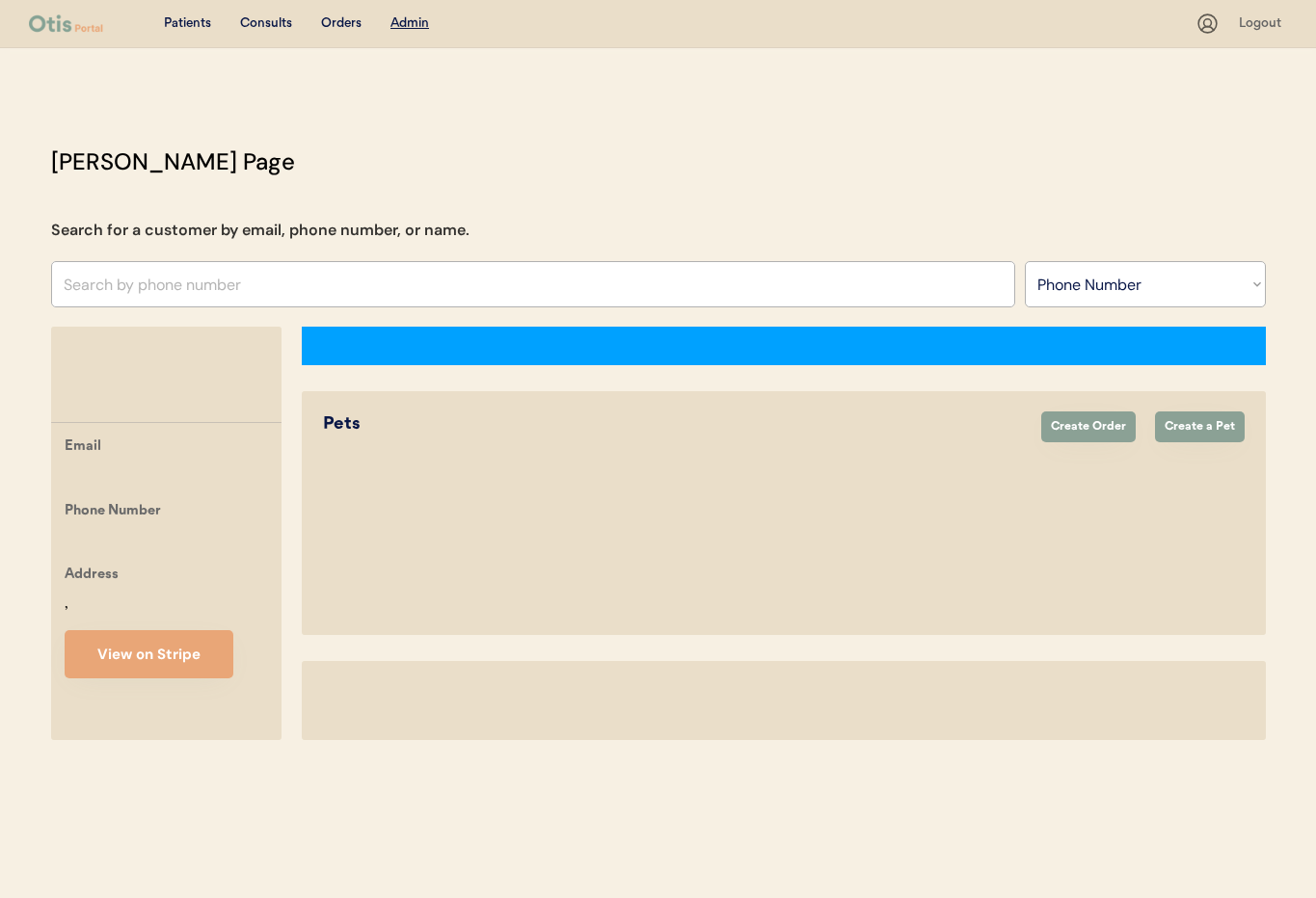
select select ""Phone Number""
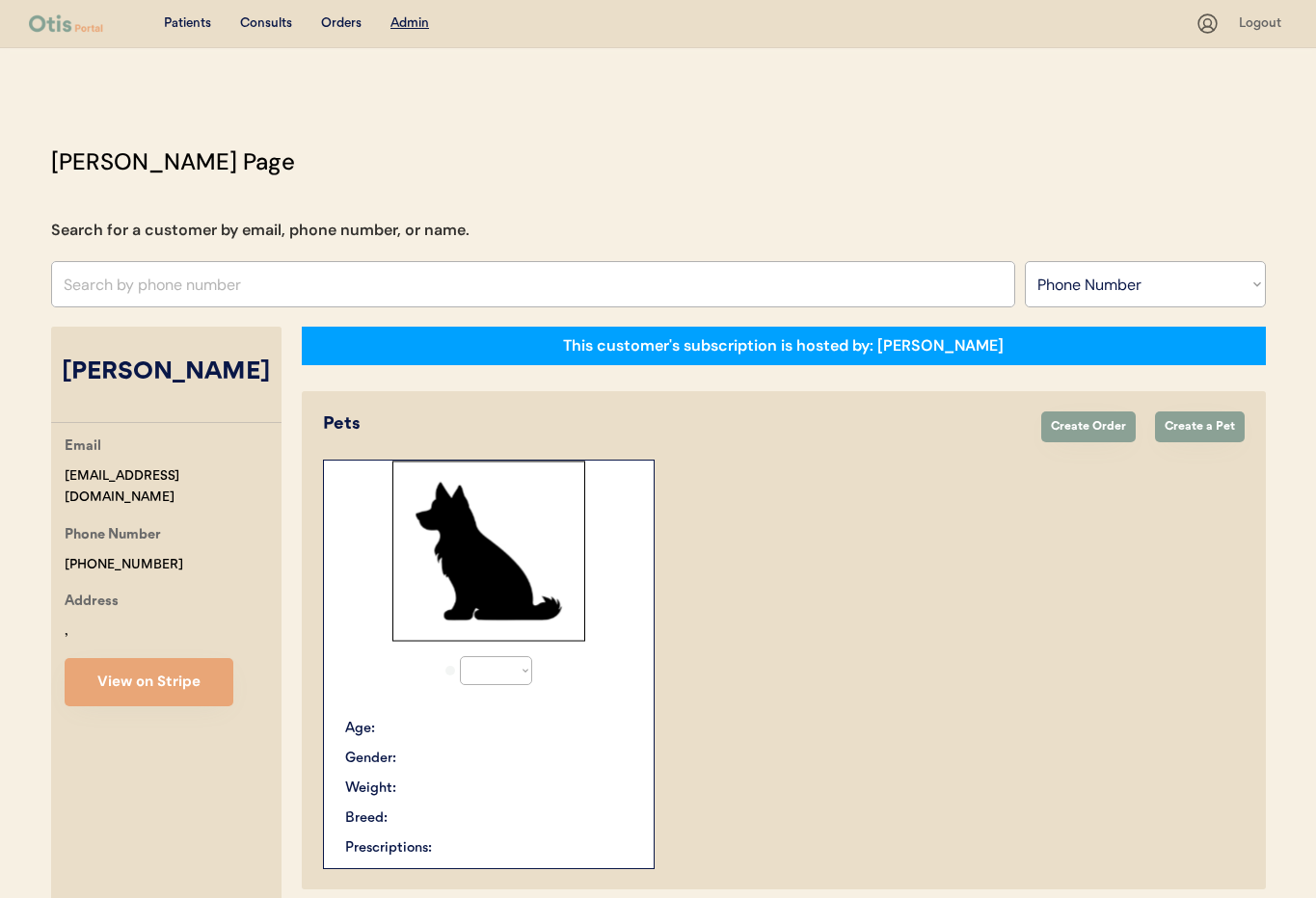
select select "true"
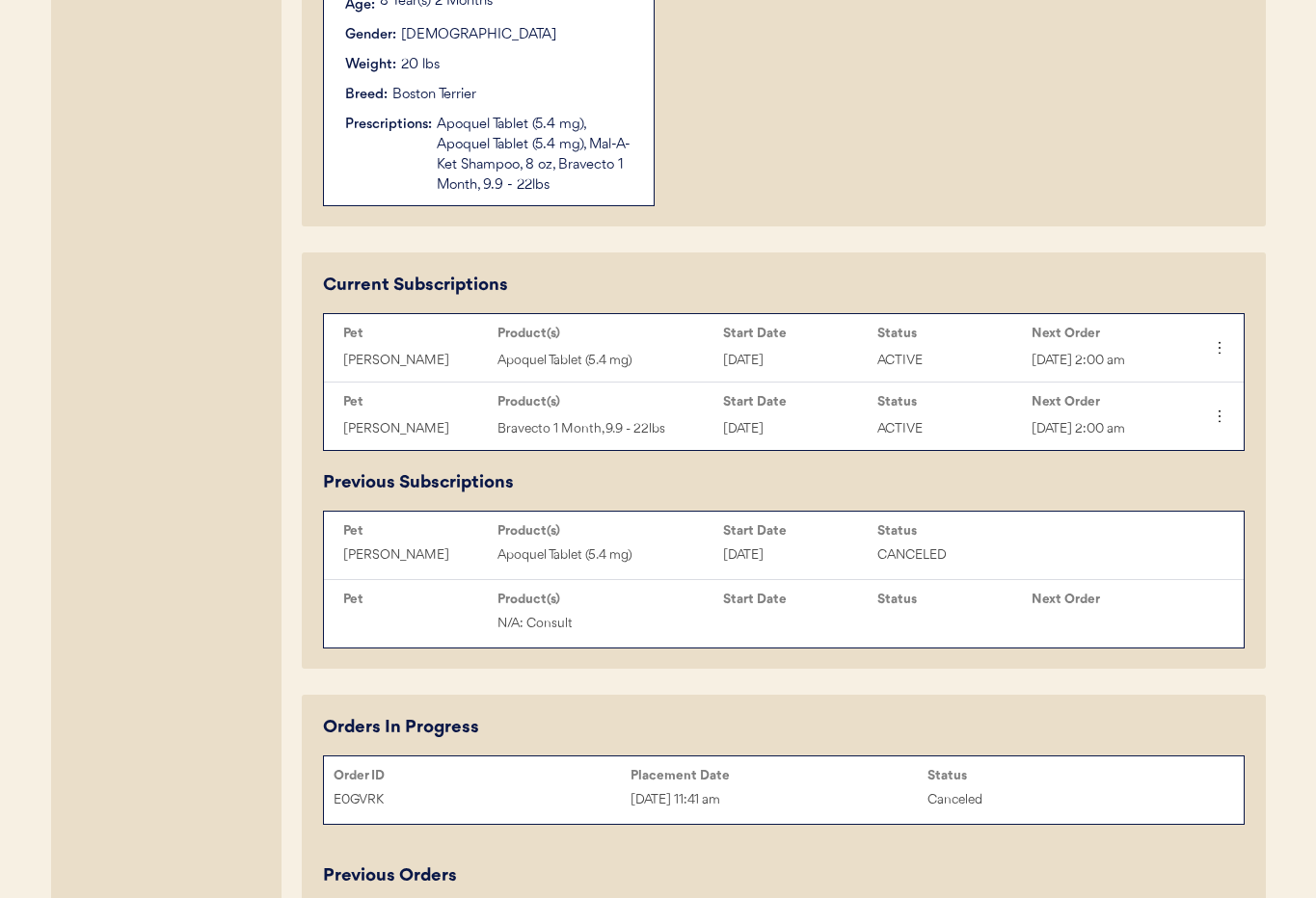
scroll to position [856, 0]
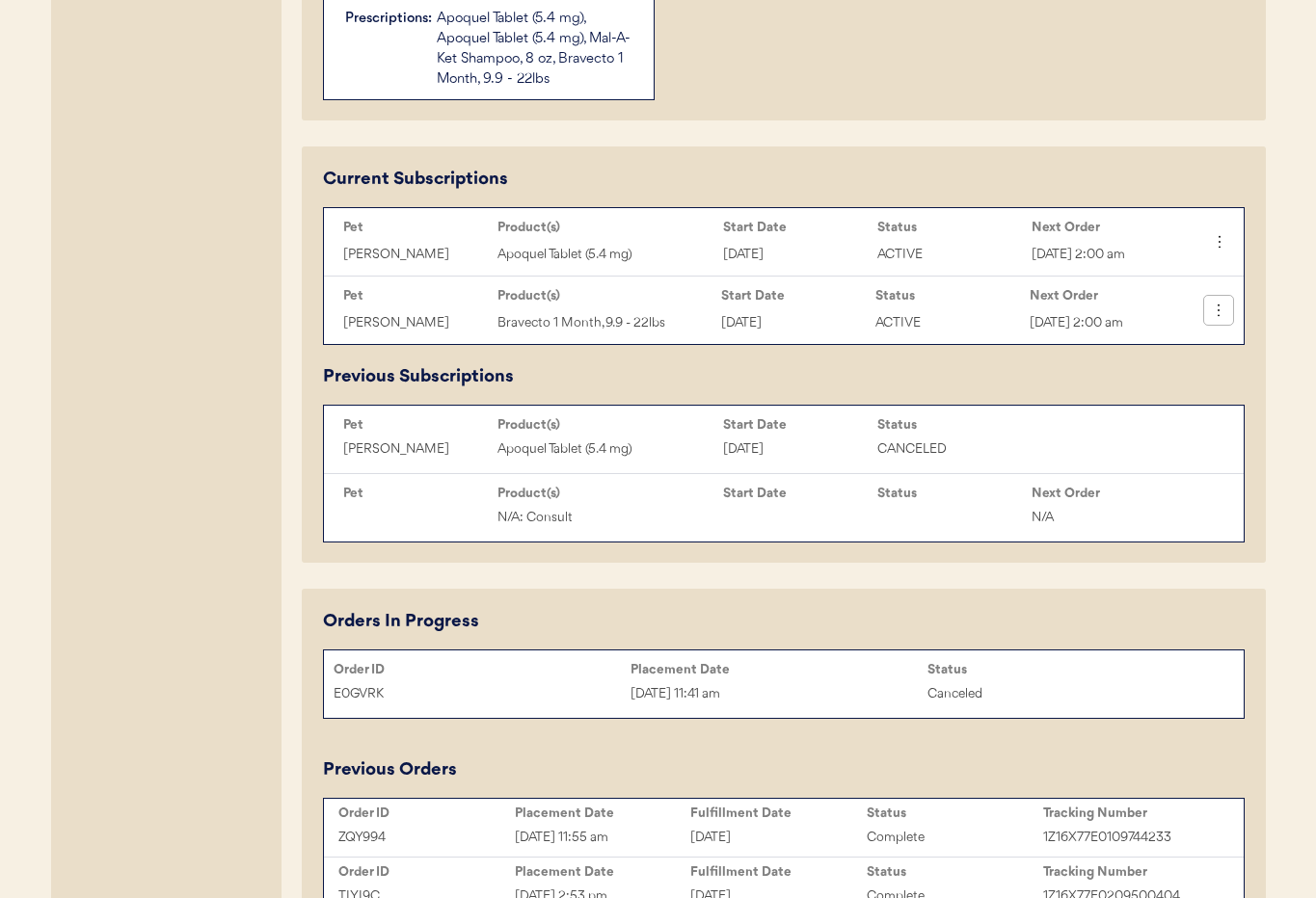
click at [1211, 320] on icon at bounding box center [1219, 311] width 19 height 19
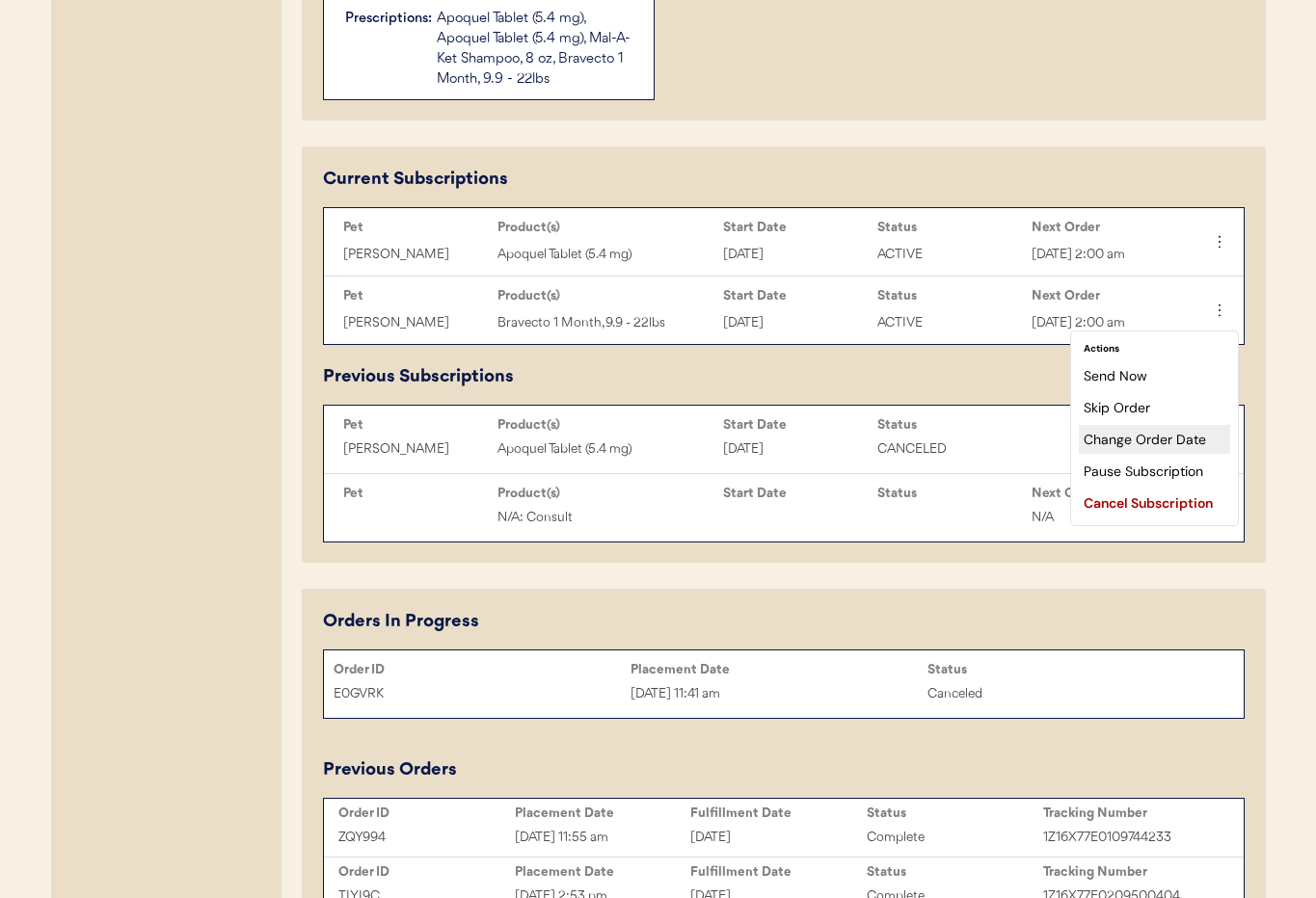
click at [1141, 439] on div "Change Order Date" at bounding box center [1153, 439] width 151 height 29
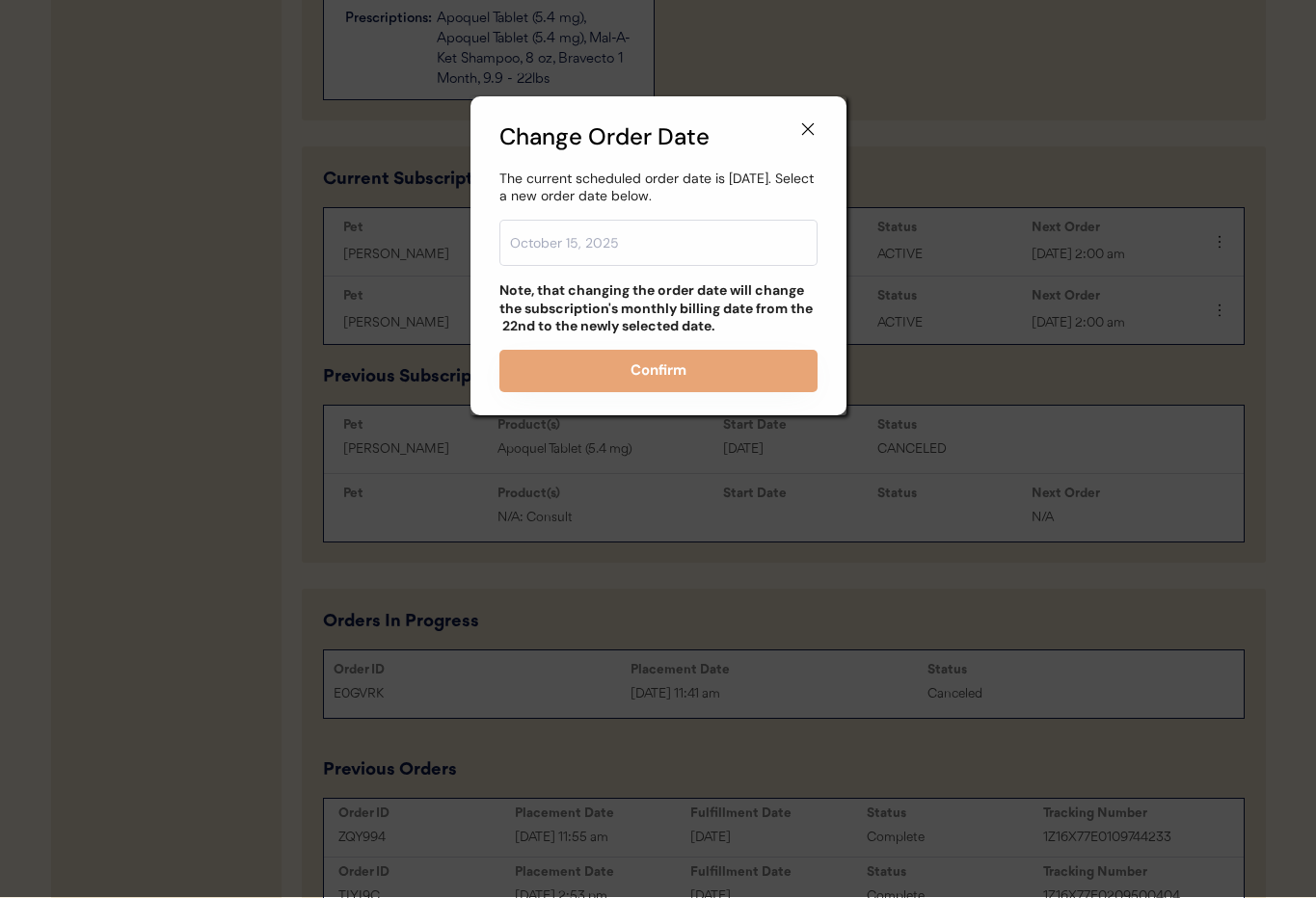
click at [703, 256] on input "text" at bounding box center [658, 243] width 319 height 47
click at [690, 234] on input "text" at bounding box center [658, 243] width 319 height 47
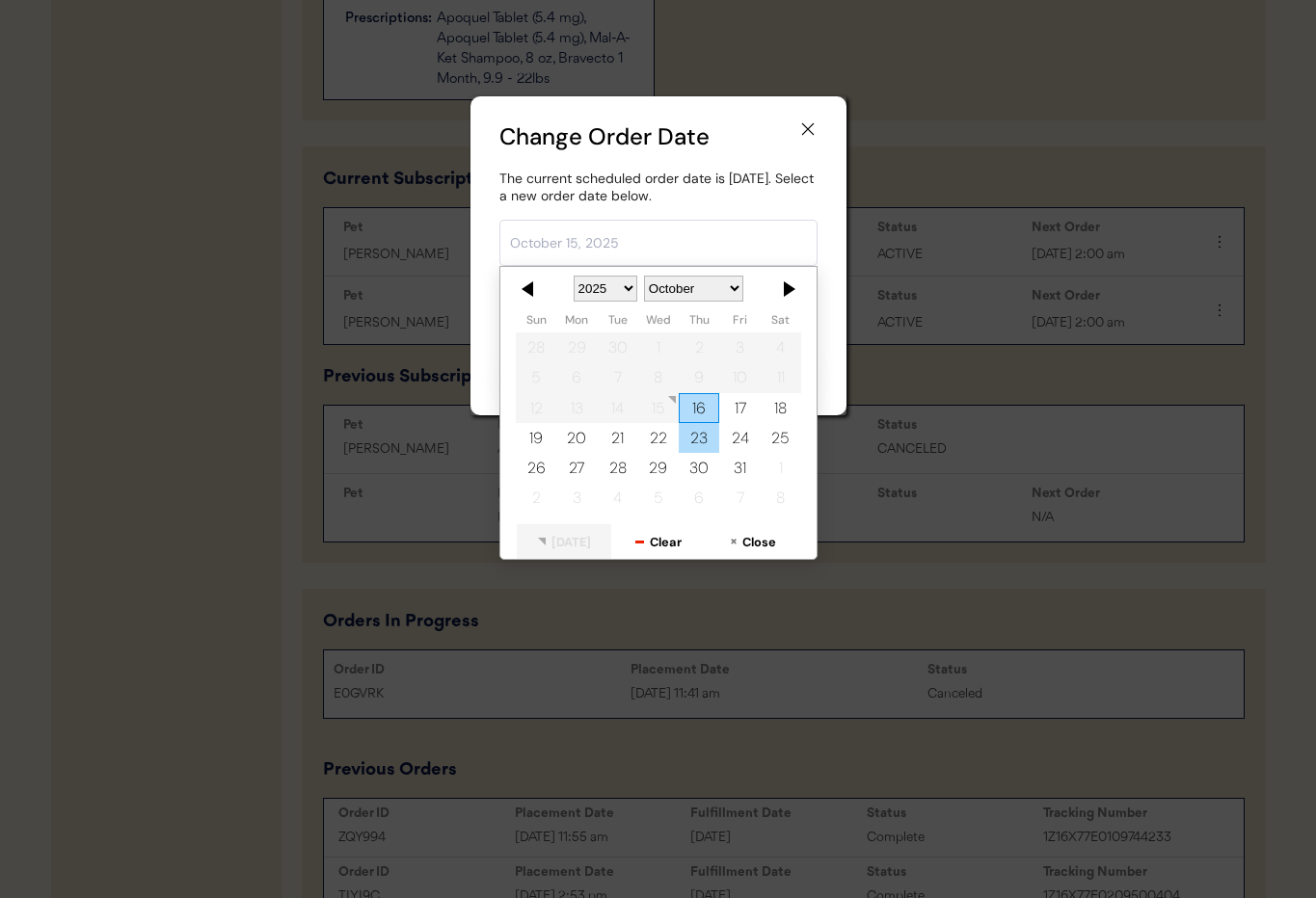
click at [703, 437] on div "23" at bounding box center [699, 437] width 41 height 30
type input "[DATE]"
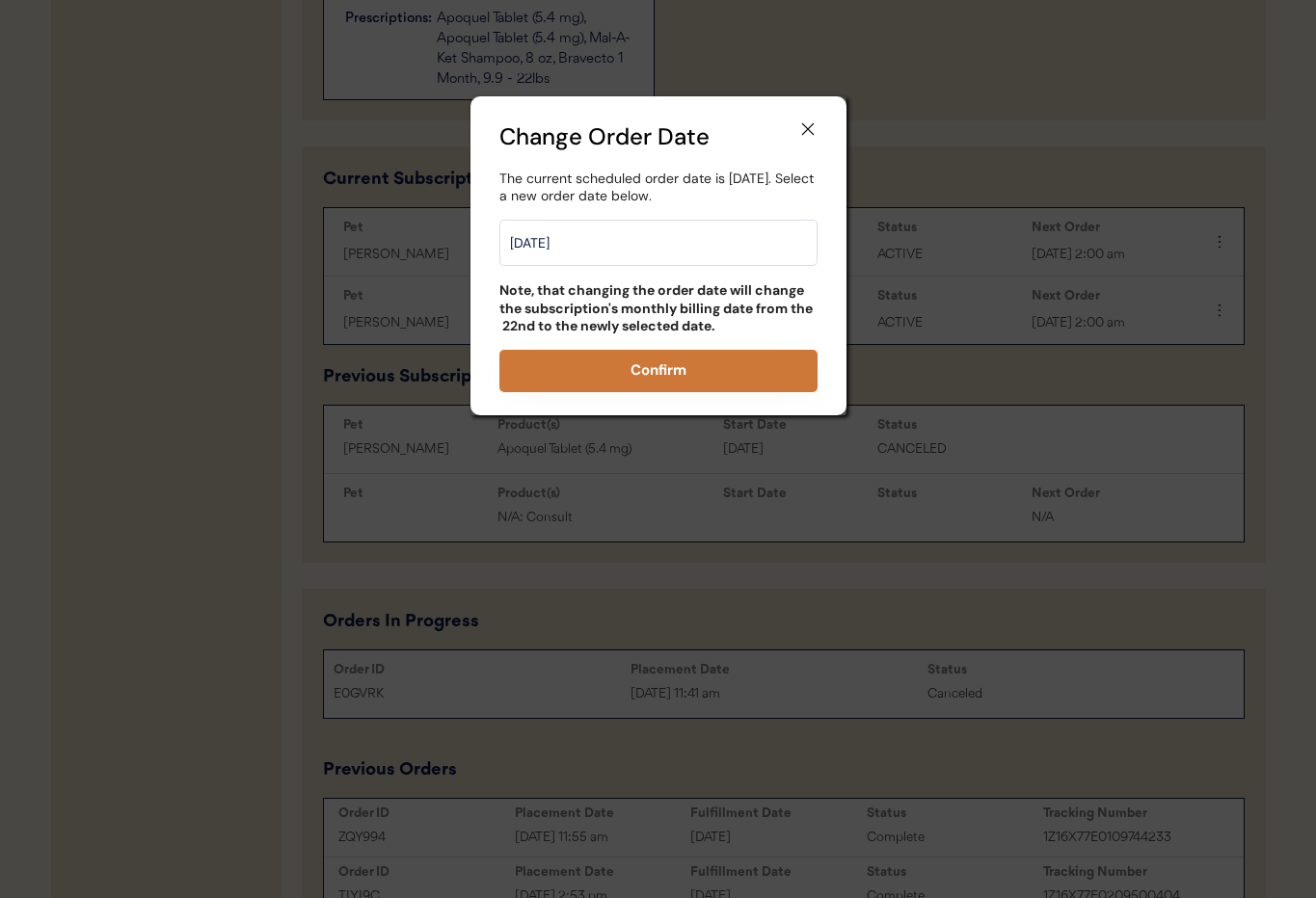
click at [698, 371] on button "Confirm" at bounding box center [658, 371] width 319 height 43
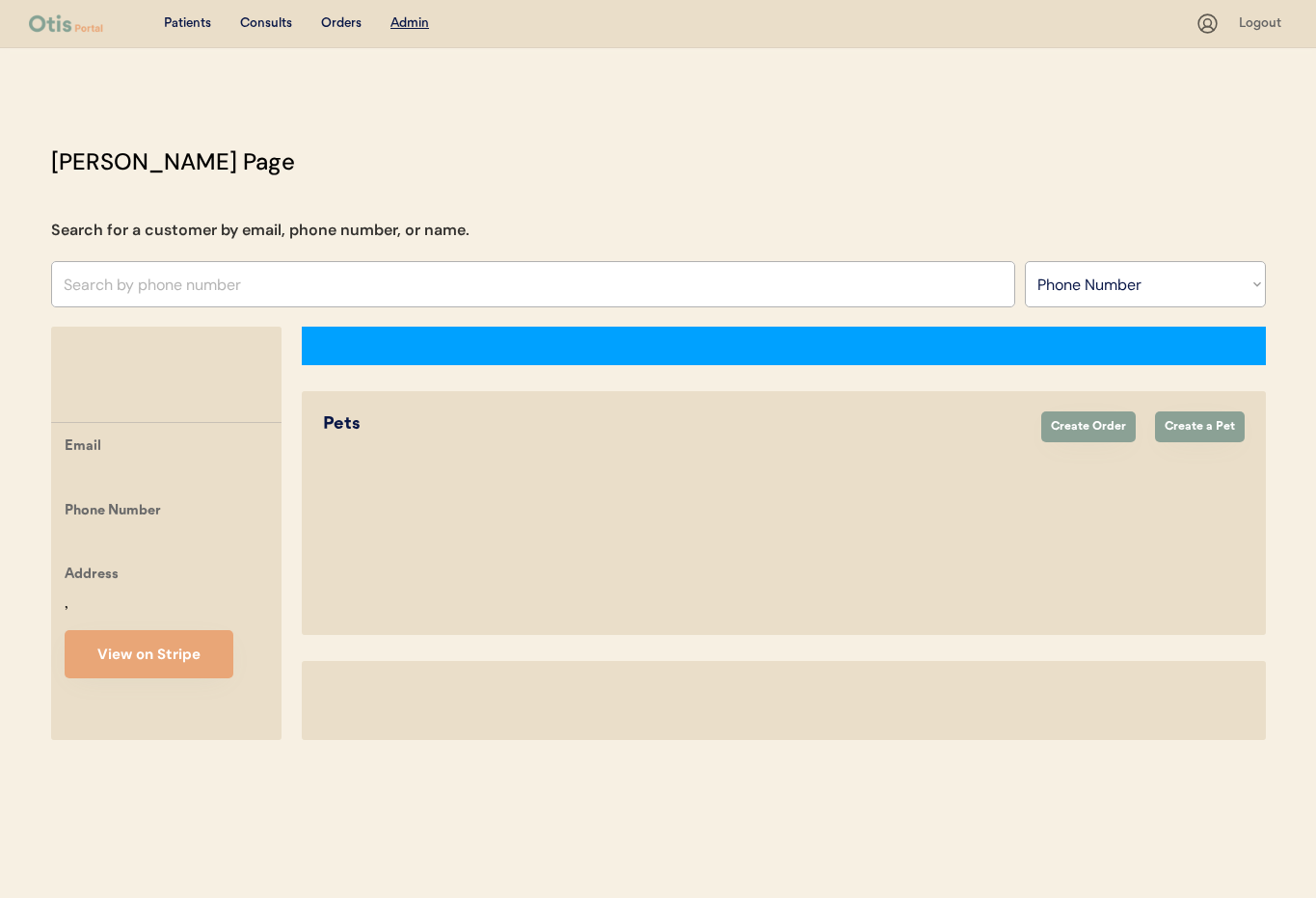
select select ""Phone Number""
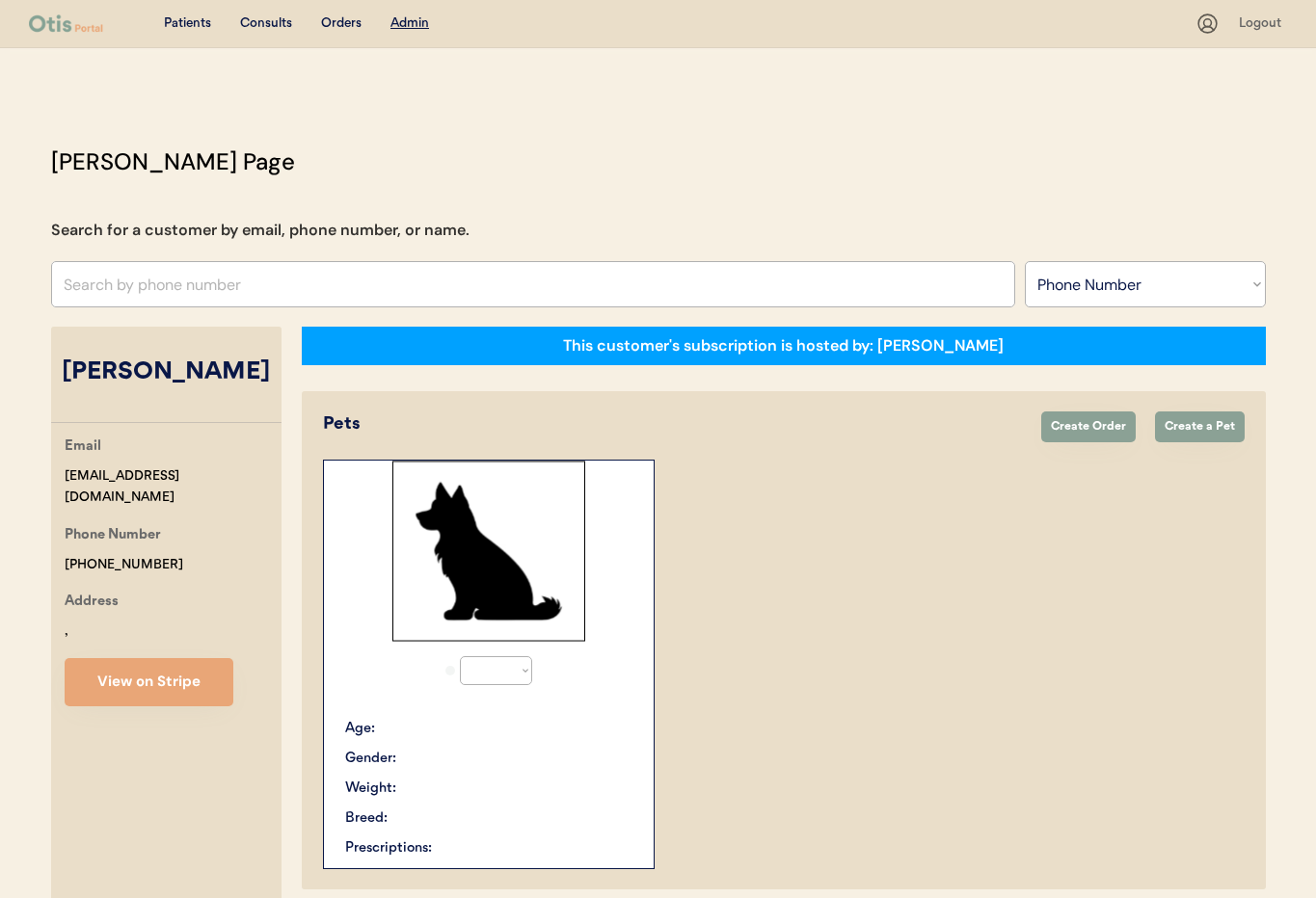
select select "true"
